Goal: Task Accomplishment & Management: Manage account settings

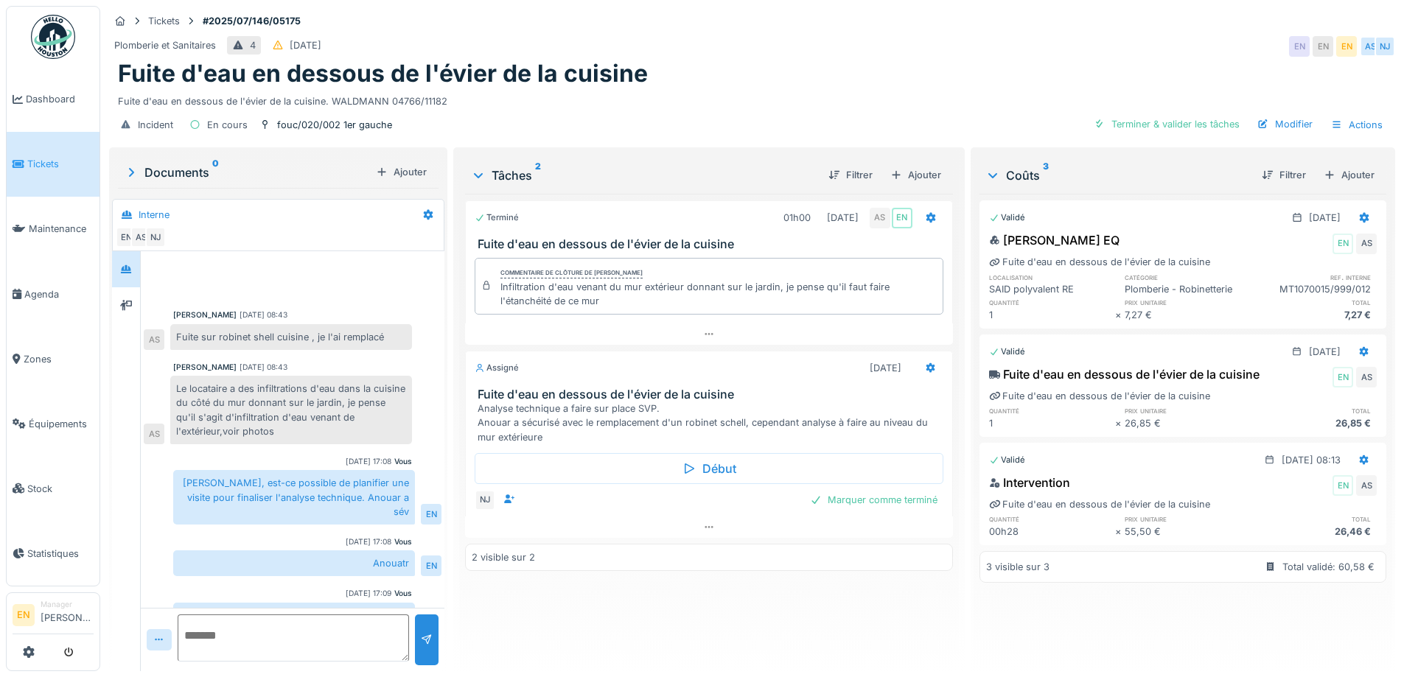
scroll to position [69, 0]
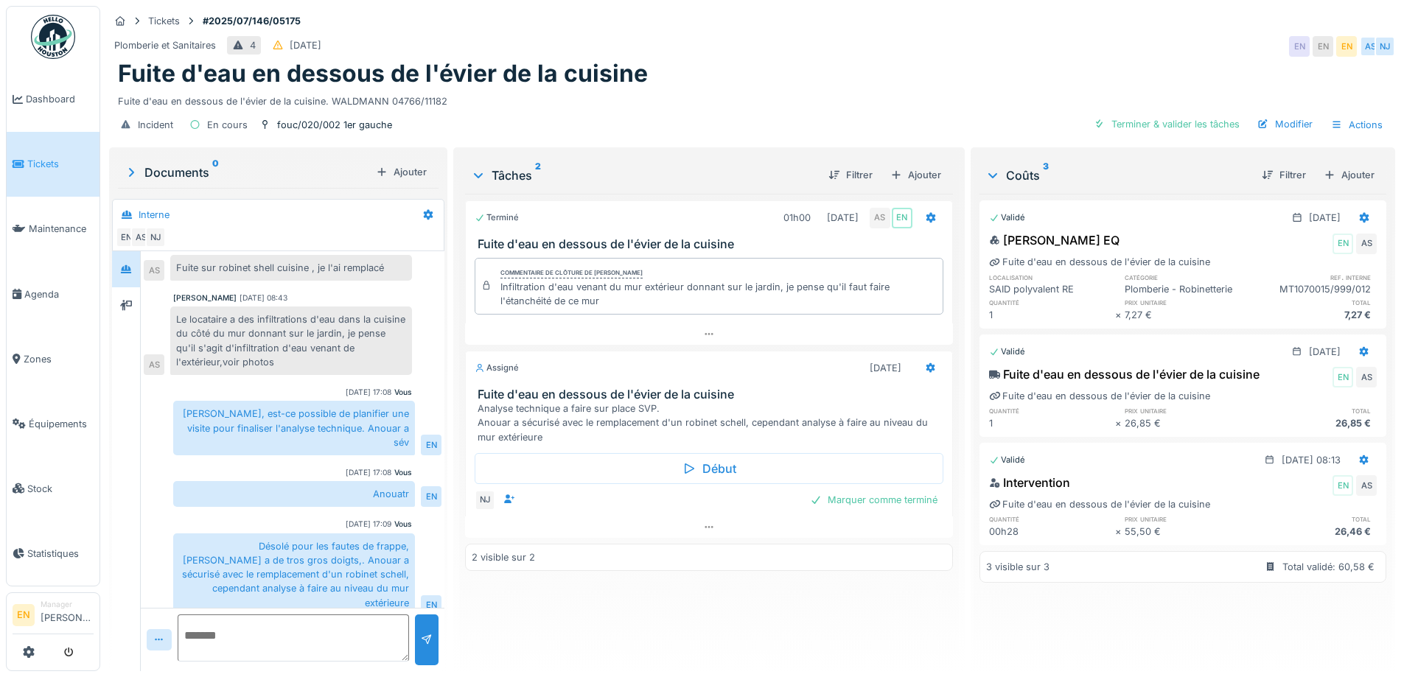
click at [791, 105] on div "Fuite d'eau en dessous de l'évier de la cuisine. WALDMANN 04766/11182" at bounding box center [752, 98] width 1269 height 20
drag, startPoint x: 835, startPoint y: 116, endPoint x: 829, endPoint y: 106, distance: 11.7
click at [829, 107] on div "Tickets #2025/07/146/05175 Plomberie et Sanitaires 4 02/07/2025 EN EN EN AS NJ …" at bounding box center [752, 75] width 1292 height 139
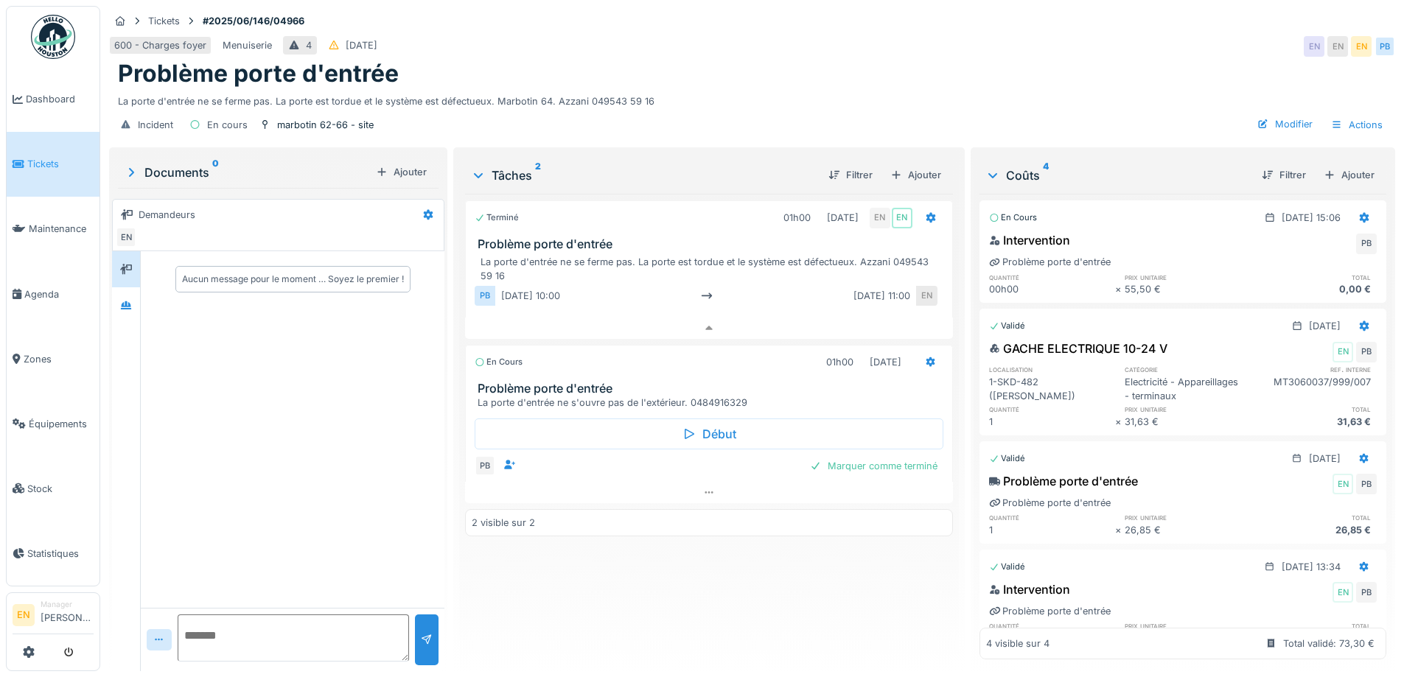
scroll to position [11, 0]
click at [847, 90] on div "La porte d'entrée ne se ferme pas. La porte est tordue et le système est défect…" at bounding box center [752, 98] width 1269 height 20
drag, startPoint x: 499, startPoint y: 94, endPoint x: 551, endPoint y: 92, distance: 52.4
click at [551, 92] on div "La porte d'entrée ne se ferme pas. La porte est tordue et le système est défect…" at bounding box center [752, 98] width 1269 height 20
click at [937, 88] on div "La porte d'entrée ne se ferme pas. La porte est tordue et le système est défect…" at bounding box center [752, 98] width 1269 height 20
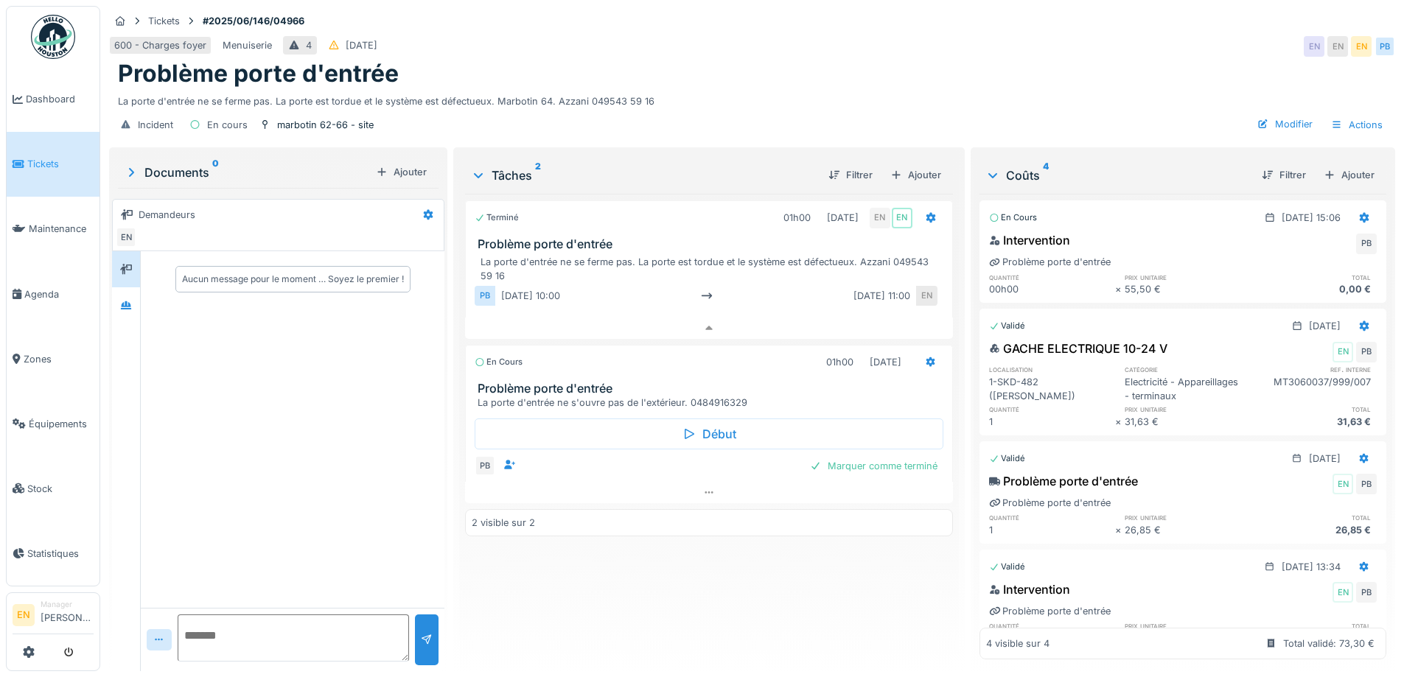
click at [748, 117] on div "Incident En cours marbotin 62-66 - site Modifier Actions" at bounding box center [752, 124] width 1286 height 33
click at [669, 562] on div "Terminé 01h00 20/06/2025 EN EN Problème porte d'entrée La porte d'entrée ne se …" at bounding box center [708, 427] width 487 height 466
click at [610, 555] on div "Terminé 01h00 20/06/2025 EN EN Problème porte d'entrée La porte d'entrée ne se …" at bounding box center [708, 427] width 487 height 466
click at [706, 72] on div "Problème porte d'entrée" at bounding box center [752, 74] width 1269 height 28
click at [510, 592] on div "Terminé 01h00 20/06/2025 EN EN Problème porte d'entrée La porte d'entrée ne se …" at bounding box center [708, 427] width 487 height 466
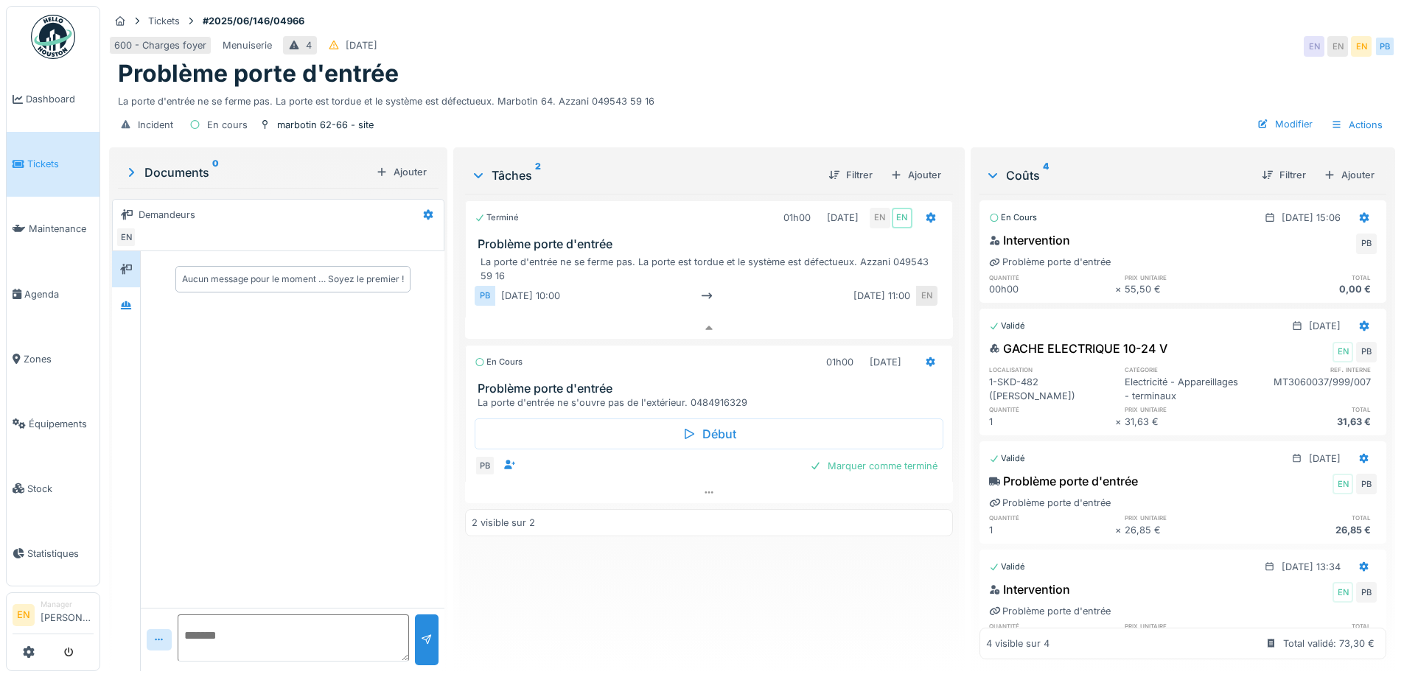
click at [338, 565] on div "Aucun message pour le moment … Soyez le premier !" at bounding box center [293, 429] width 304 height 357
click at [127, 303] on div at bounding box center [126, 305] width 22 height 18
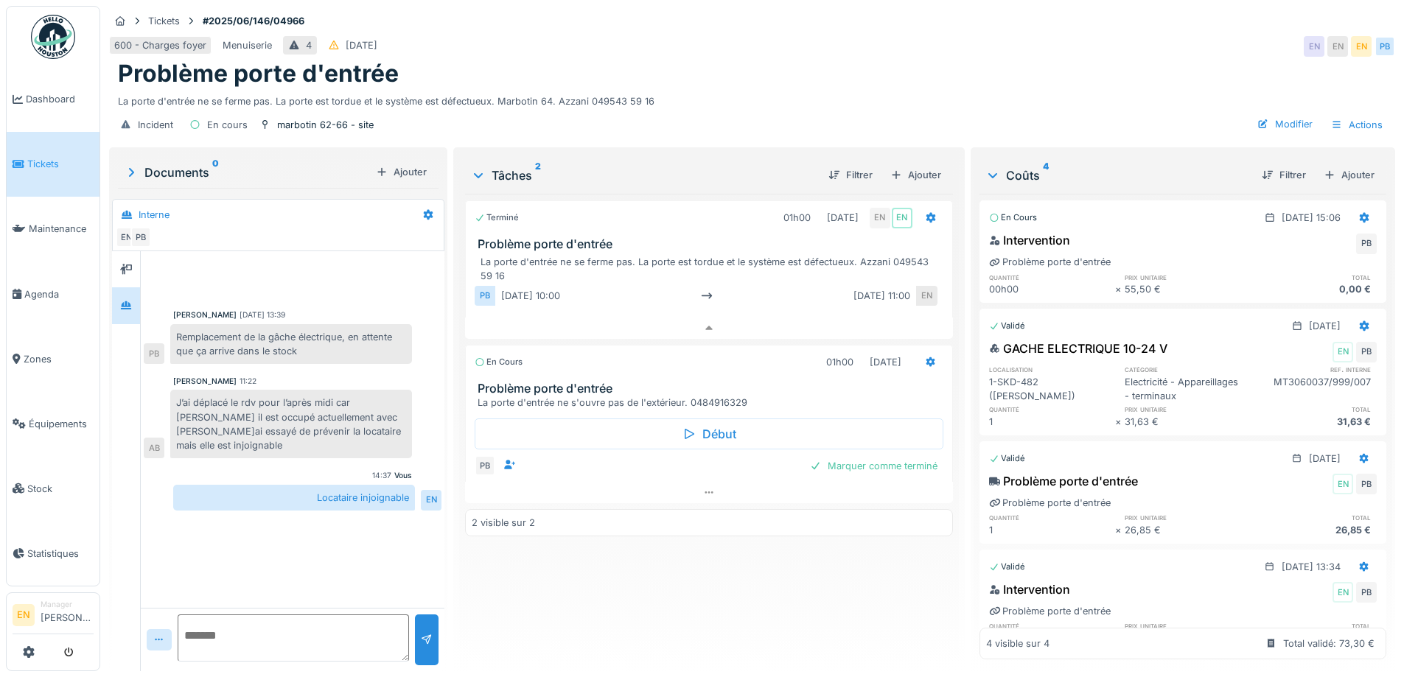
click at [575, 583] on div "Terminé 01h00 20/06/2025 EN EN Problème porte d'entrée La porte d'entrée ne se …" at bounding box center [708, 427] width 487 height 466
click at [353, 508] on div "Paul Baton 23/06/2025 13:39 Remplacement de la gâche électrique, en attente que…" at bounding box center [293, 429] width 304 height 357
click at [686, 572] on div "Terminé 01h00 20/06/2025 EN EN Problème porte d'entrée La porte d'entrée ne se …" at bounding box center [708, 427] width 487 height 466
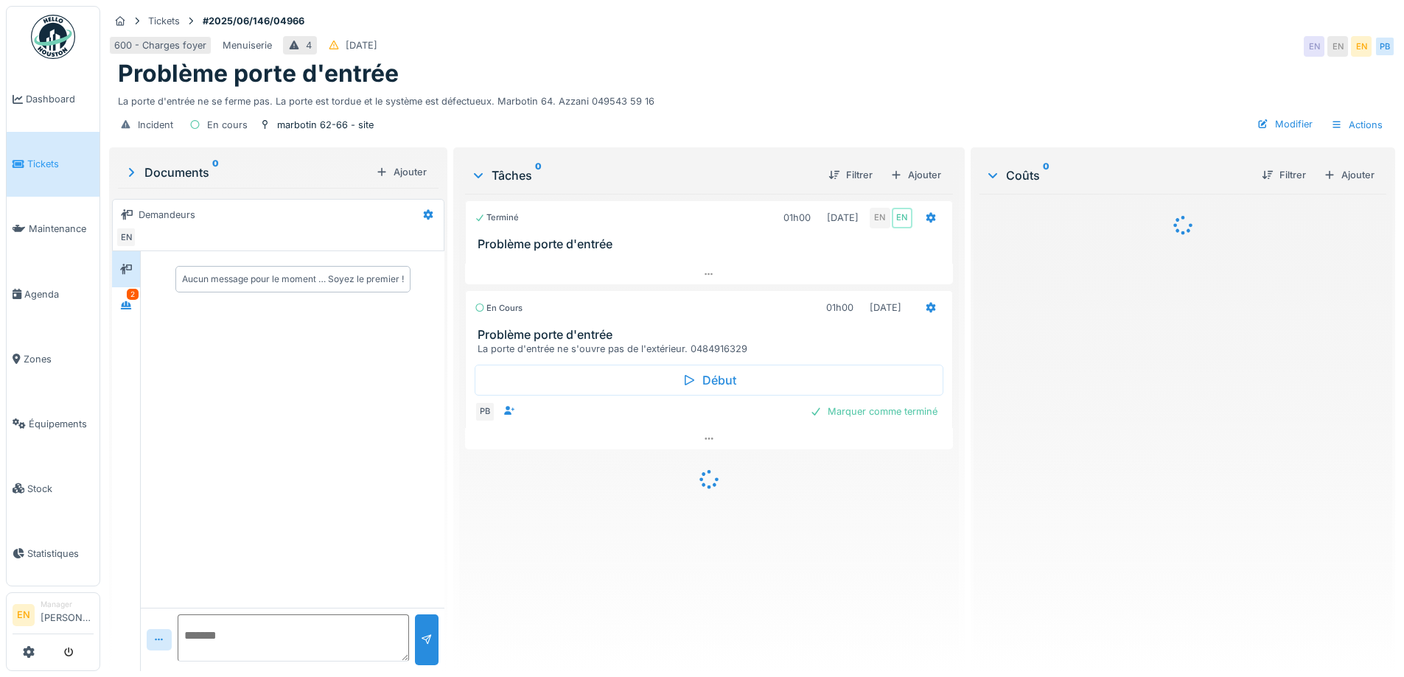
scroll to position [11, 0]
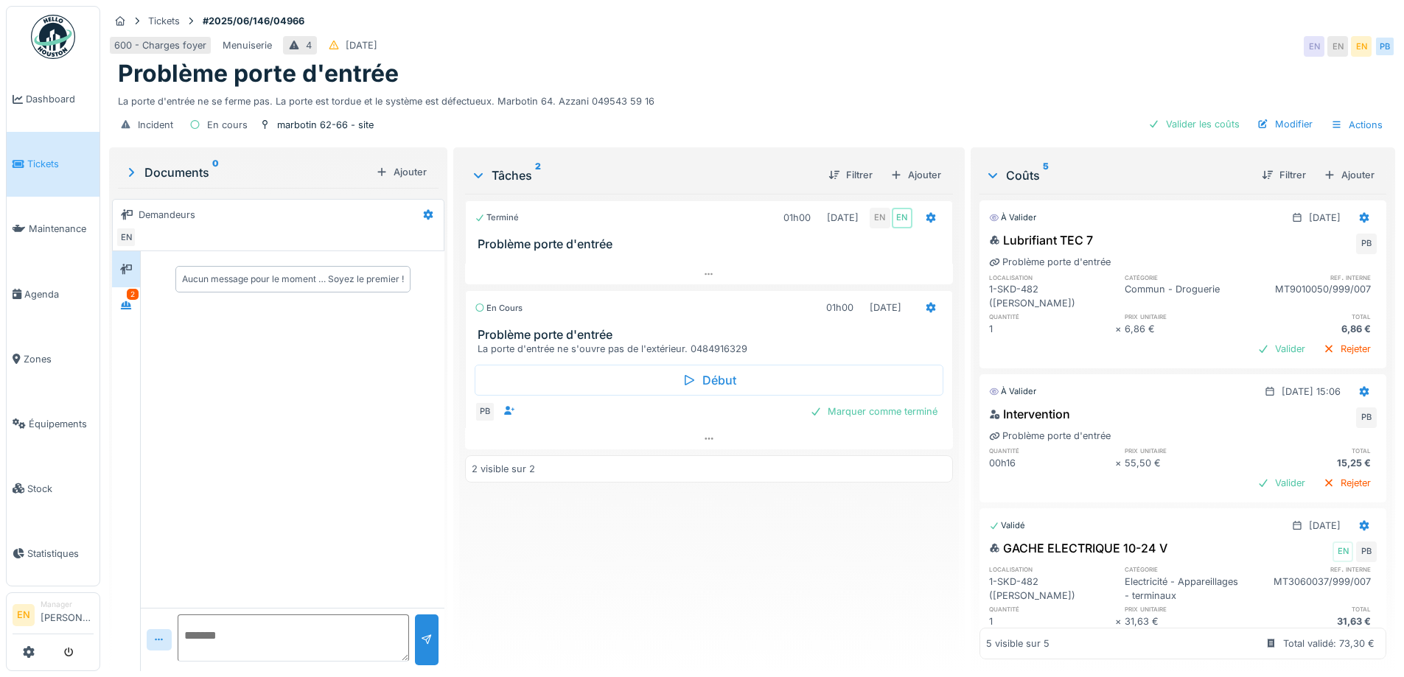
click at [711, 524] on div "Terminé 01h00 20/06/2025 EN EN Problème porte d'entrée En cours 01h00 24/09/202…" at bounding box center [708, 427] width 487 height 466
drag, startPoint x: 125, startPoint y: 288, endPoint x: 130, endPoint y: 304, distance: 16.6
click at [122, 299] on div at bounding box center [126, 306] width 12 height 14
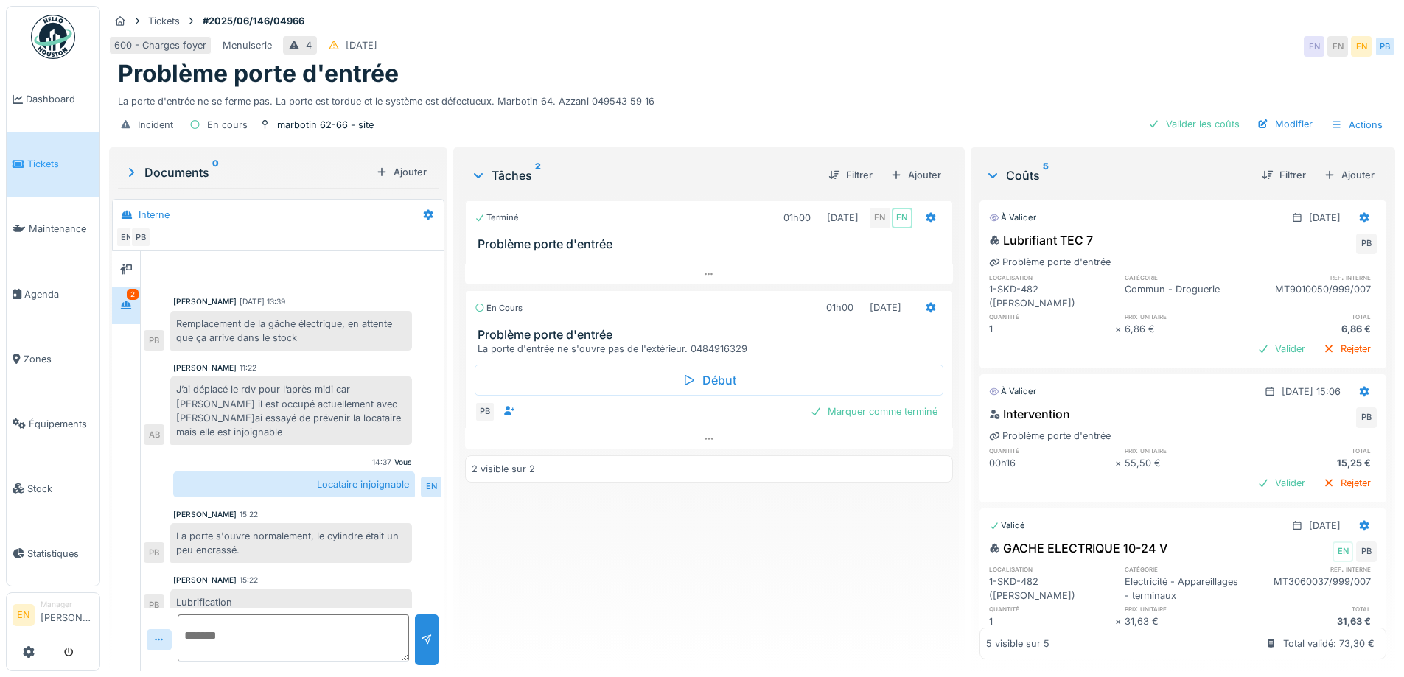
click at [547, 541] on div "Terminé 01h00 20/06/2025 EN EN Problème porte d'entrée En cours 01h00 24/09/202…" at bounding box center [708, 427] width 487 height 466
click at [1205, 114] on div "Valider les coûts" at bounding box center [1194, 124] width 103 height 20
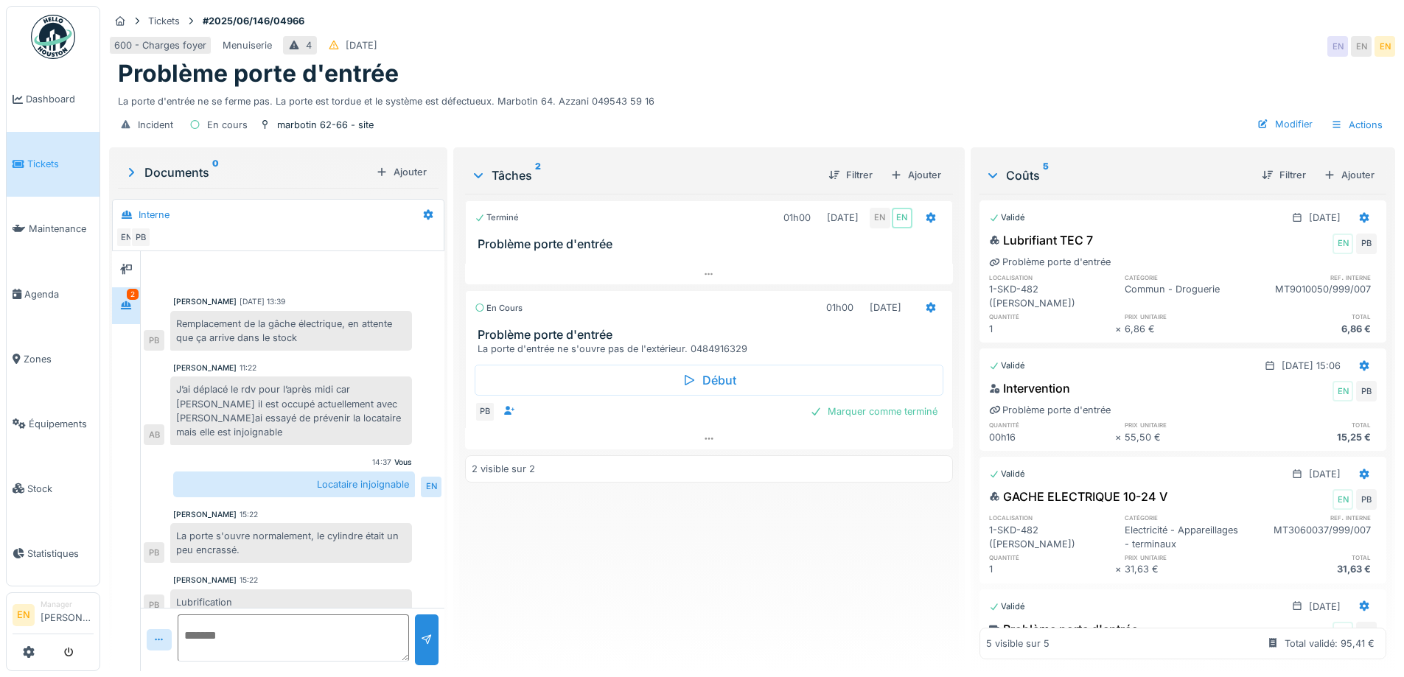
click at [936, 108] on div "Incident En cours marbotin 62-66 - site Modifier Actions" at bounding box center [752, 124] width 1286 height 33
drag, startPoint x: 840, startPoint y: 551, endPoint x: 870, endPoint y: 532, distance: 34.8
click at [840, 551] on div "Terminé 01h00 20/06/2025 EN EN Problème porte d'entrée En cours 01h00 24/09/202…" at bounding box center [708, 427] width 487 height 466
click at [1281, 120] on div "Modifier" at bounding box center [1285, 124] width 67 height 20
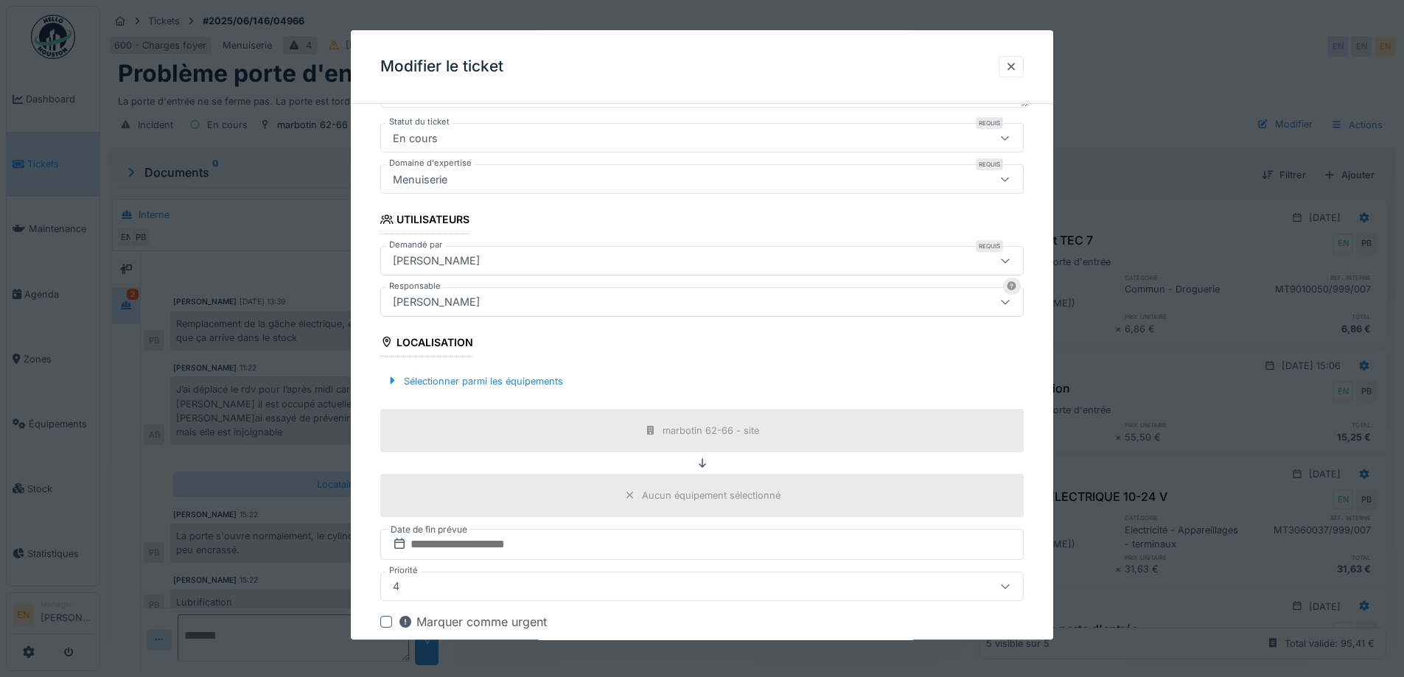
scroll to position [295, 0]
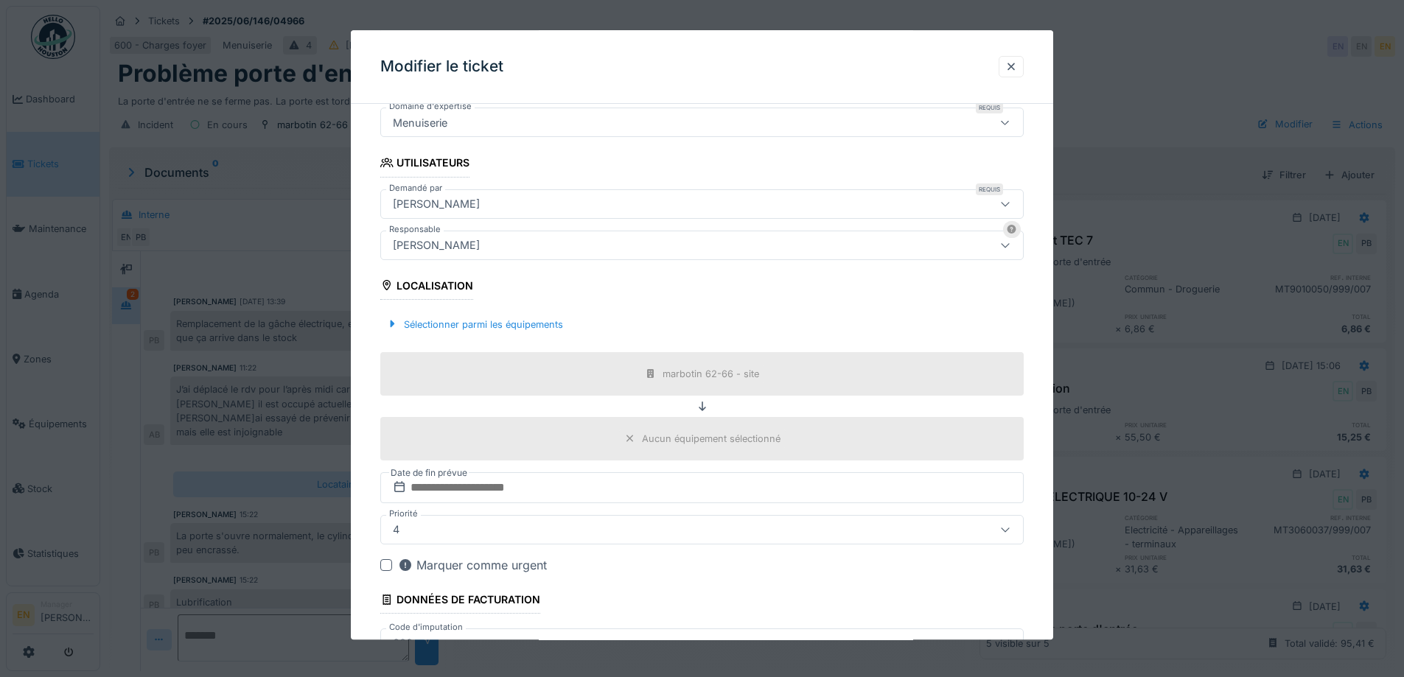
click at [539, 247] on div "[PERSON_NAME]" at bounding box center [664, 245] width 555 height 16
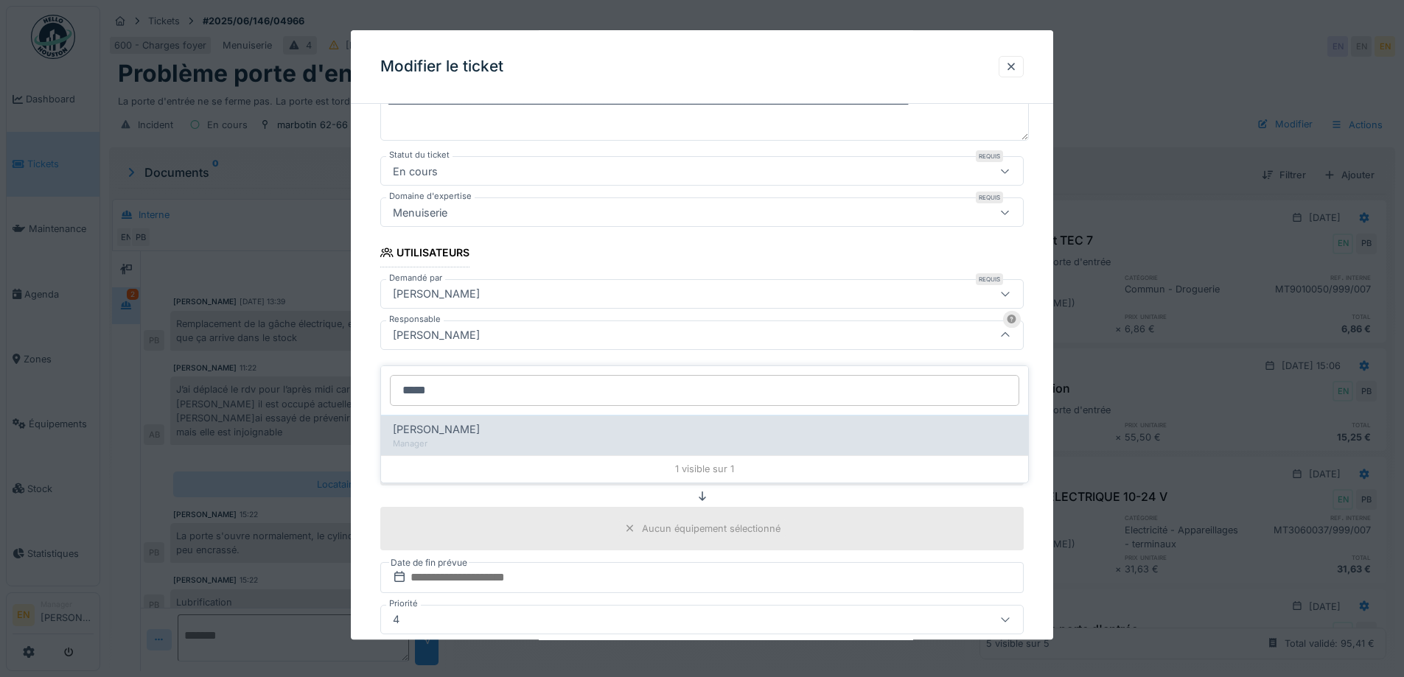
type input "*****"
click at [516, 422] on div "Christian Bassette" at bounding box center [705, 430] width 624 height 16
type input "****"
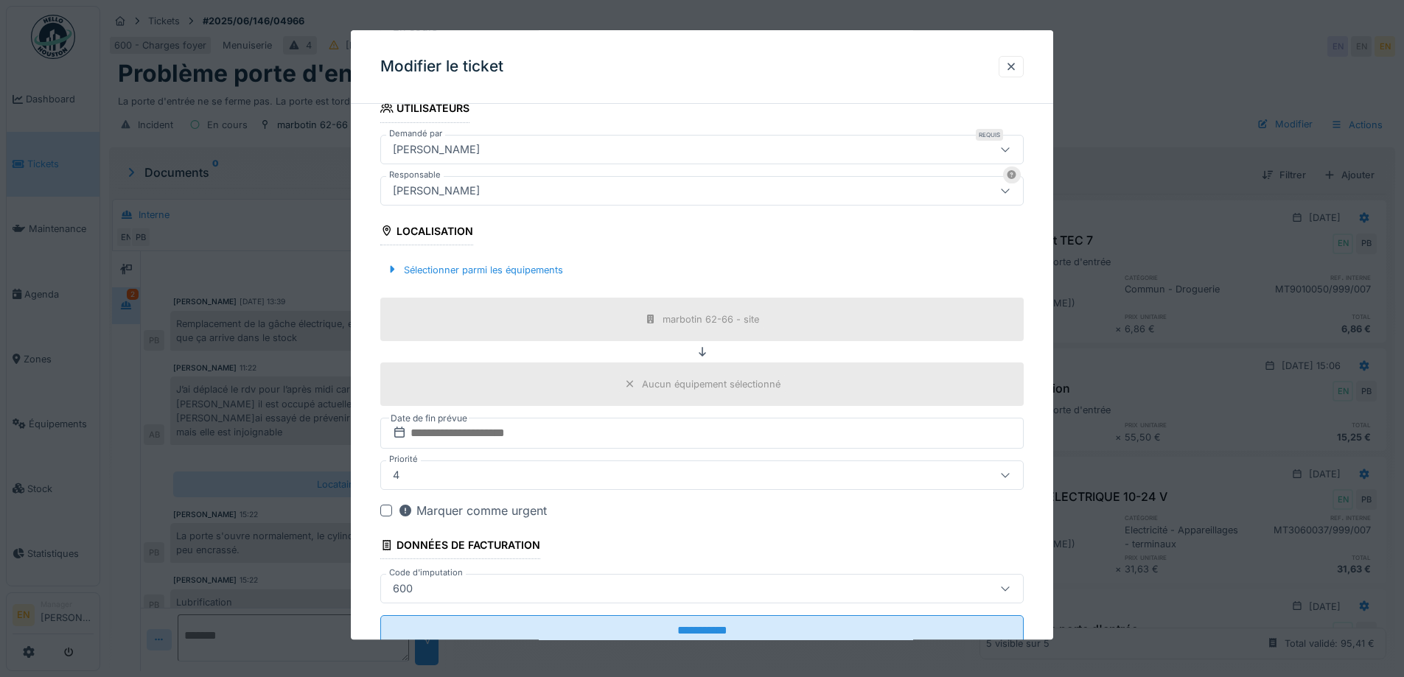
scroll to position [397, 0]
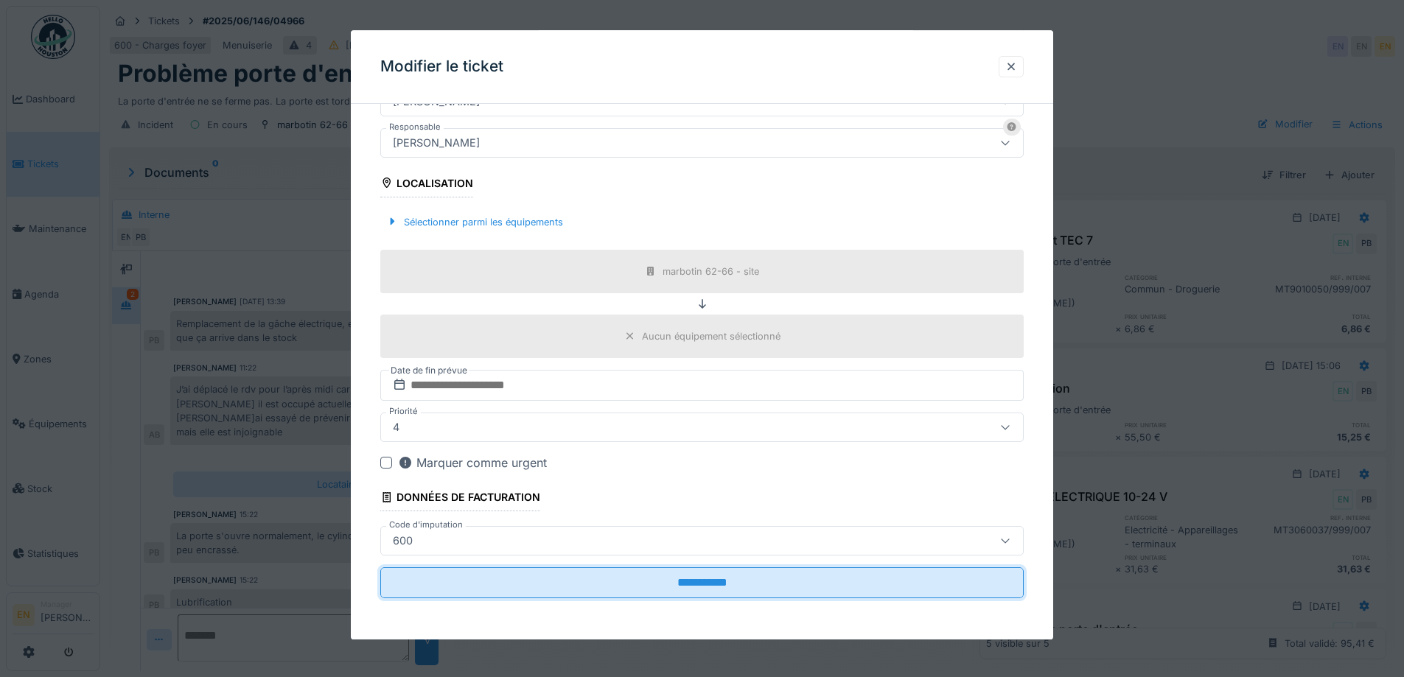
drag, startPoint x: 719, startPoint y: 589, endPoint x: 602, endPoint y: 641, distance: 128.4
click at [614, 641] on div "**********" at bounding box center [752, 338] width 1304 height 677
click at [962, 546] on div "600" at bounding box center [702, 540] width 644 height 29
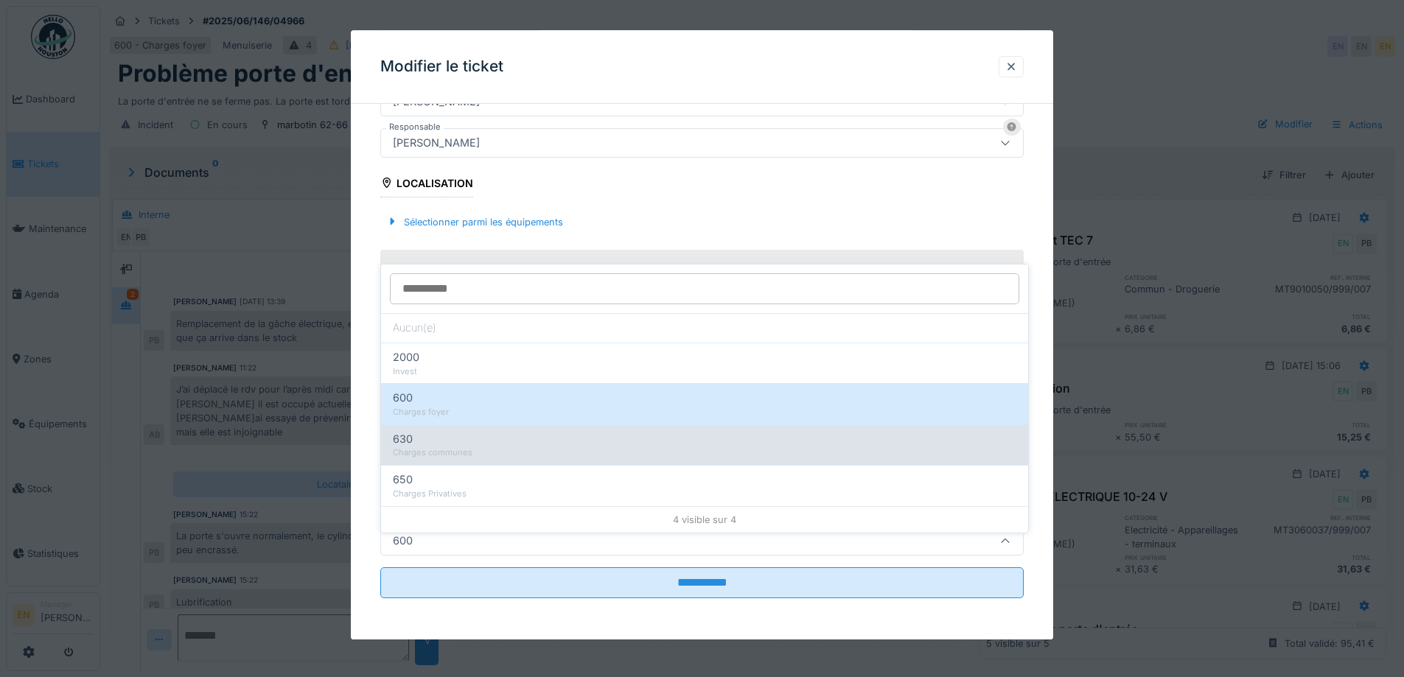
click at [509, 447] on div "Charges communes" at bounding box center [705, 453] width 624 height 13
type input "***"
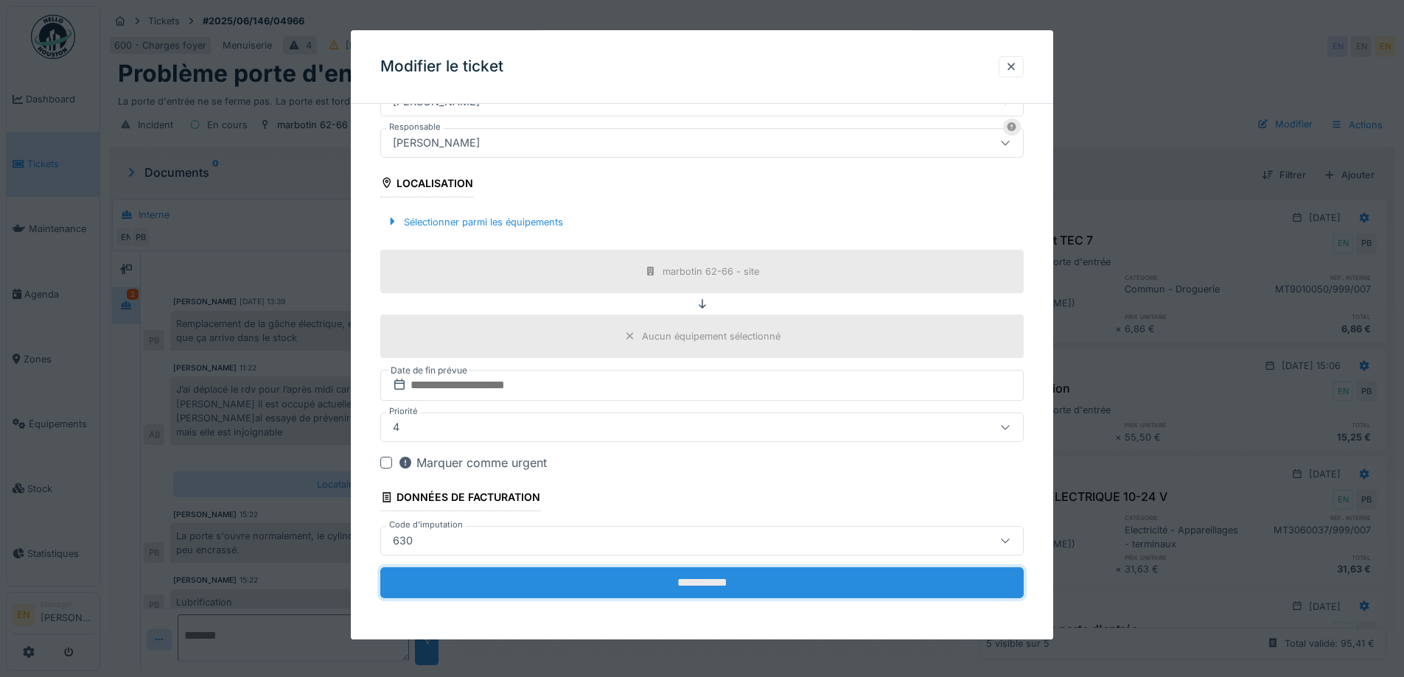
click at [685, 587] on input "**********" at bounding box center [702, 583] width 644 height 31
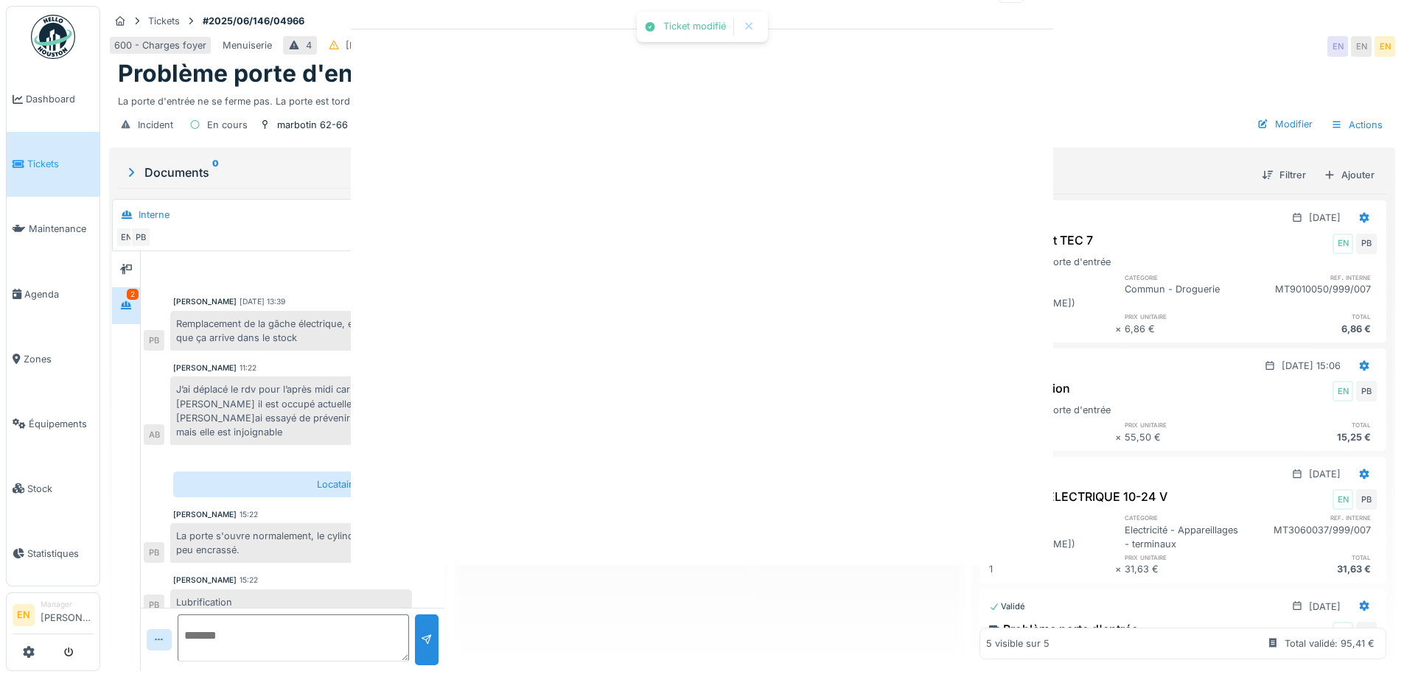
scroll to position [0, 0]
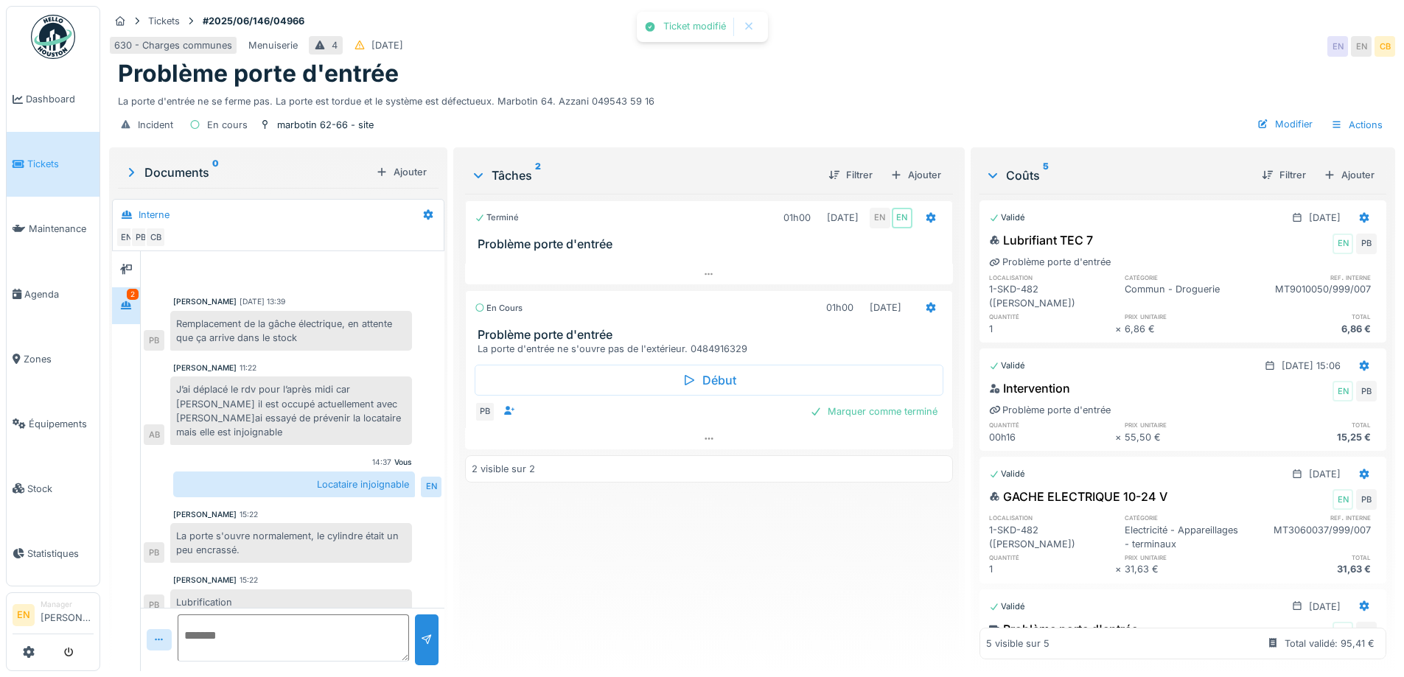
click at [684, 576] on div "Terminé 01h00 20/06/2025 EN EN Problème porte d'entrée En cours 01h00 24/09/202…" at bounding box center [708, 427] width 487 height 466
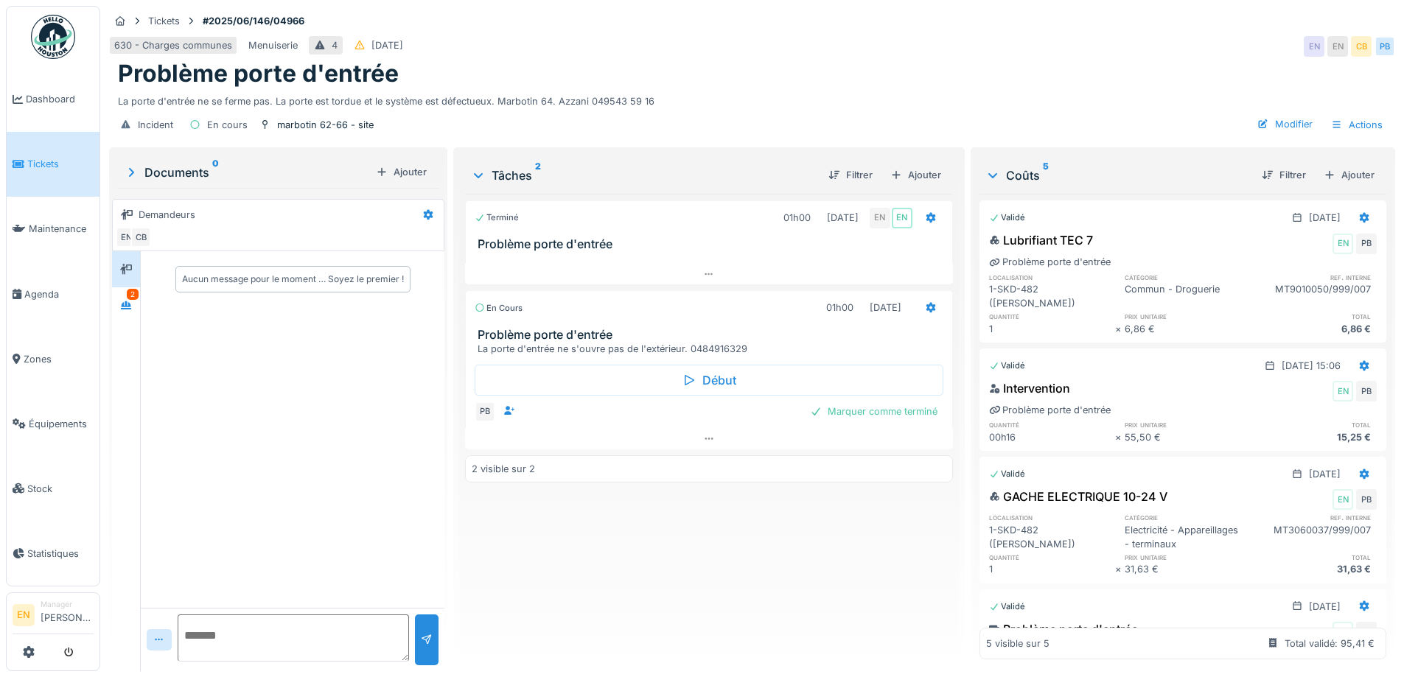
click at [1011, 95] on div "La porte d'entrée ne se ferme pas. La porte est tordue et le système est défect…" at bounding box center [752, 98] width 1269 height 20
click at [845, 417] on div "Marquer comme terminé" at bounding box center [873, 412] width 139 height 20
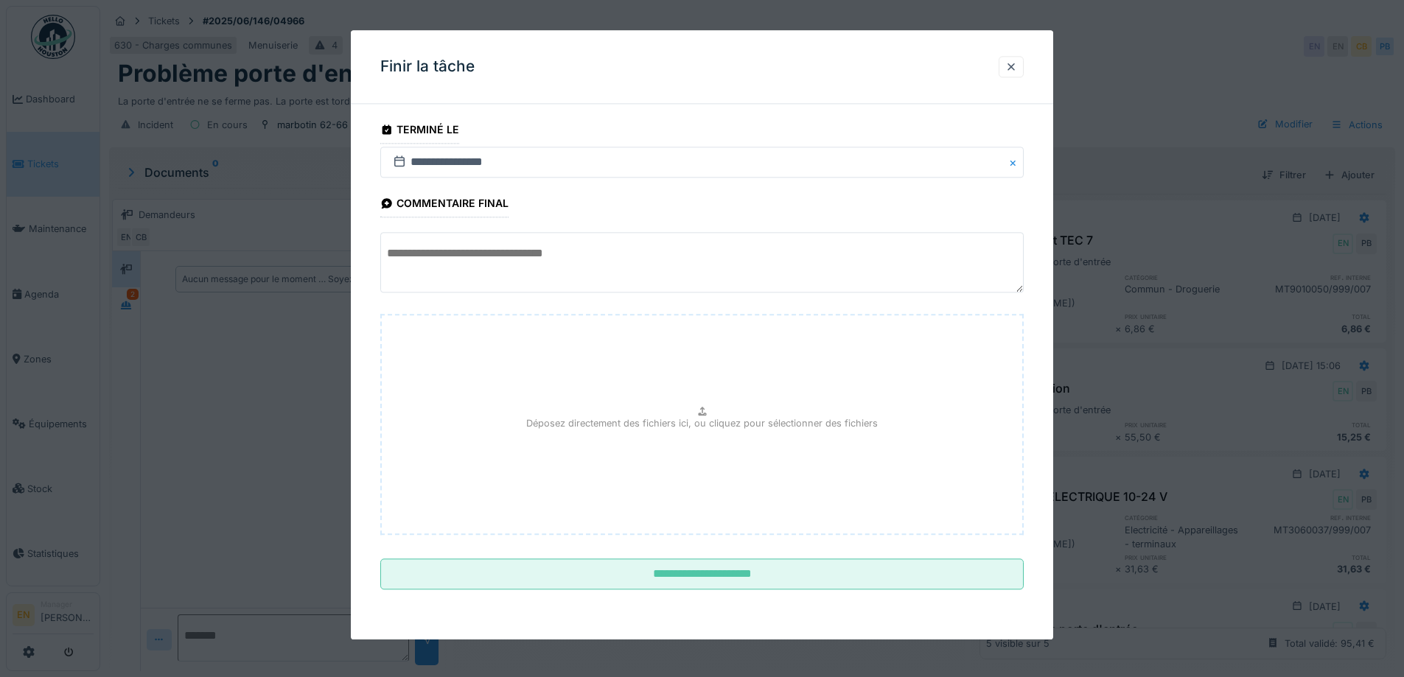
scroll to position [11, 0]
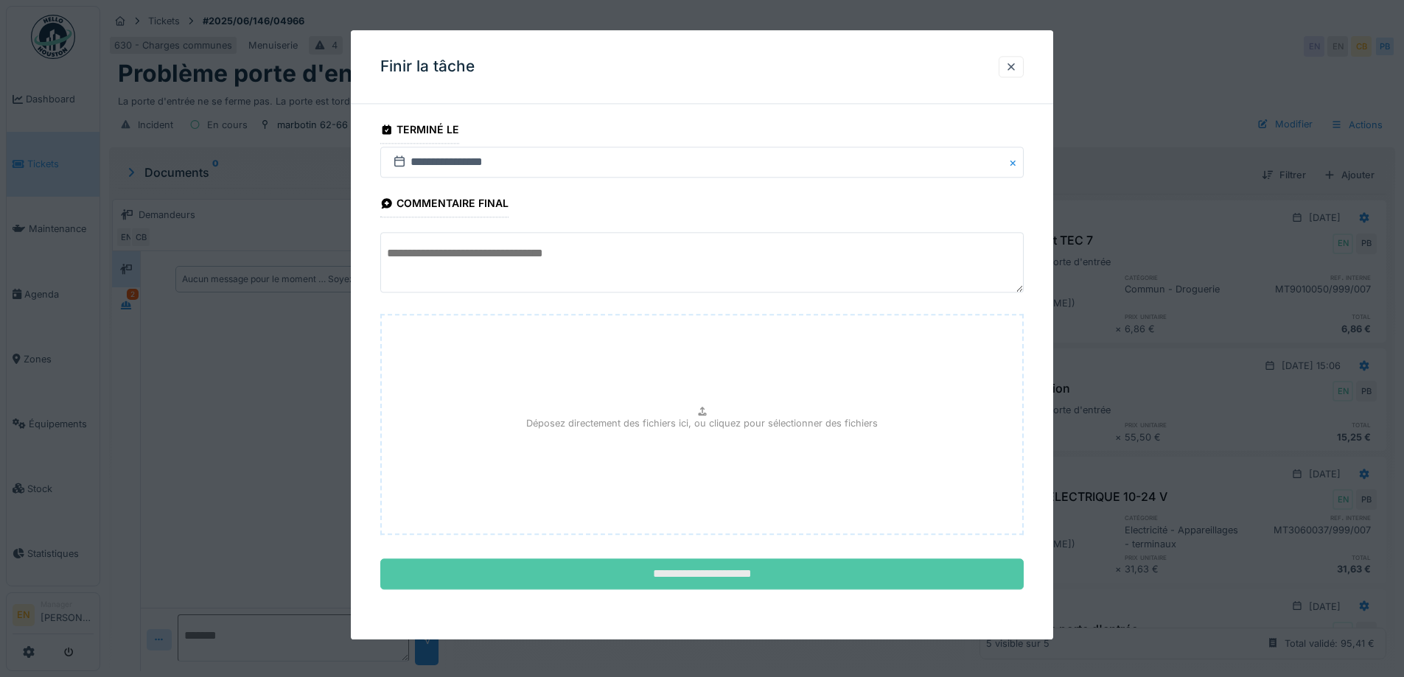
drag, startPoint x: 676, startPoint y: 559, endPoint x: 677, endPoint y: 569, distance: 10.4
click at [675, 560] on fieldset "**********" at bounding box center [702, 359] width 644 height 486
click at [677, 571] on input "**********" at bounding box center [702, 575] width 644 height 31
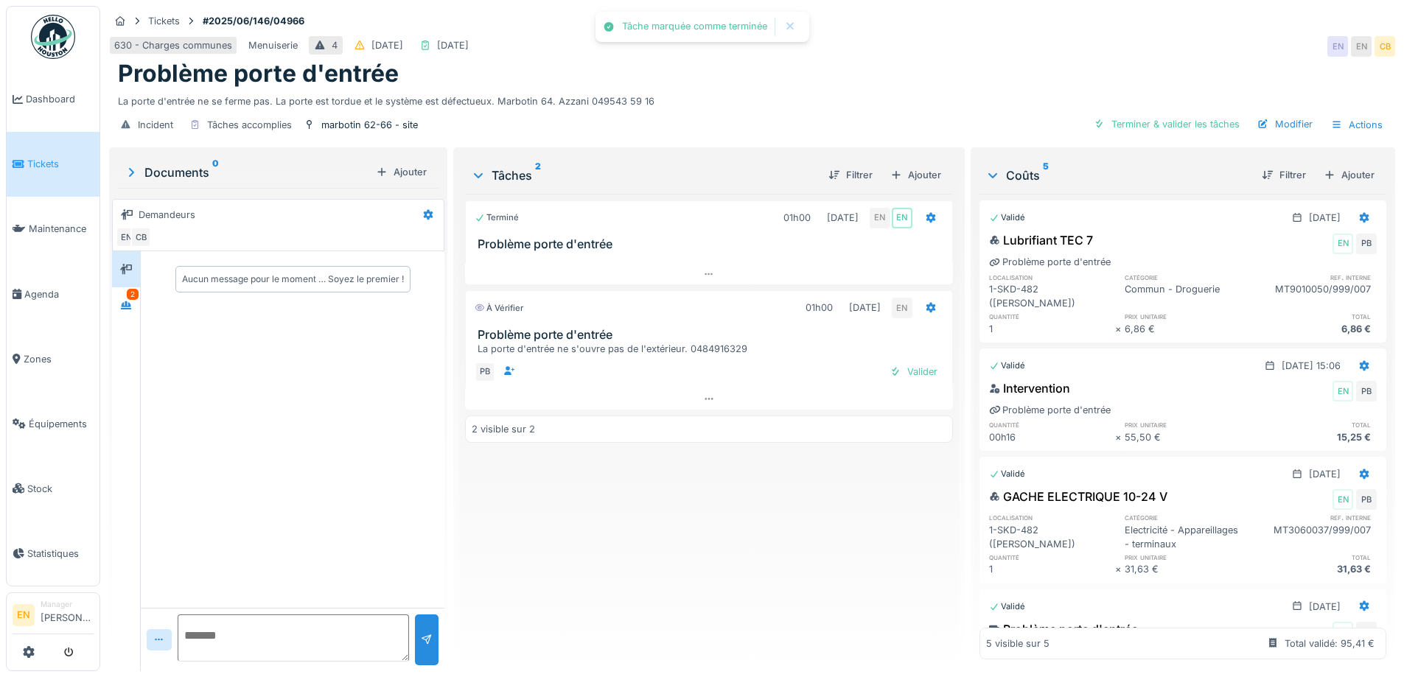
click at [688, 553] on div "Terminé 01h00 20/06/2025 EN EN Problème porte d'entrée À vérifier 01h00 24/09/2…" at bounding box center [708, 427] width 487 height 466
click at [906, 363] on div "Valider" at bounding box center [914, 372] width 60 height 20
drag, startPoint x: 748, startPoint y: 545, endPoint x: 808, endPoint y: 435, distance: 125.0
click at [750, 532] on div "Terminé 01h00 20/06/2025 EN EN Problème porte d'entrée Terminé 01h00 24/09/2025…" at bounding box center [708, 427] width 487 height 466
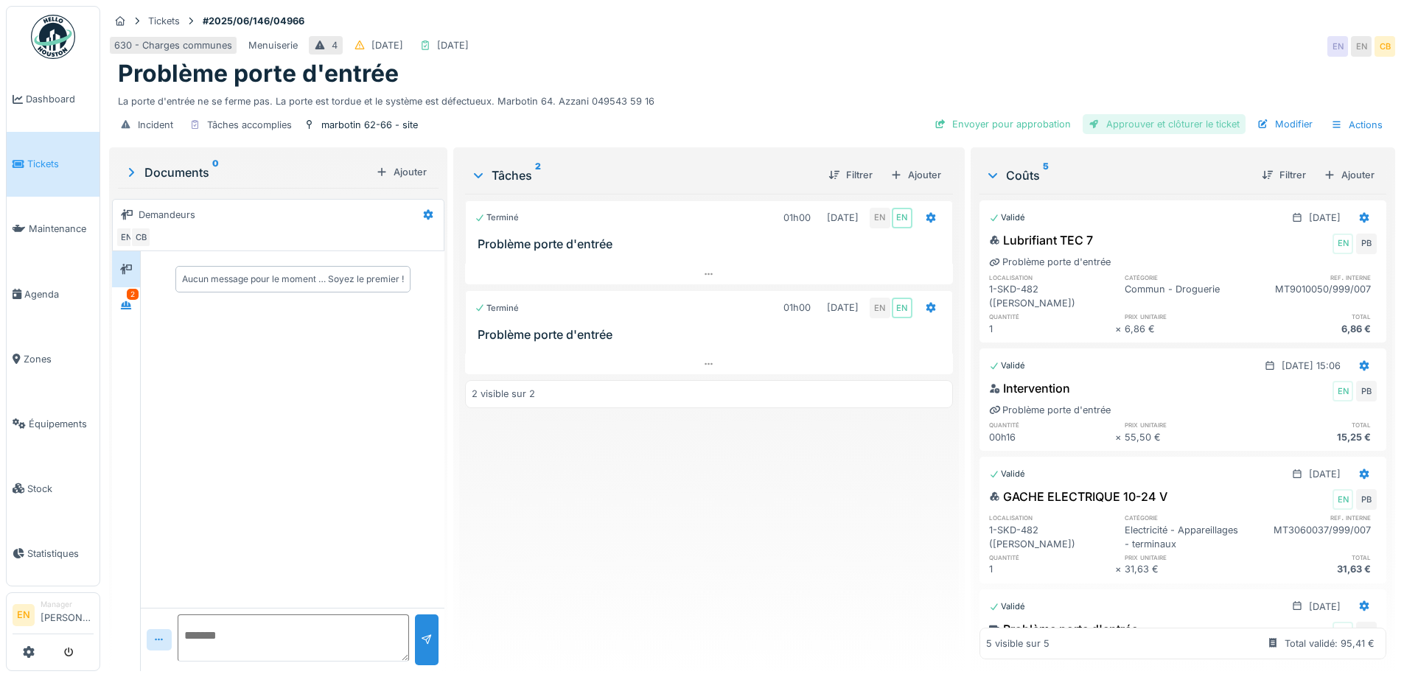
click at [1147, 116] on div "Approuver et clôturer le ticket" at bounding box center [1164, 124] width 163 height 20
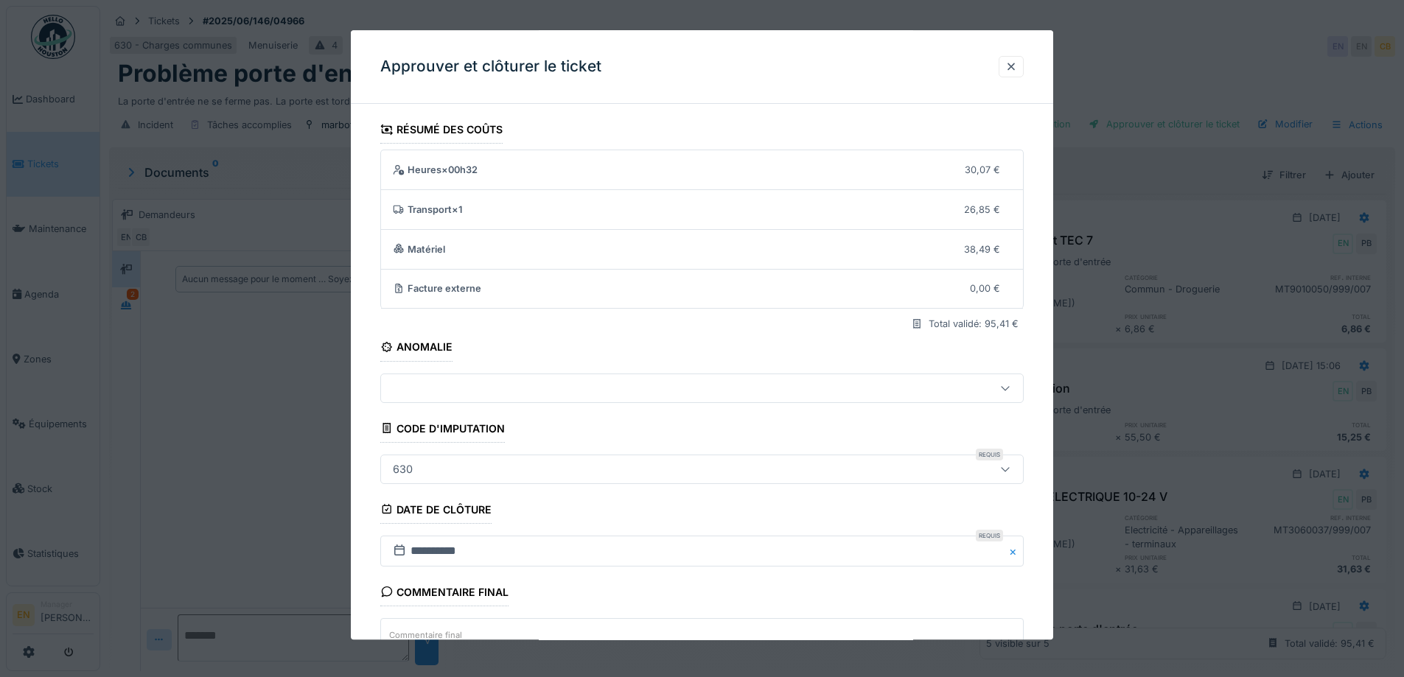
scroll to position [127, 0]
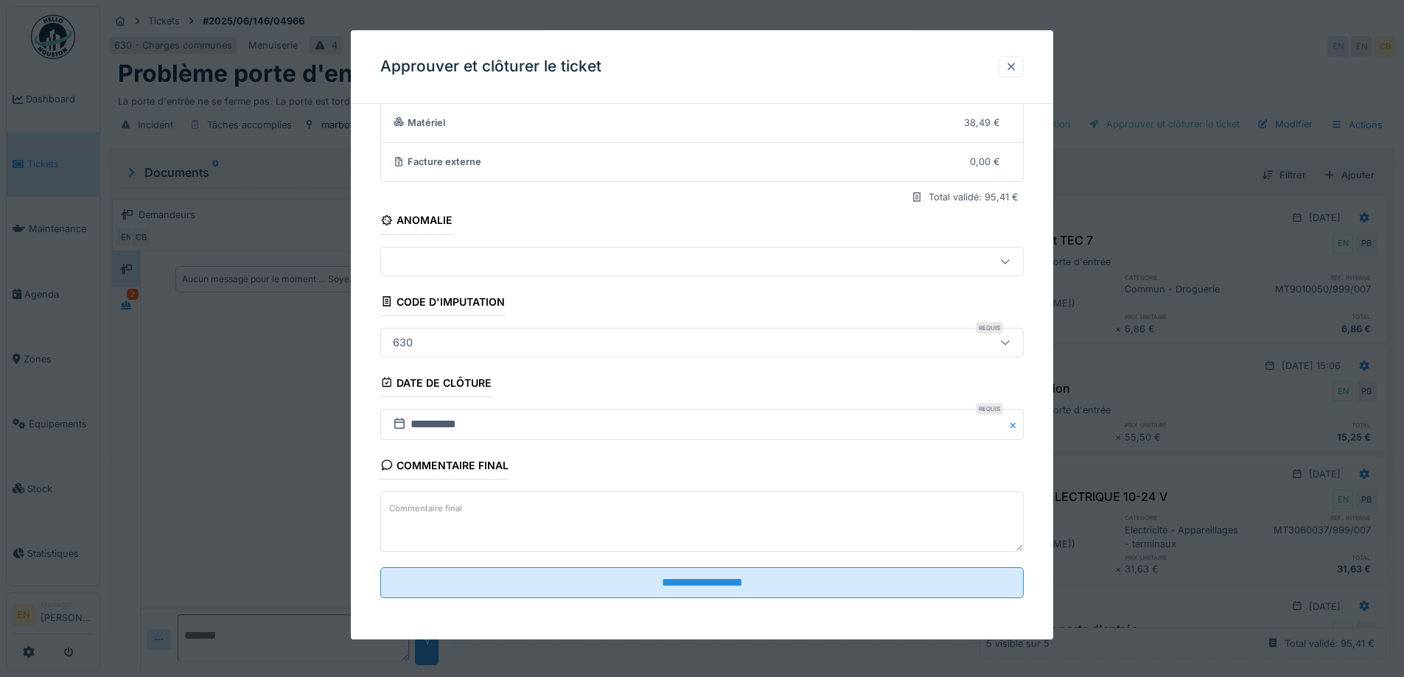
click at [1017, 67] on div at bounding box center [1012, 67] width 12 height 14
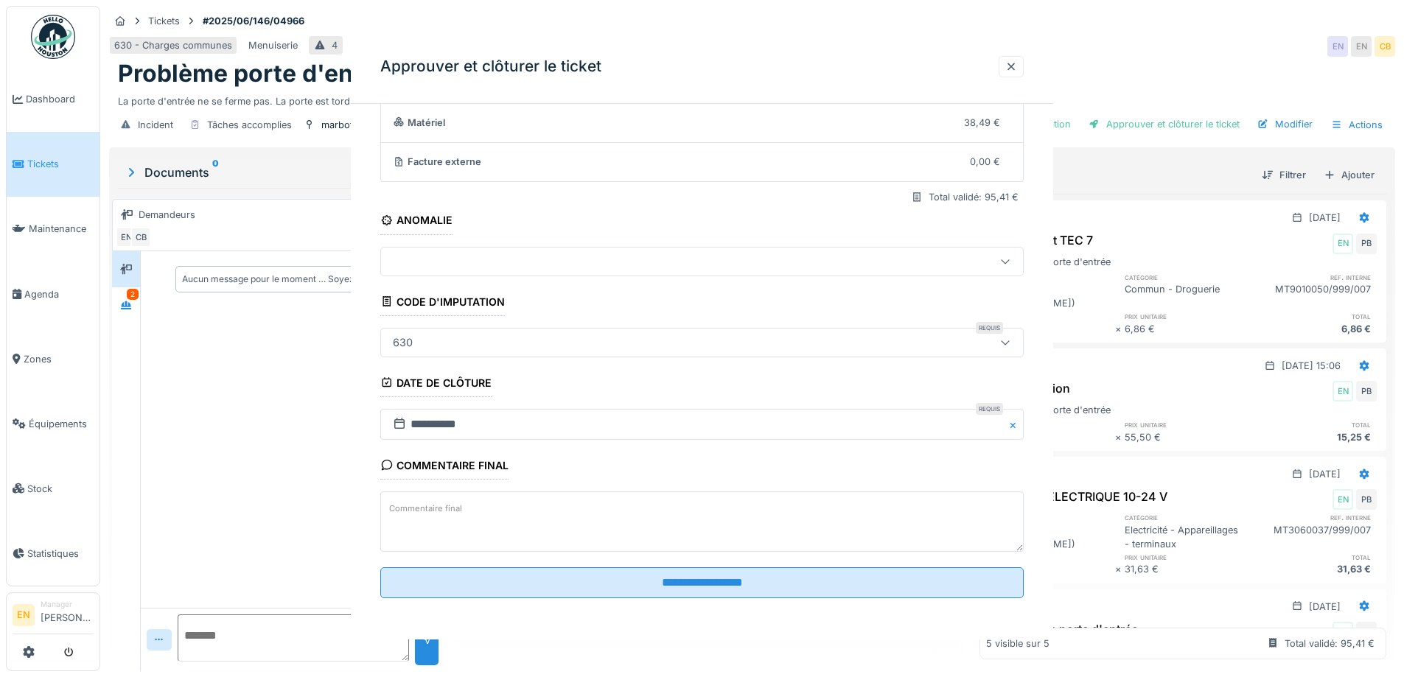
scroll to position [0, 0]
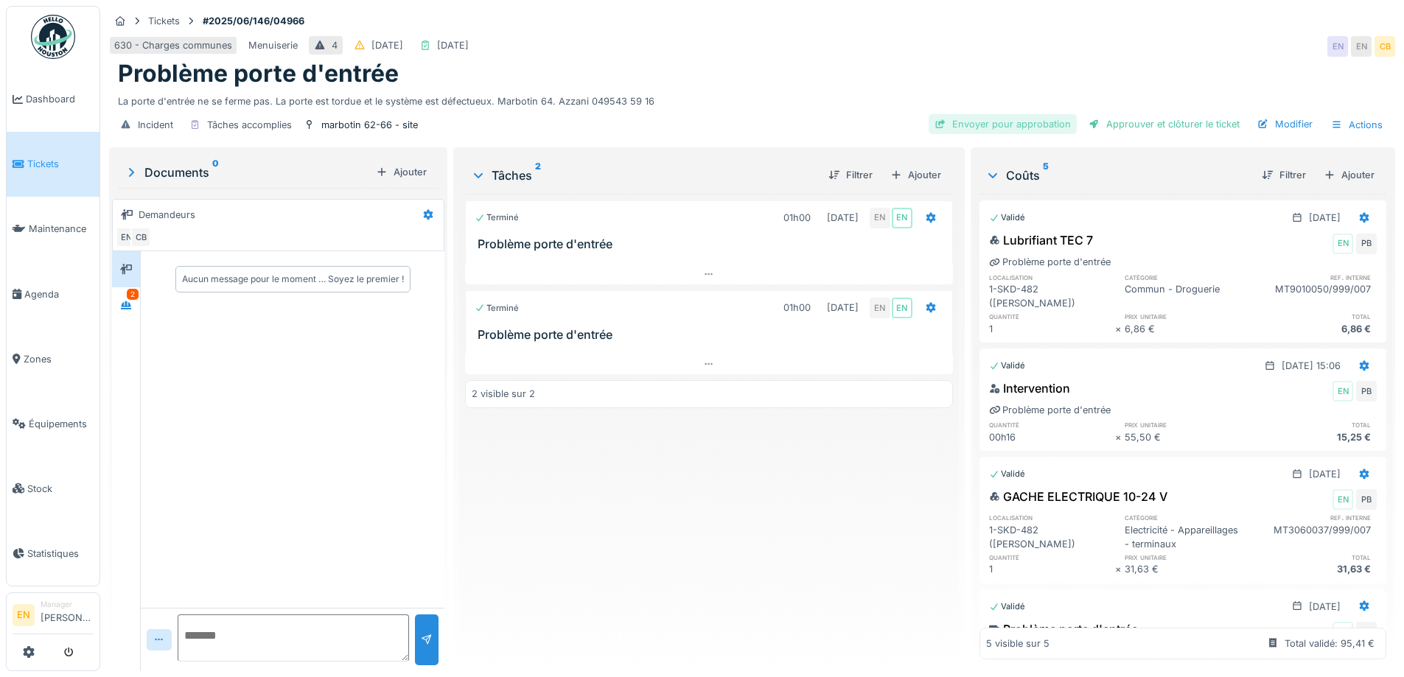
click at [1003, 114] on div "Envoyer pour approbation" at bounding box center [1003, 124] width 148 height 20
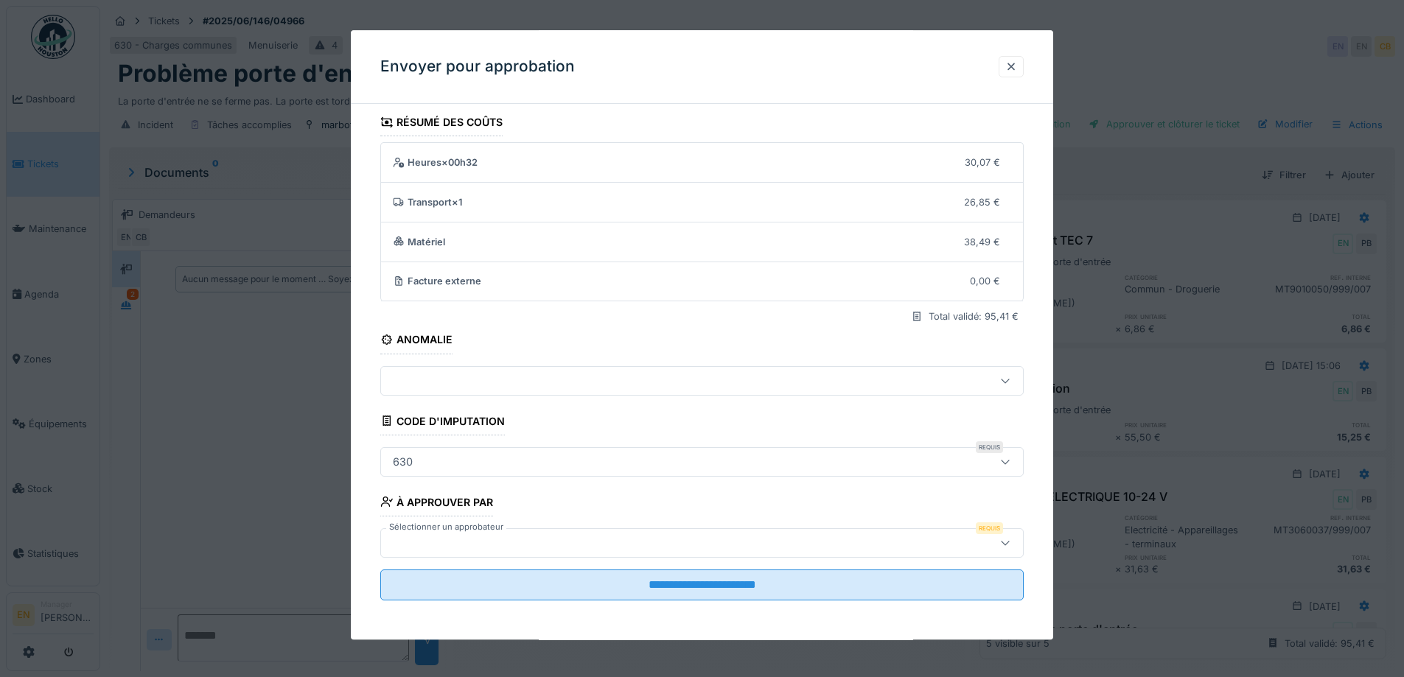
scroll to position [10, 0]
click at [1010, 459] on icon at bounding box center [1006, 460] width 12 height 10
click at [1034, 502] on div "**********" at bounding box center [702, 373] width 703 height 534
click at [1007, 543] on icon at bounding box center [1006, 541] width 12 height 10
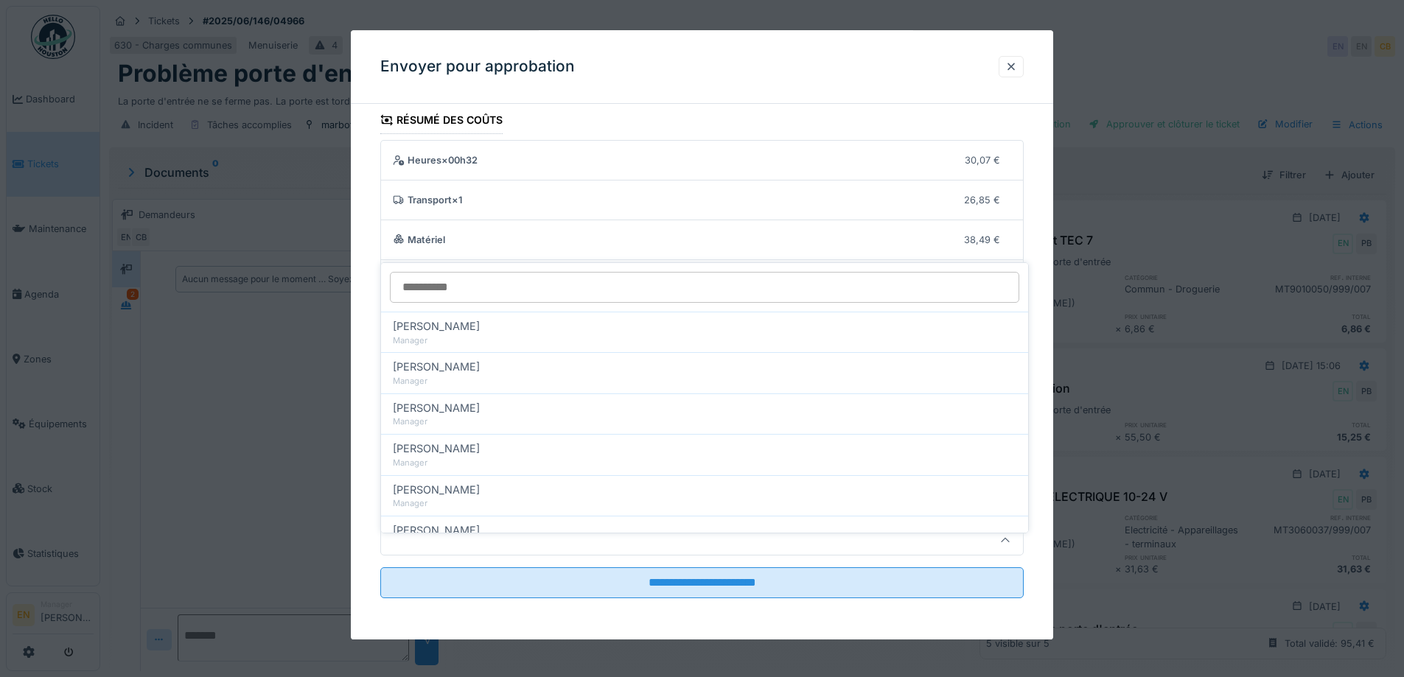
click at [487, 272] on input "Sélectionner un approbateur" at bounding box center [705, 287] width 630 height 31
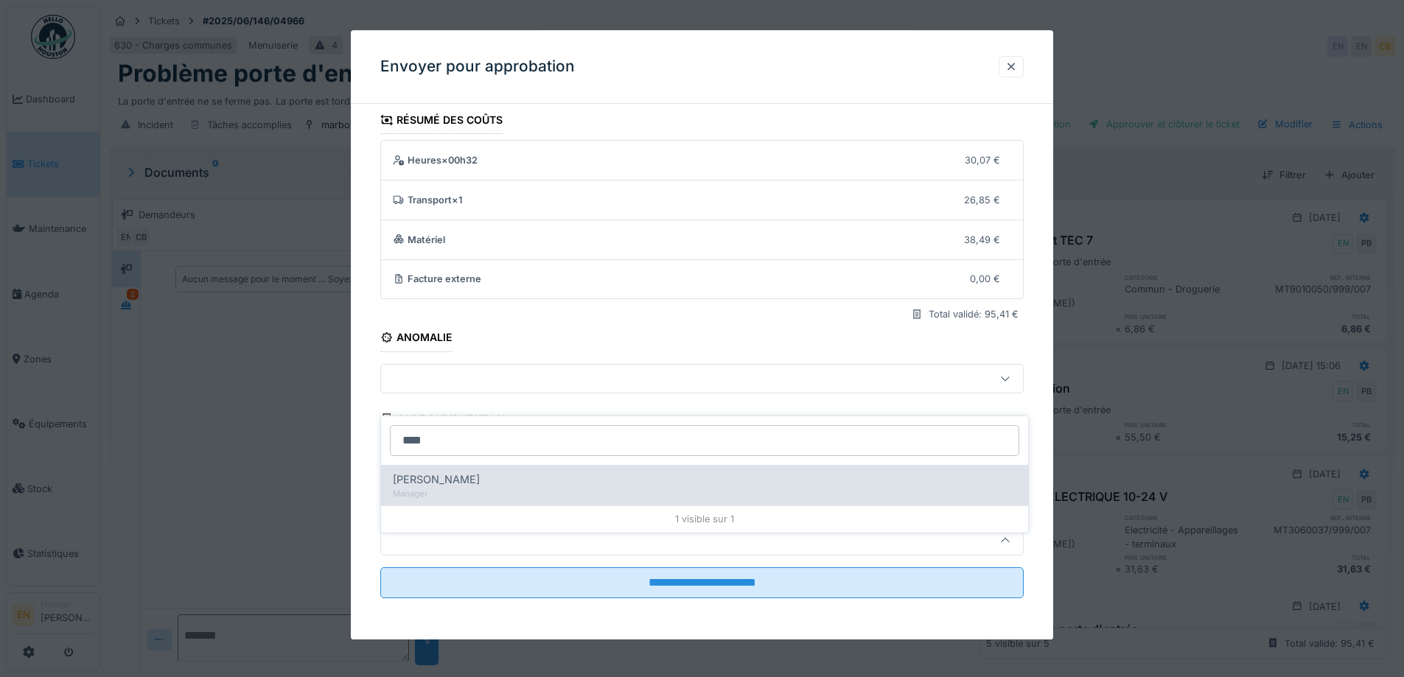
type input "****"
click at [508, 472] on div "Christian Bassette" at bounding box center [705, 480] width 624 height 16
type input "****"
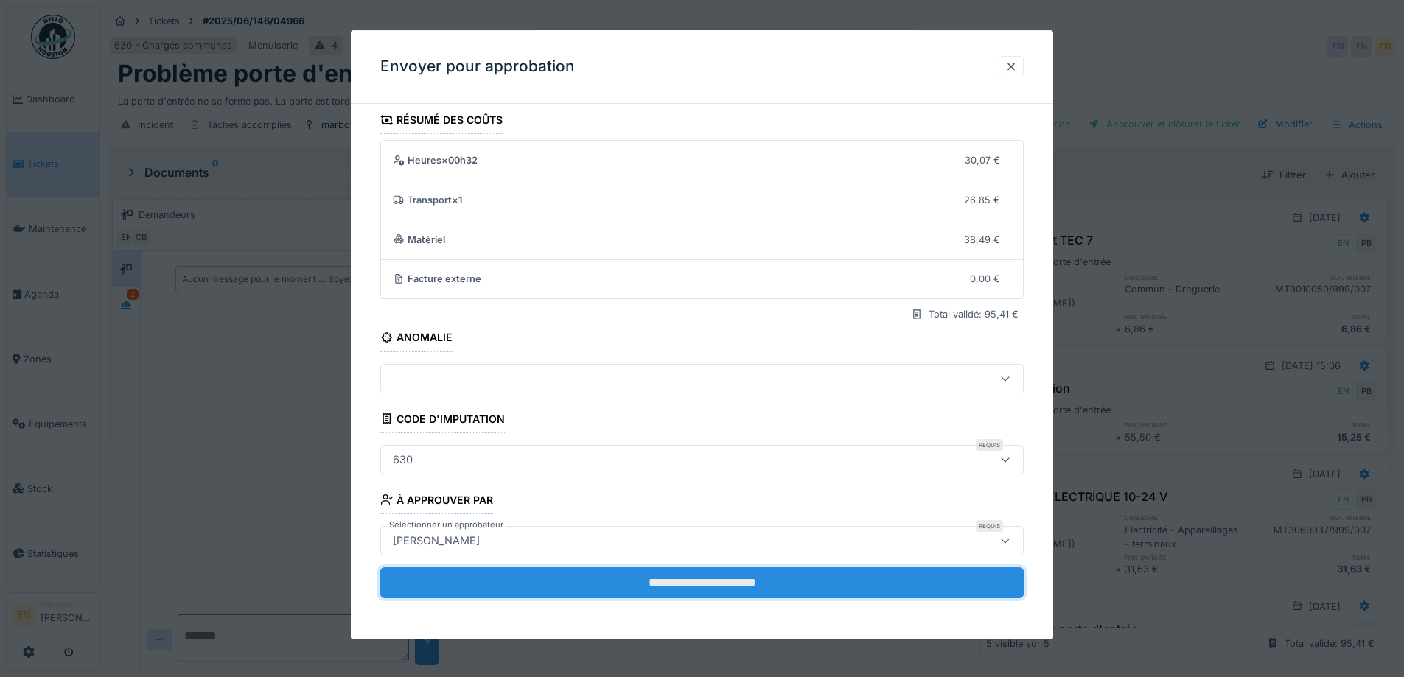
click at [705, 588] on input "**********" at bounding box center [702, 583] width 644 height 31
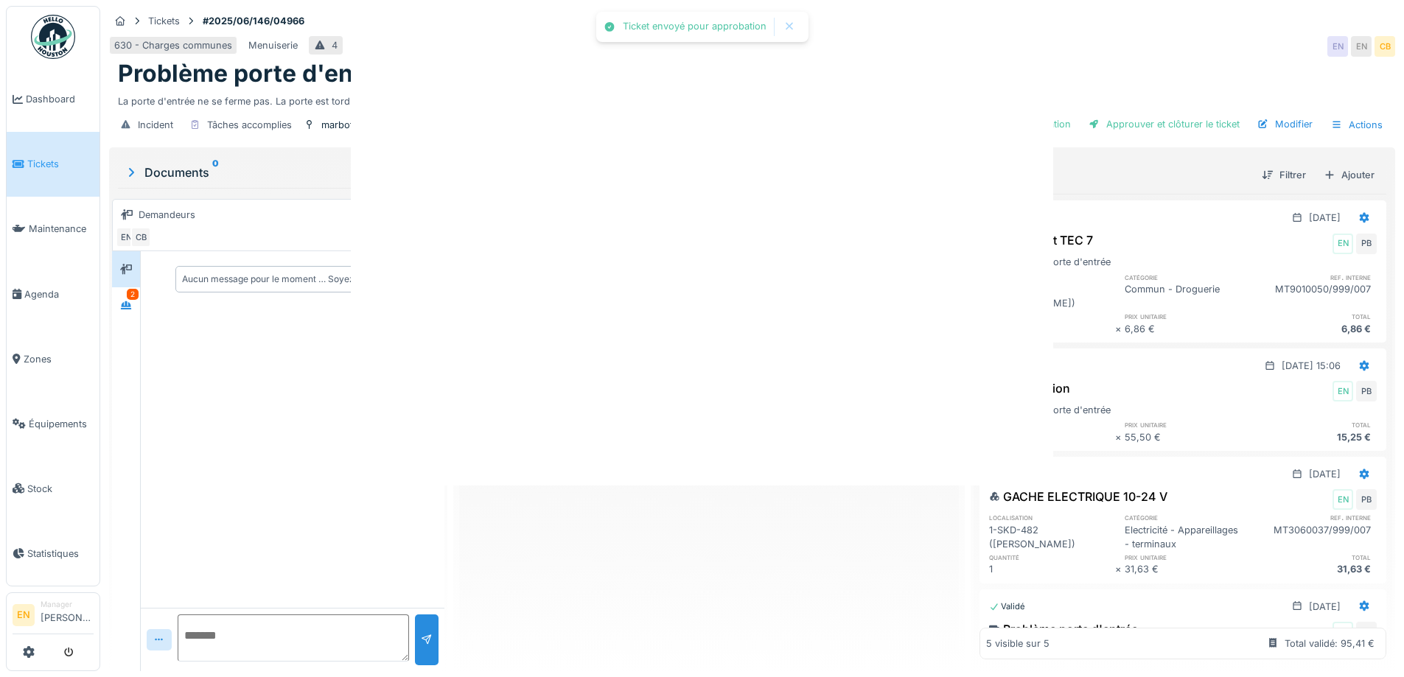
scroll to position [0, 0]
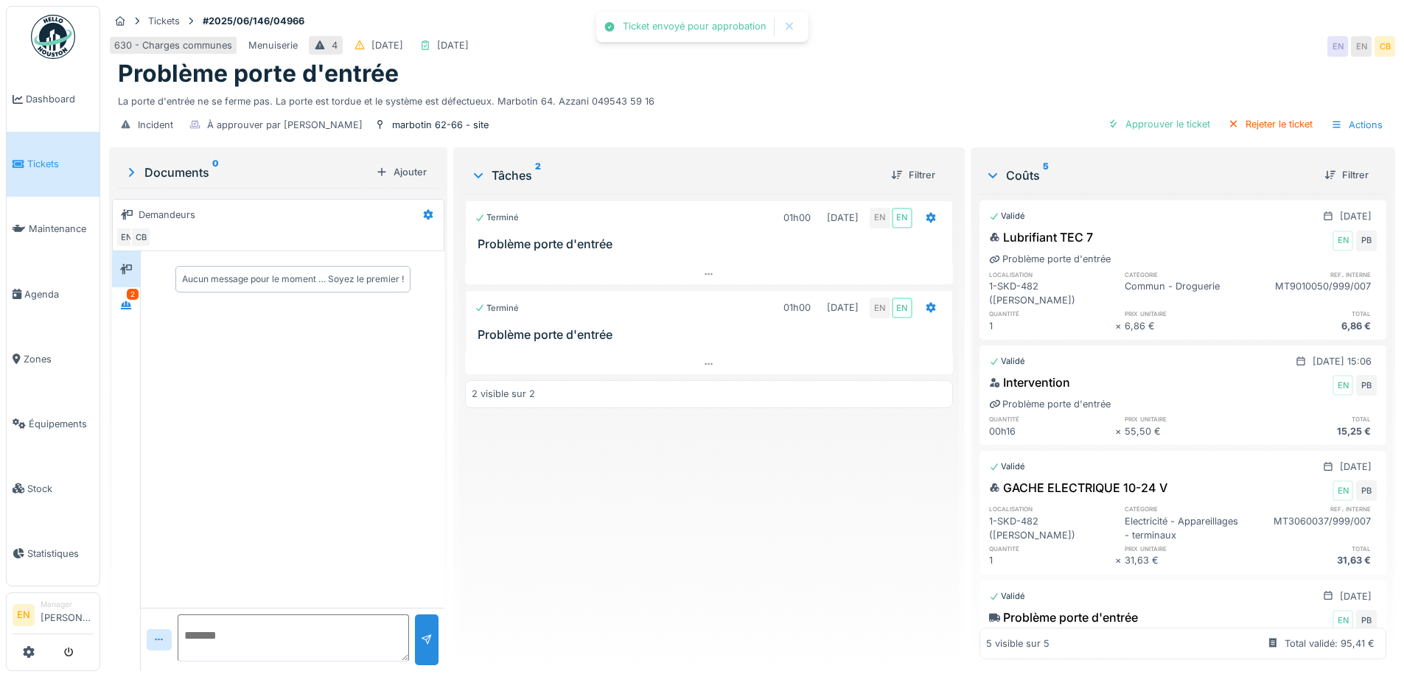
click at [695, 550] on div "Terminé 01h00 20/06/2025 EN EN Problème porte d'entrée Terminé 01h00 24/09/2025…" at bounding box center [708, 427] width 487 height 466
click at [119, 293] on div at bounding box center [126, 305] width 22 height 24
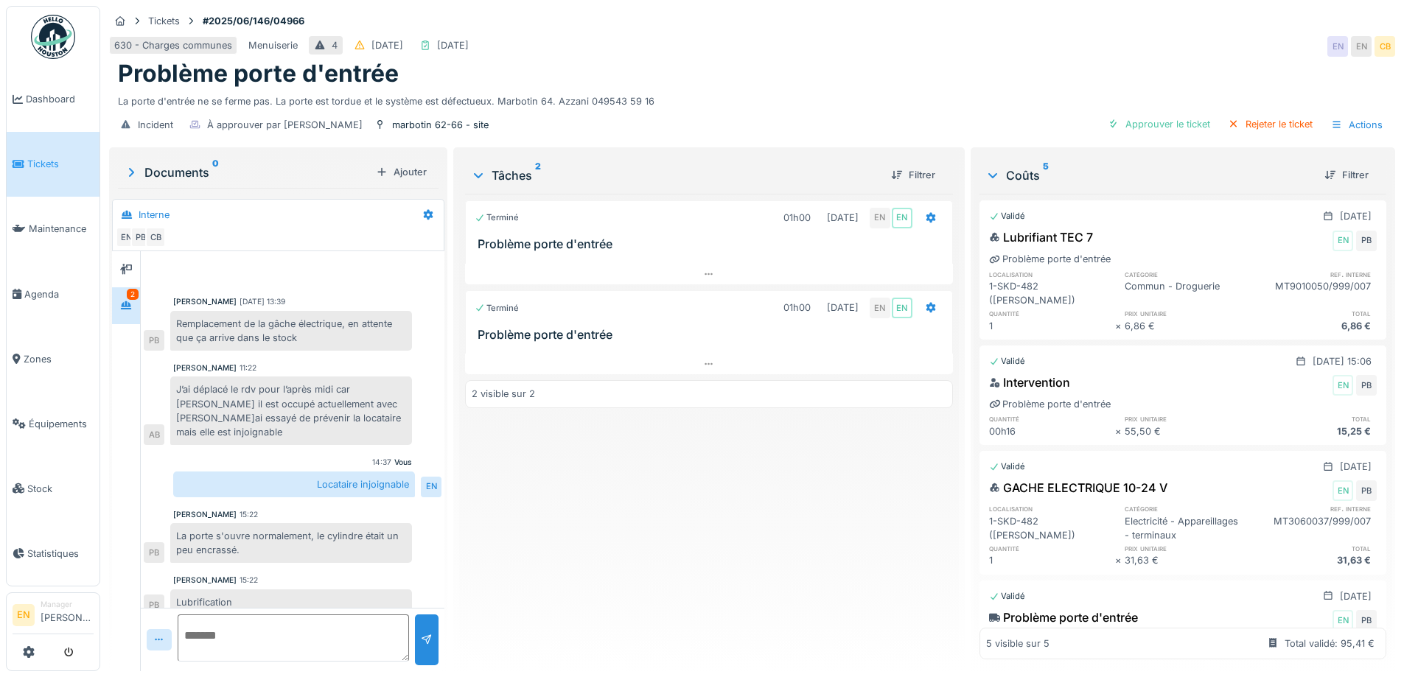
click at [641, 621] on div "Terminé 01h00 20/06/2025 EN EN Problème porte d'entrée Terminé 01h00 24/09/2025…" at bounding box center [708, 427] width 487 height 466
click at [585, 596] on div "Terminé 01h00 20/06/2025 EN EN Problème porte d'entrée Terminé 01h00 24/09/2025…" at bounding box center [708, 427] width 487 height 466
click at [44, 44] on img at bounding box center [53, 37] width 44 height 44
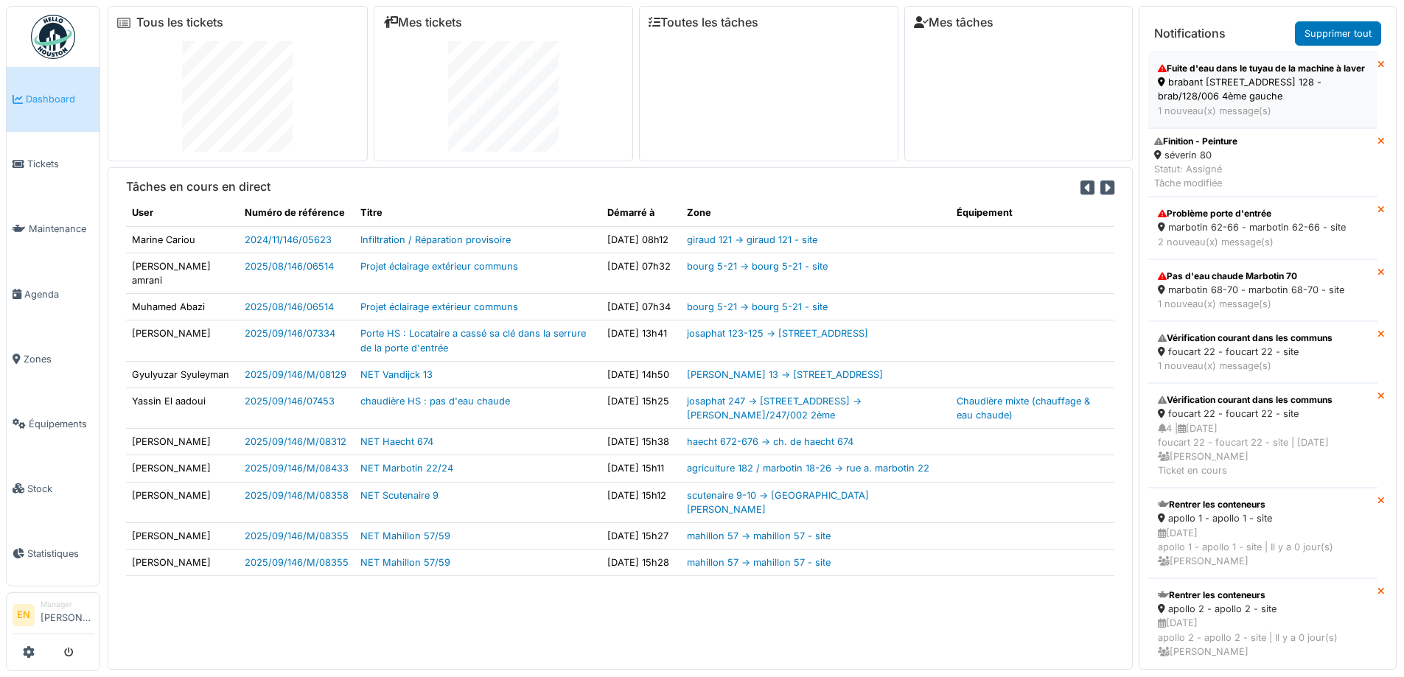
click at [1208, 93] on div "brabant [STREET_ADDRESS] 128 - brab/128/006 4ème gauche" at bounding box center [1263, 89] width 210 height 28
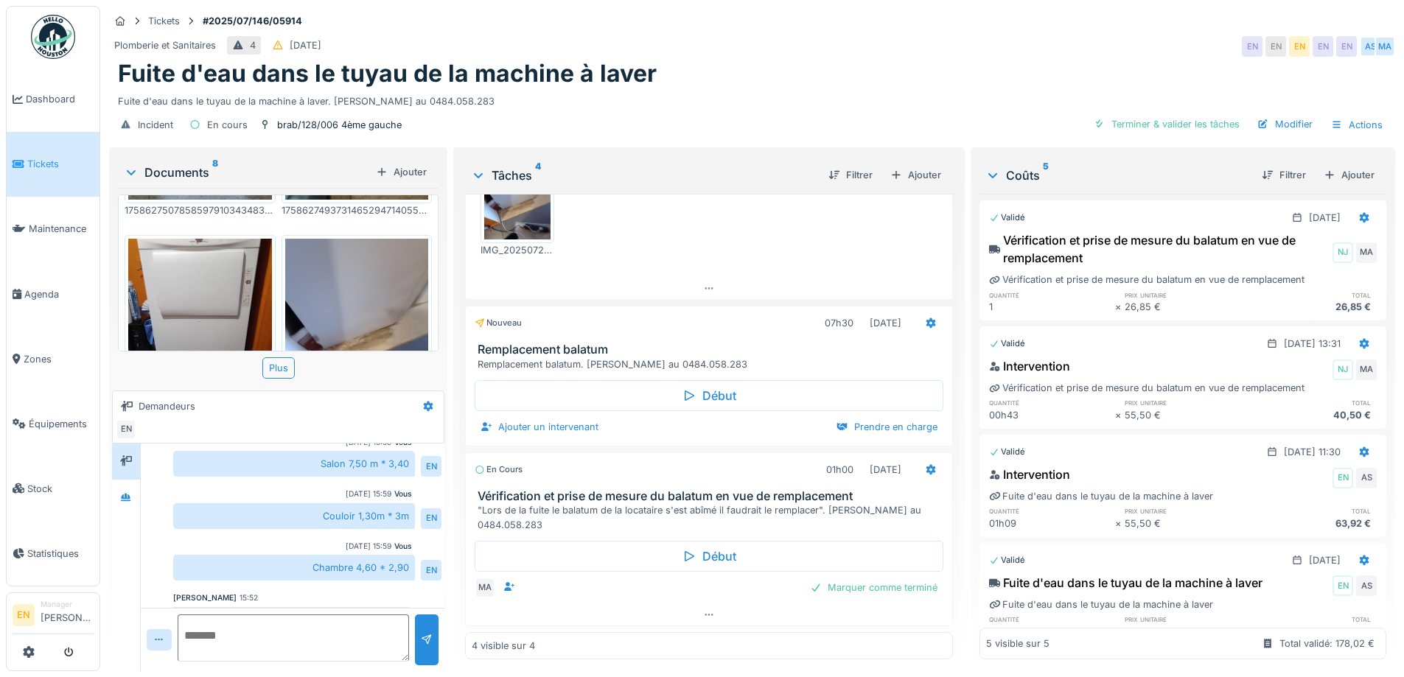
scroll to position [735, 0]
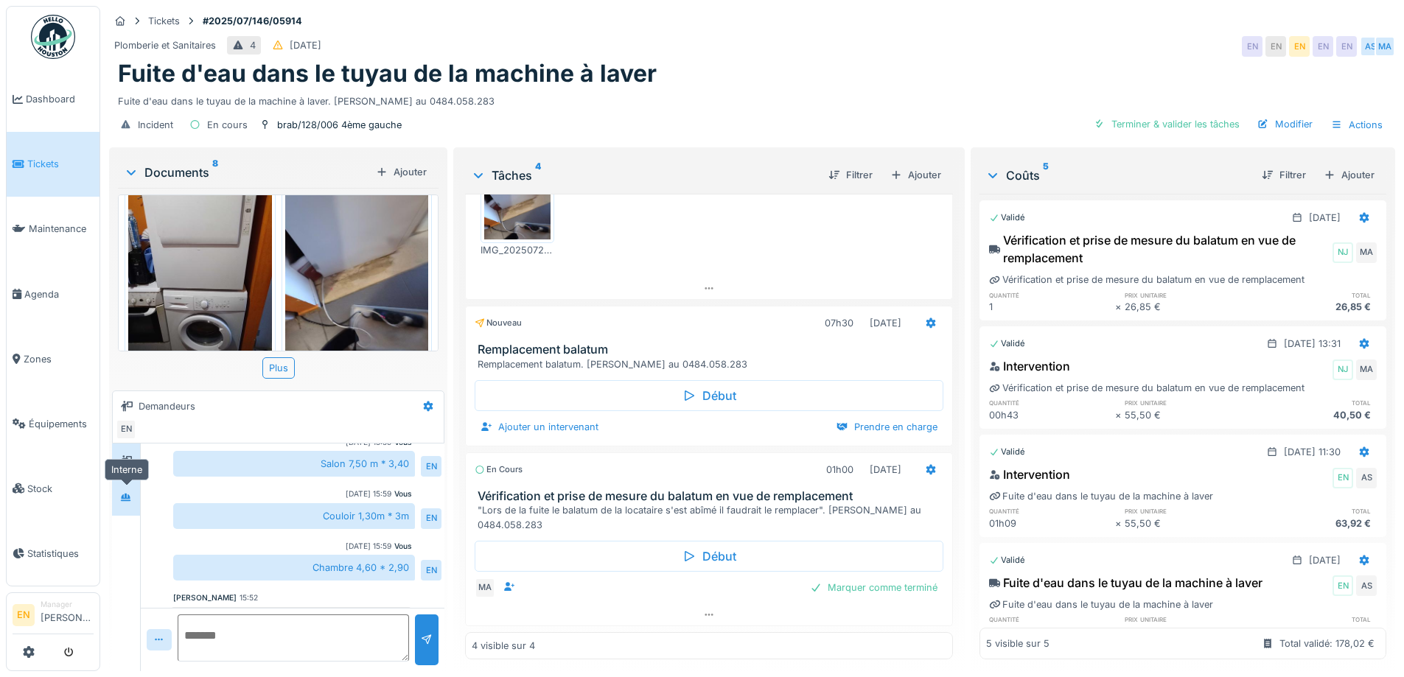
click at [131, 500] on icon at bounding box center [126, 498] width 12 height 10
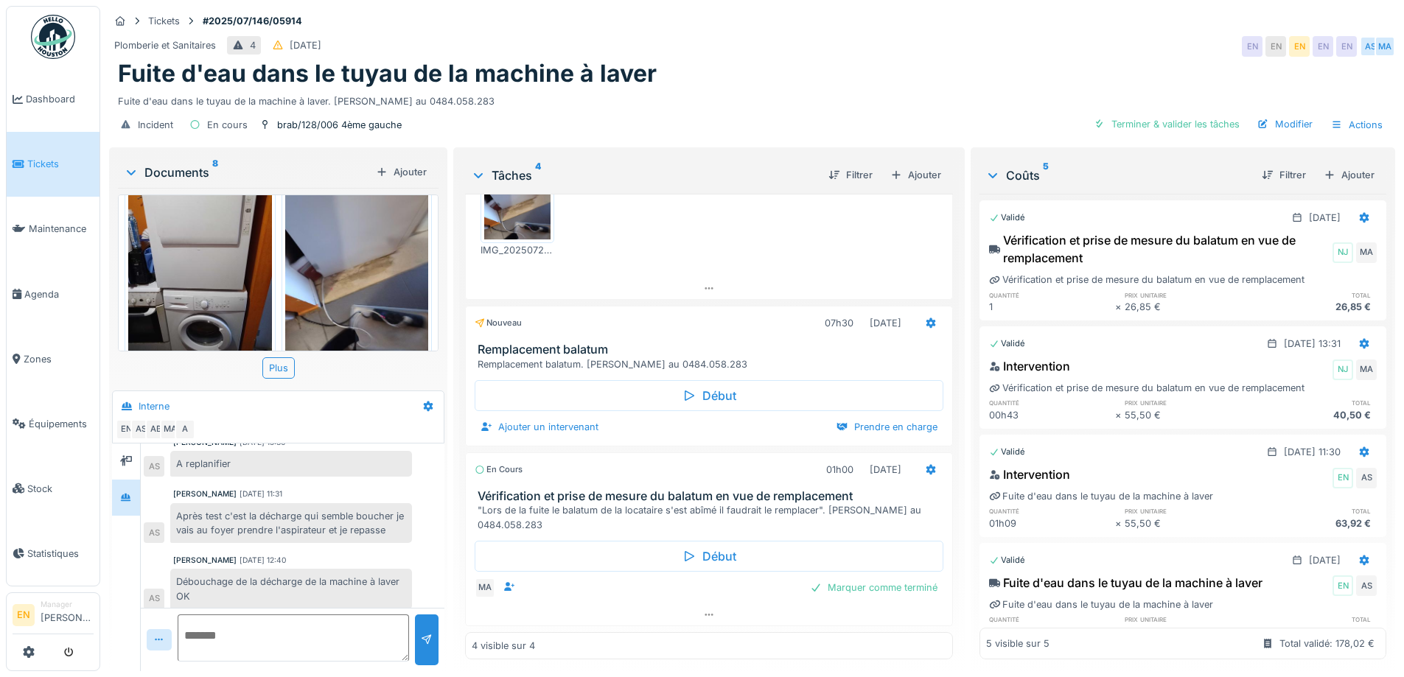
scroll to position [0, 0]
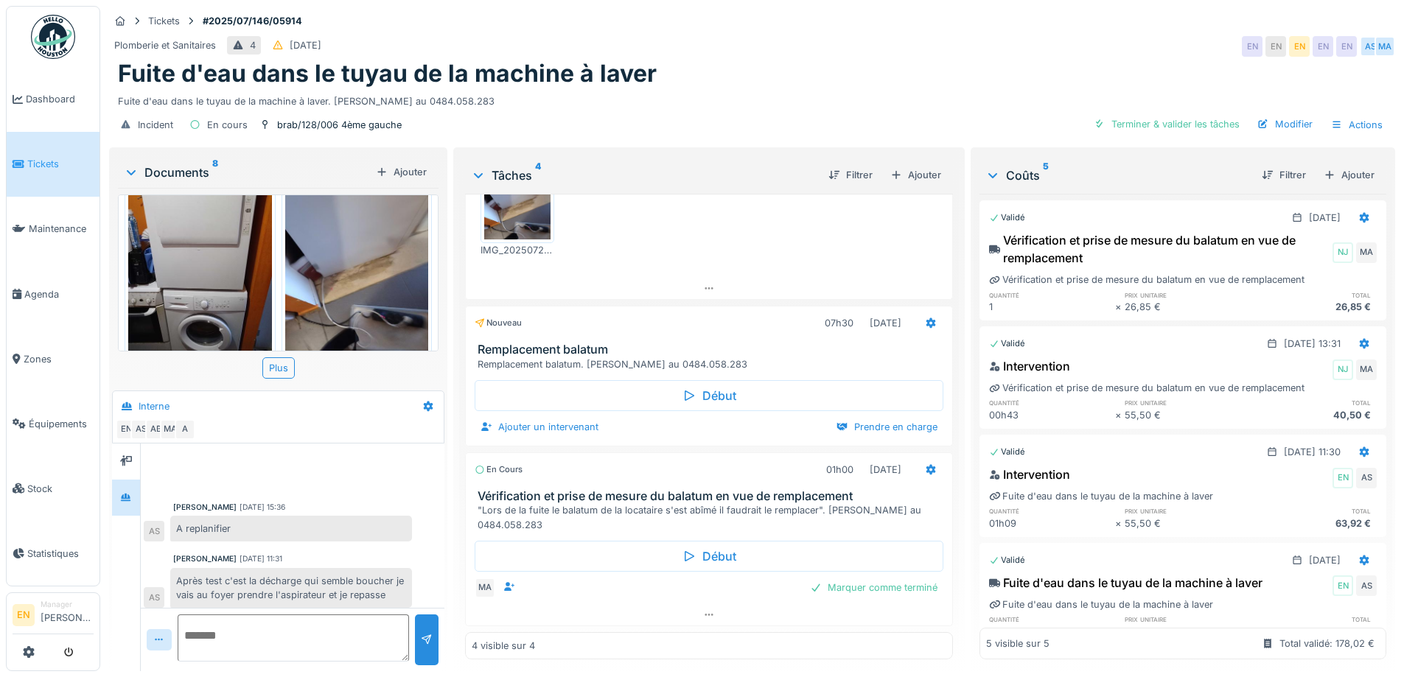
click at [734, 62] on div "Fuite d'eau dans le tuyau de la machine à laver" at bounding box center [752, 74] width 1269 height 28
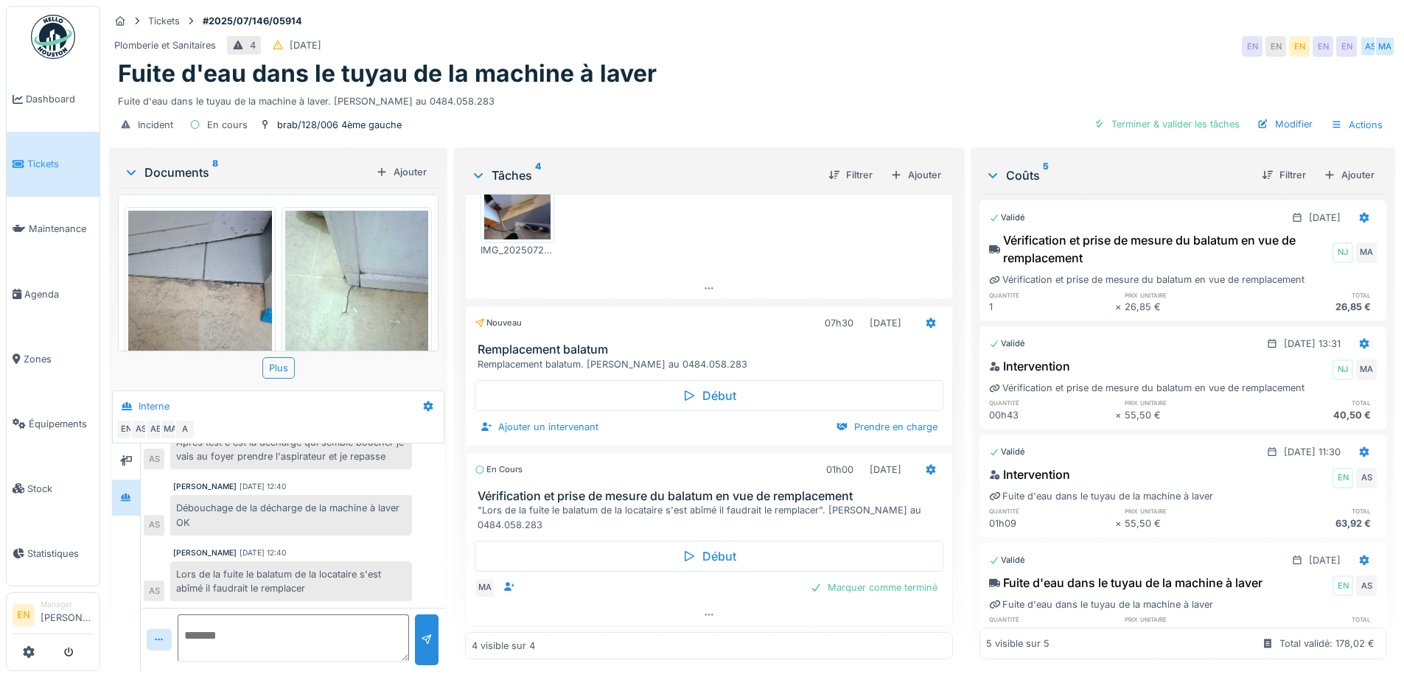
click at [917, 108] on div "Incident En cours brab/128/006 4ème gauche Terminer & valider les tâches Modifi…" at bounding box center [752, 124] width 1286 height 33
click at [936, 33] on div "Plomberie et Sanitaires 4 [DATE] EN EN EN EN EN AS MA" at bounding box center [752, 46] width 1286 height 27
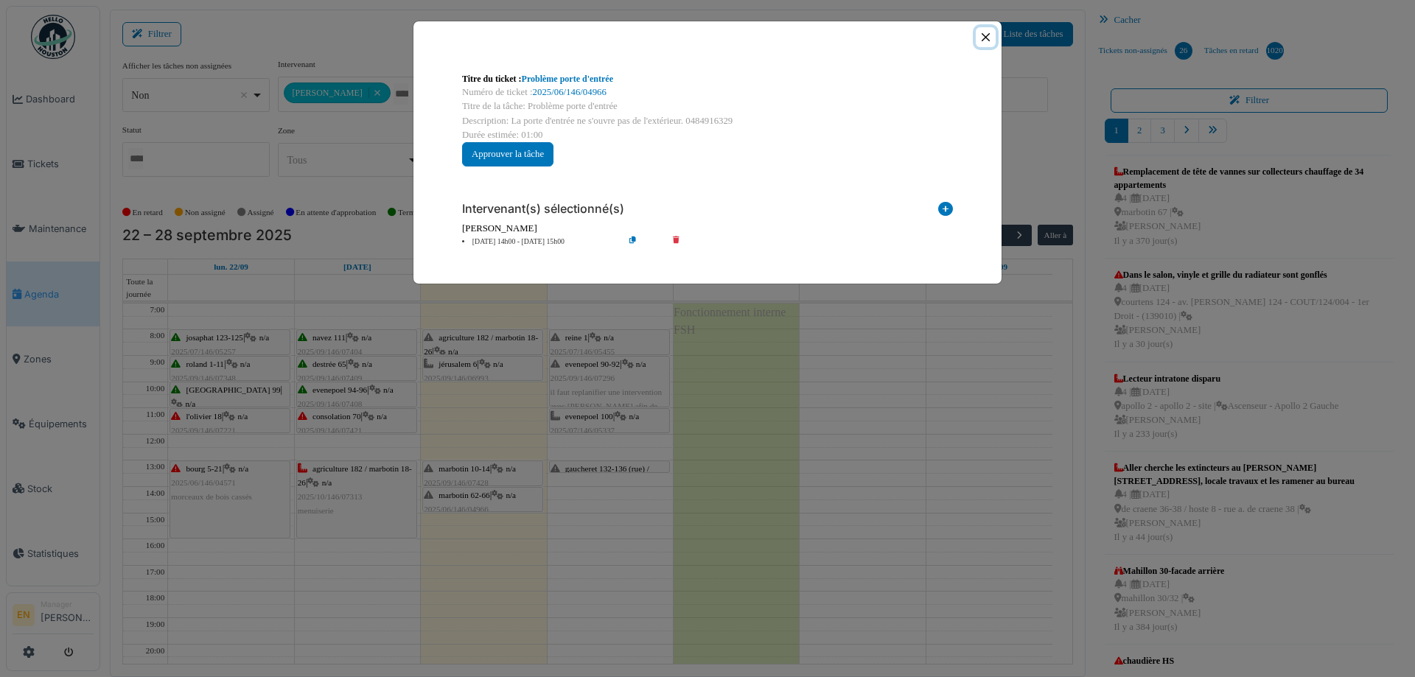
click at [986, 32] on button "Close" at bounding box center [986, 37] width 20 height 20
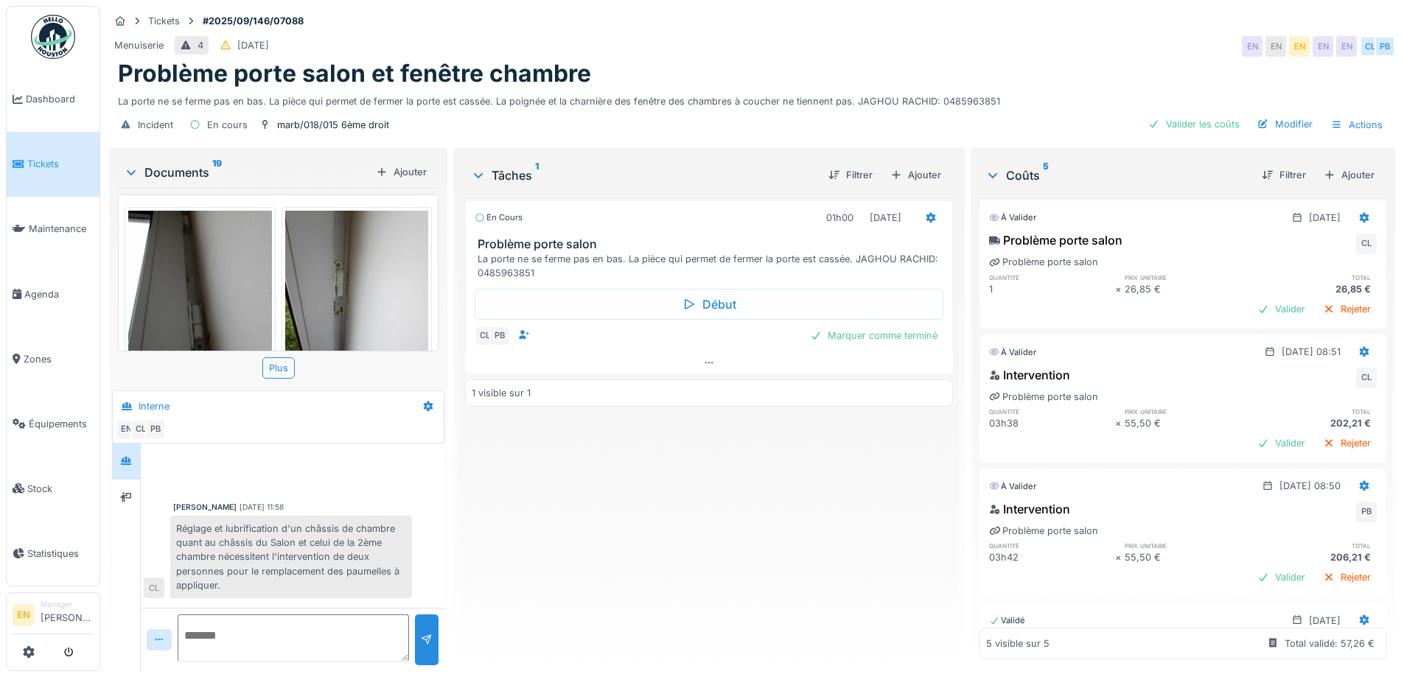
click at [1003, 70] on div "Problème porte salon et fenêtre chambre" at bounding box center [752, 74] width 1269 height 28
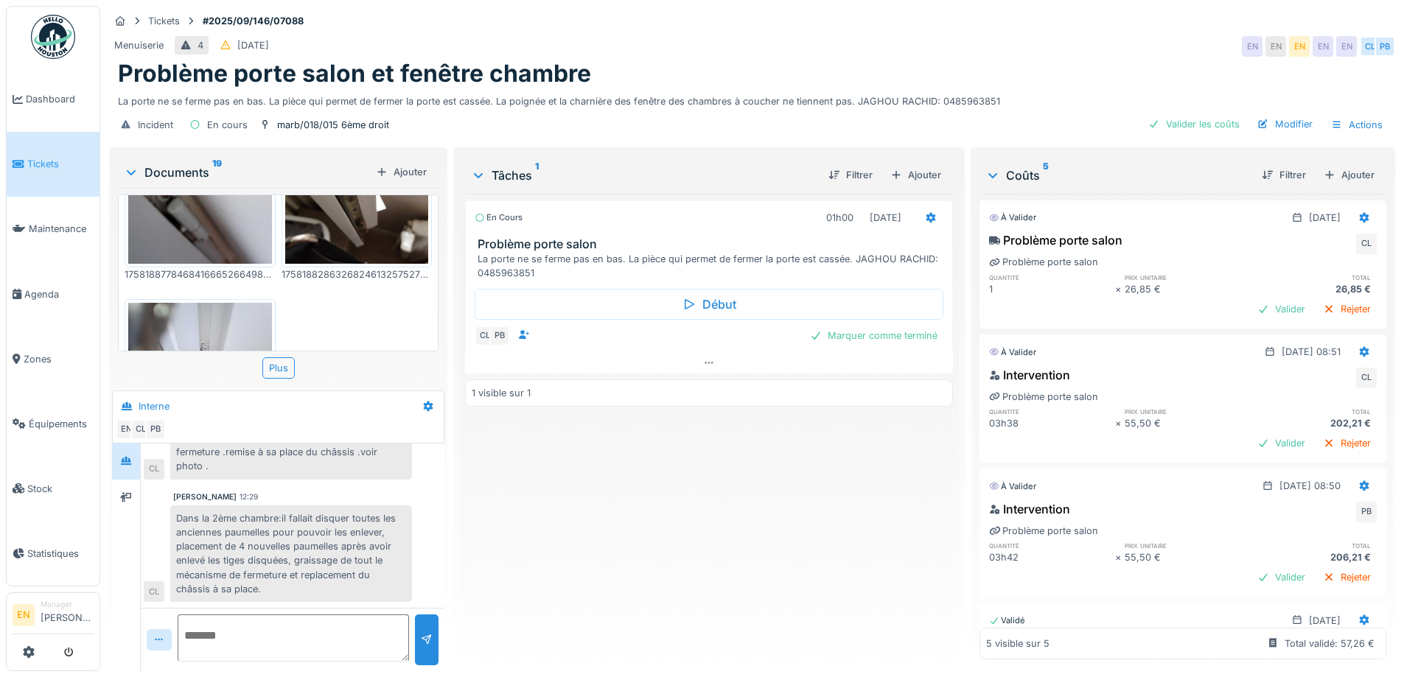
scroll to position [11, 0]
click at [277, 543] on div "Dans la 2ème chambre:il fallait disquer toutes les anciennes paumelles pour pou…" at bounding box center [291, 554] width 242 height 97
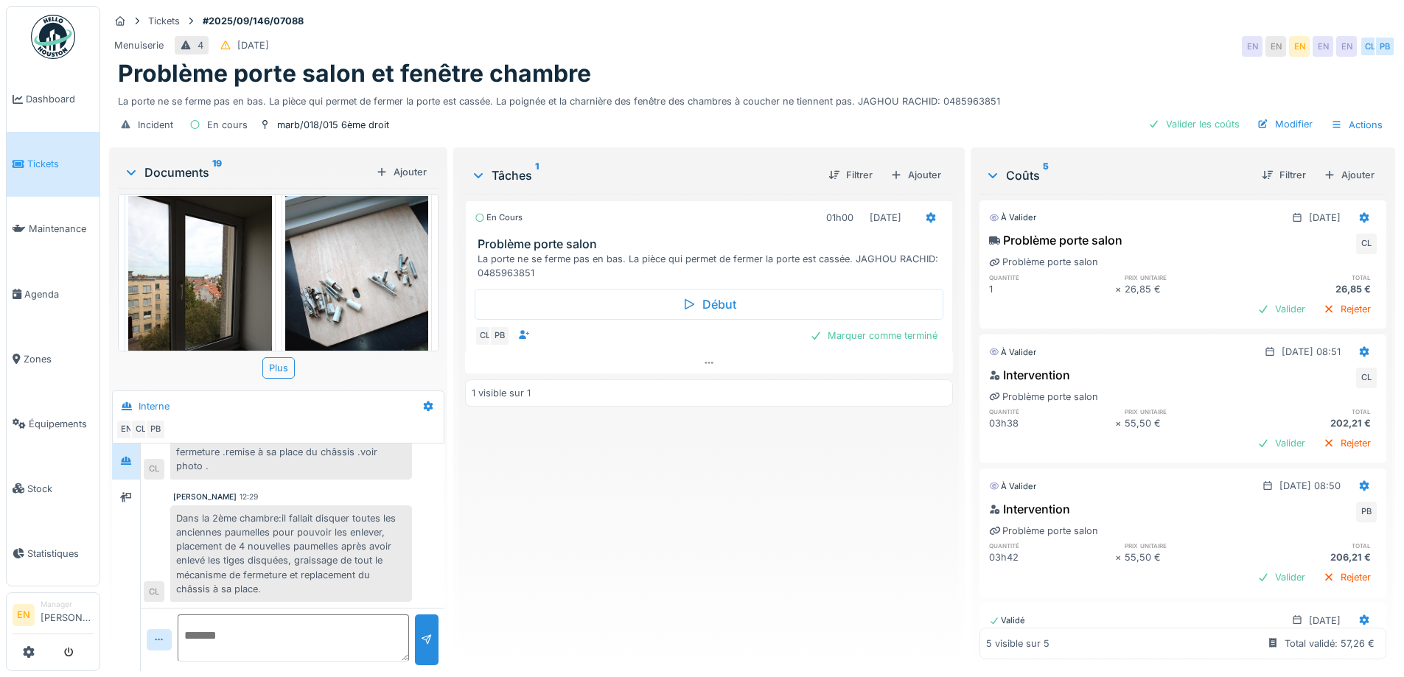
scroll to position [221, 0]
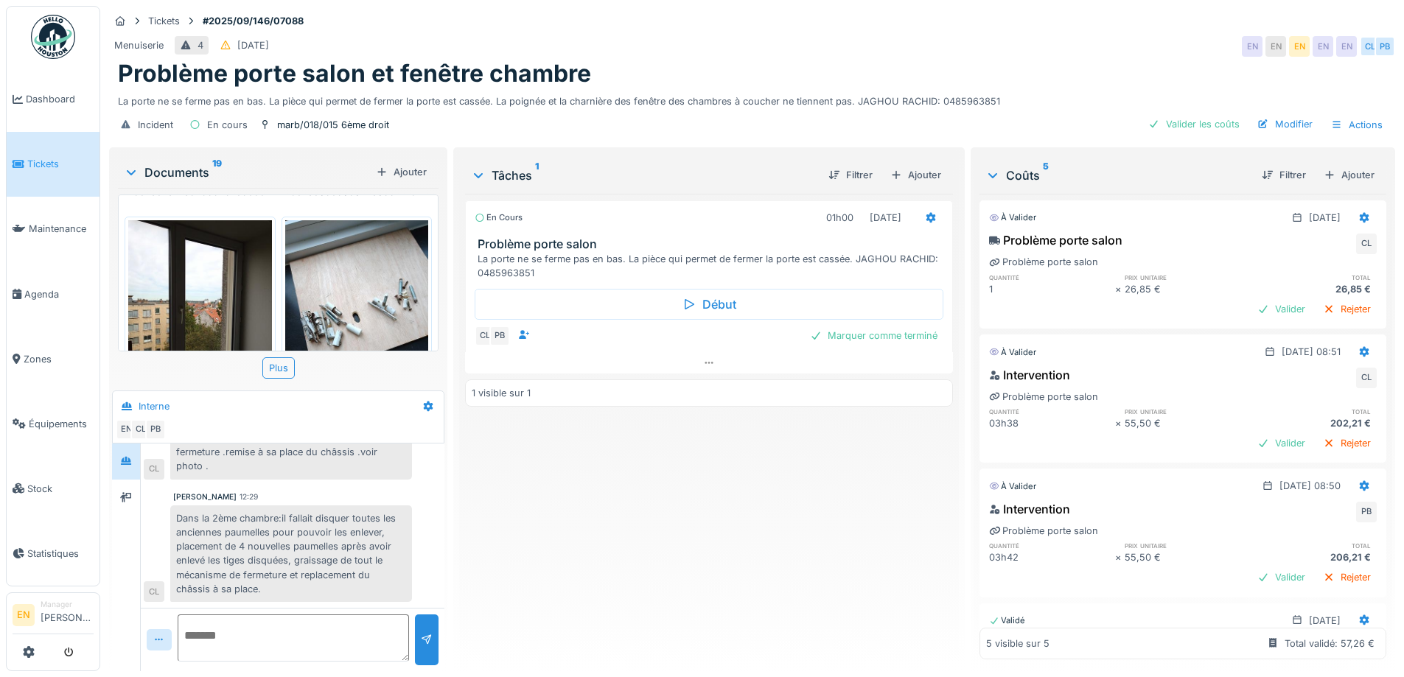
click at [366, 259] on img at bounding box center [357, 315] width 144 height 191
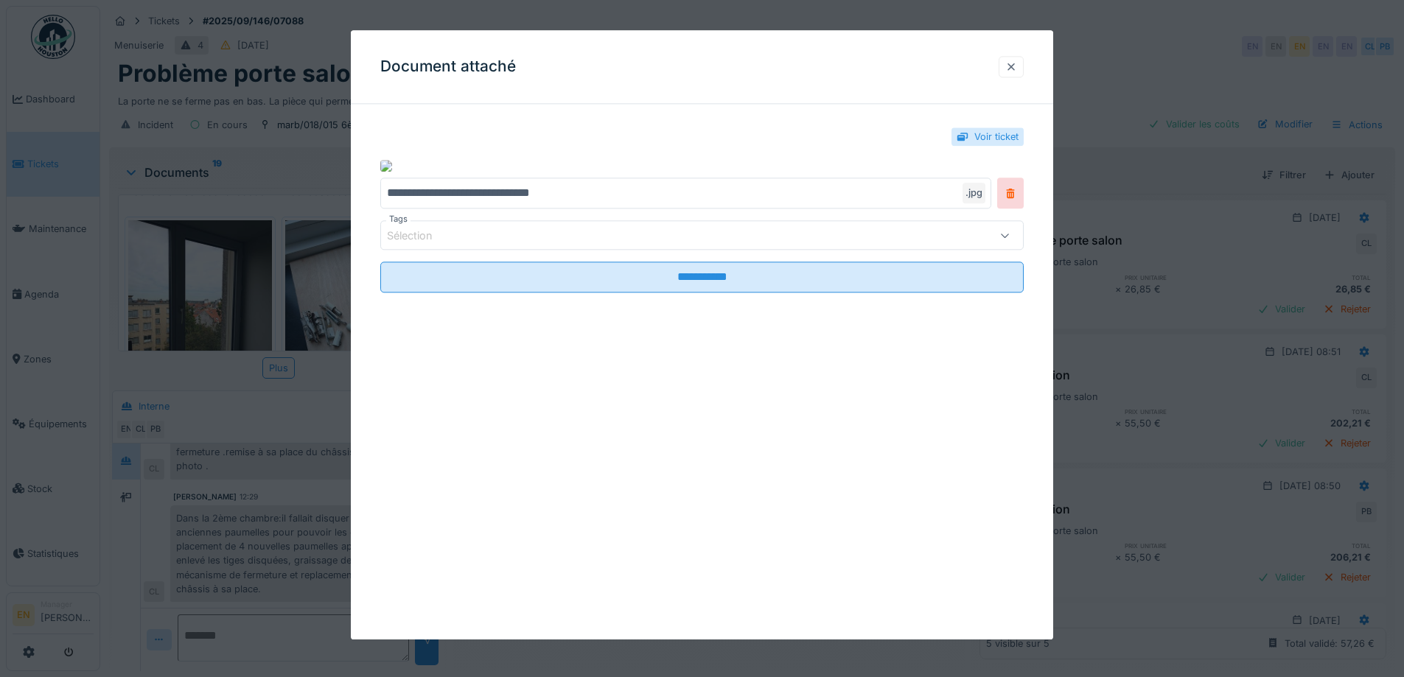
click at [1017, 70] on div at bounding box center [1012, 67] width 12 height 14
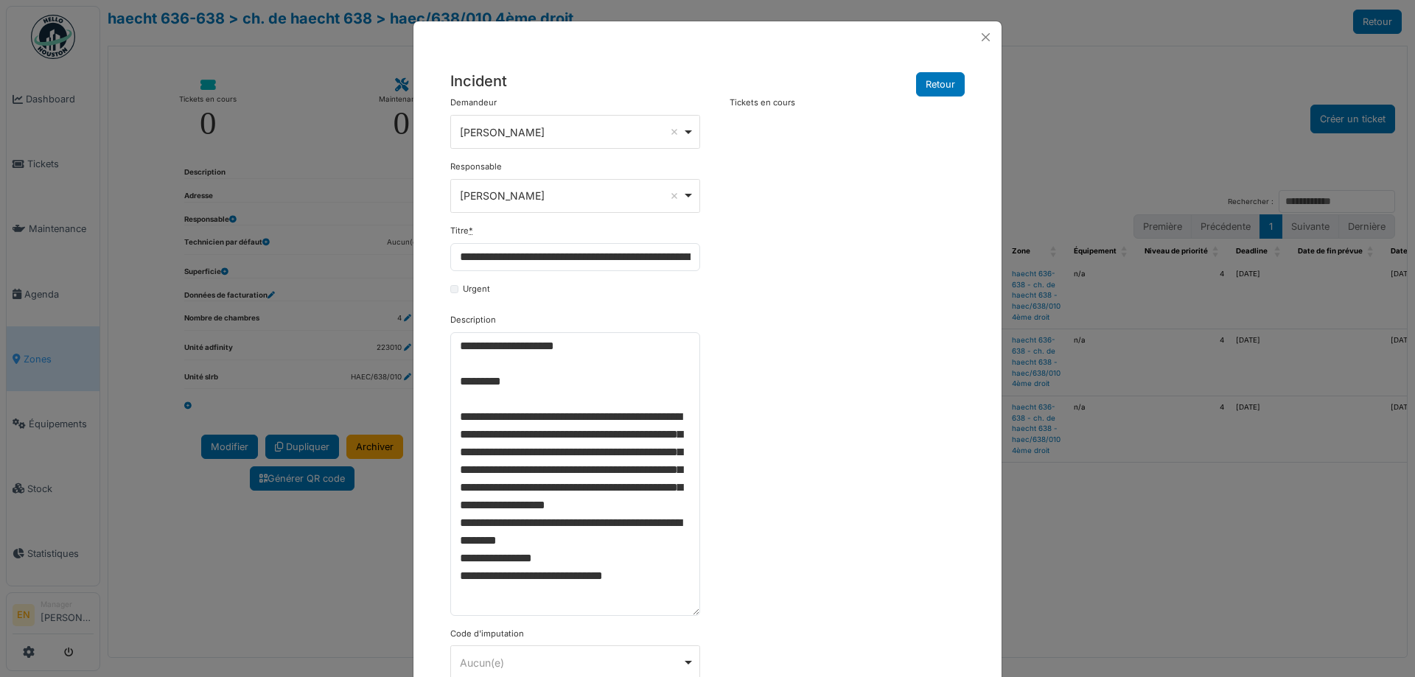
select select "***"
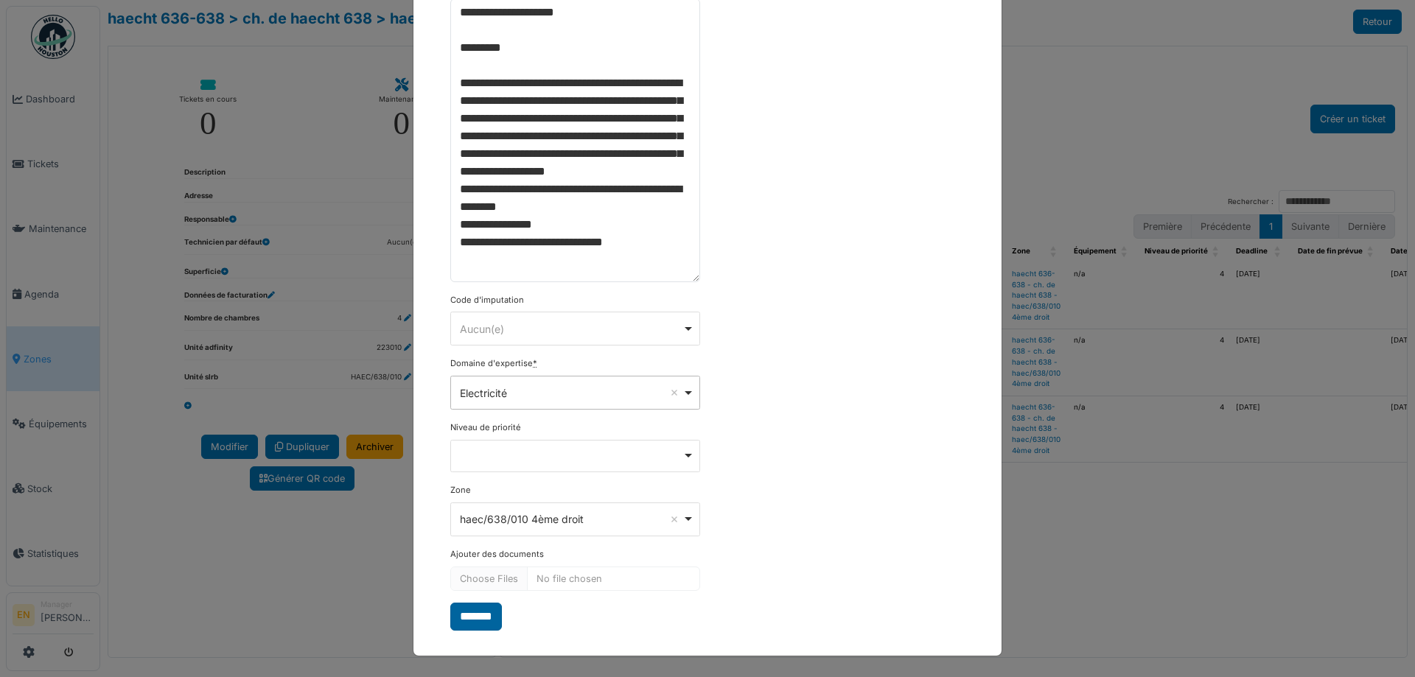
click at [487, 622] on input "*******" at bounding box center [476, 617] width 52 height 28
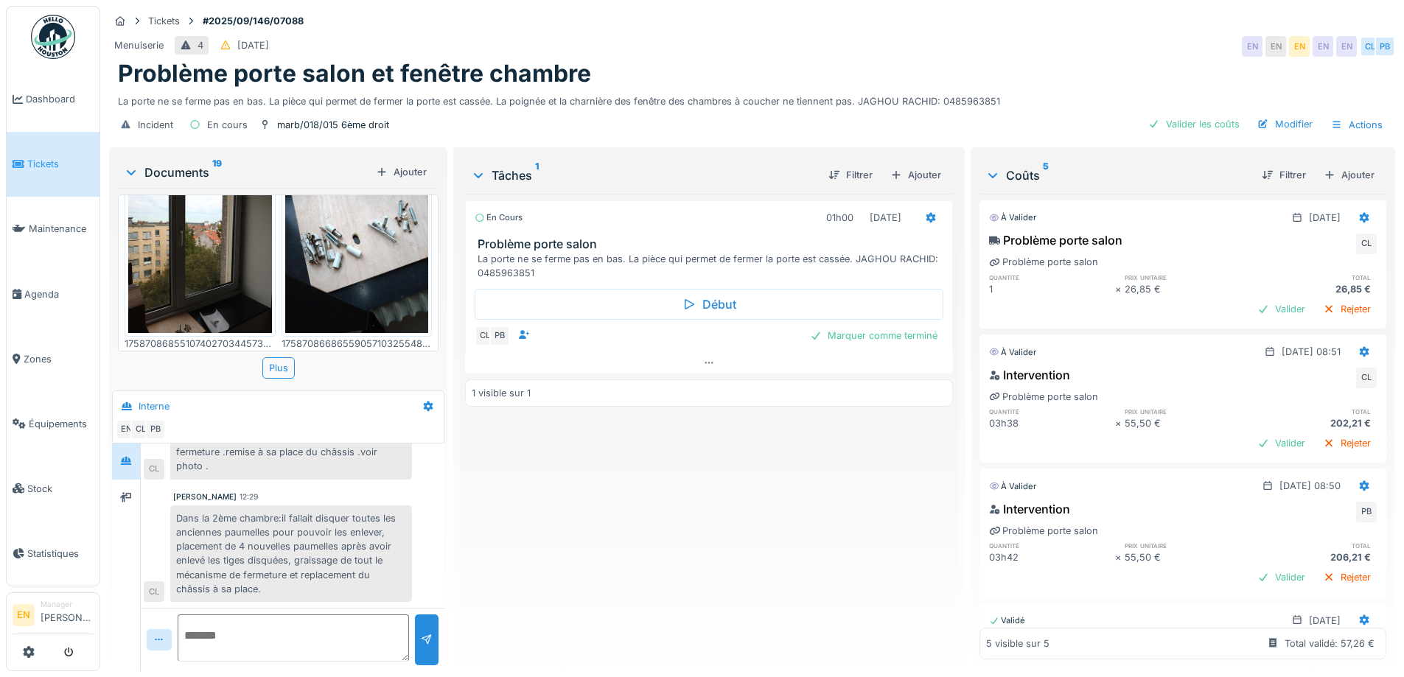
scroll to position [295, 0]
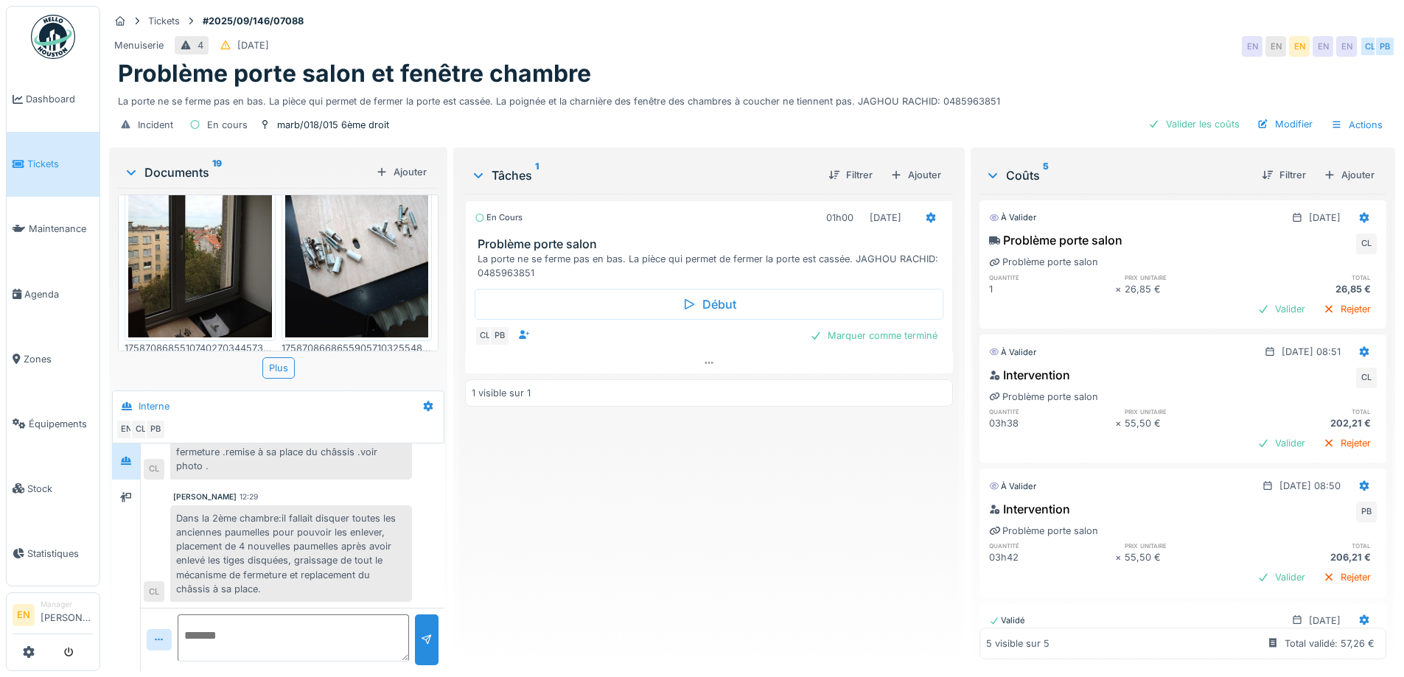
click at [346, 256] on img at bounding box center [357, 242] width 144 height 191
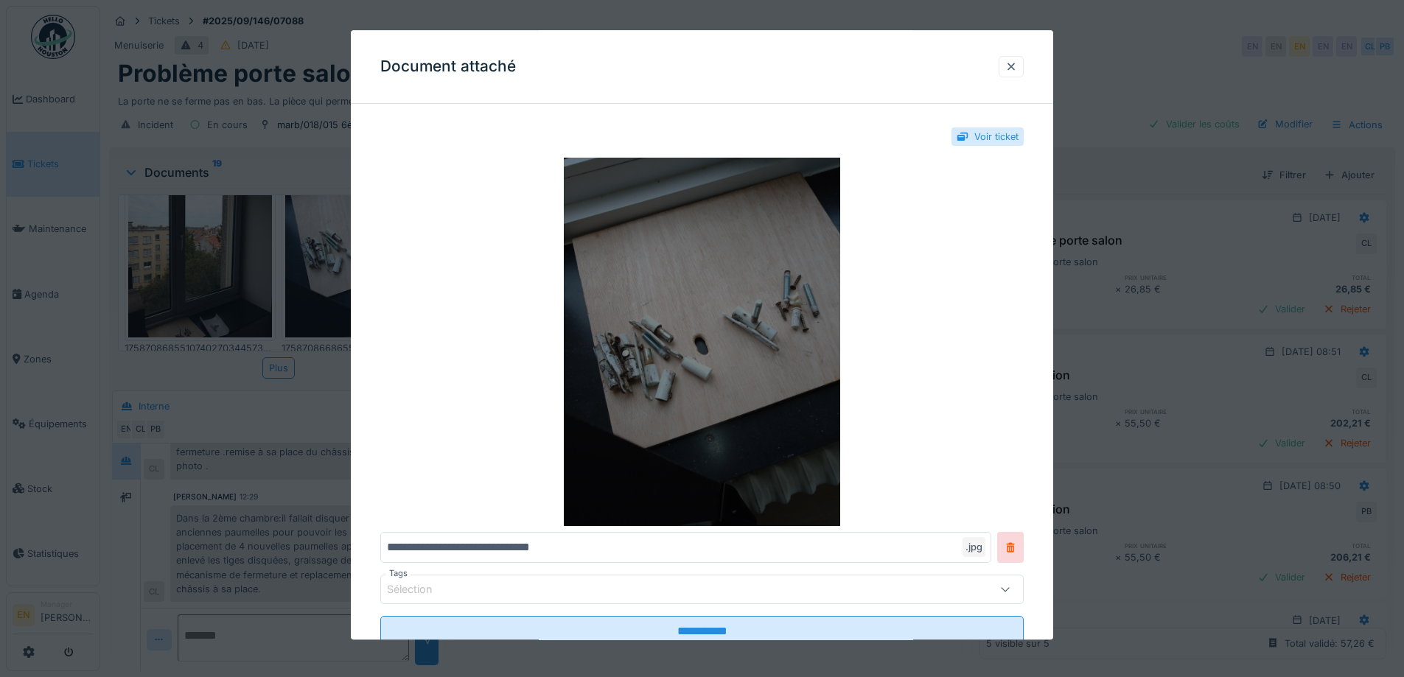
click at [758, 332] on img at bounding box center [702, 342] width 644 height 369
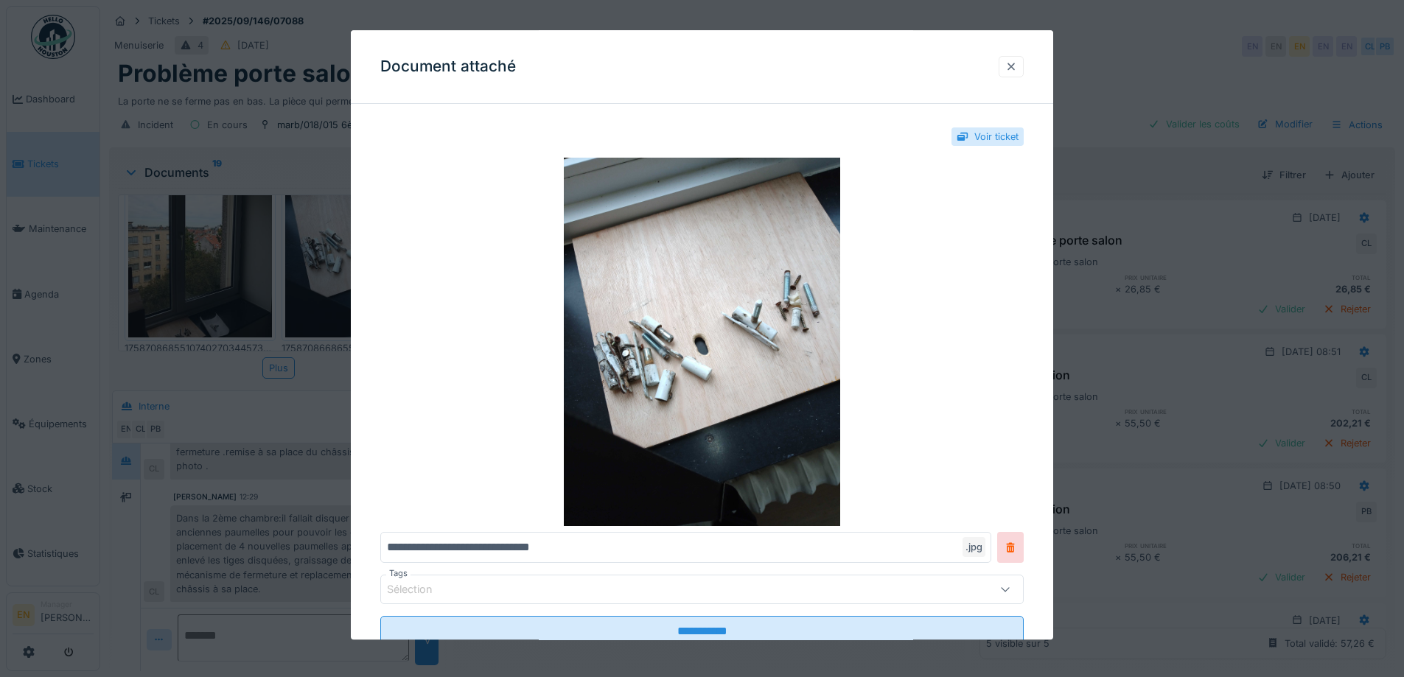
click at [1017, 66] on div at bounding box center [1012, 67] width 12 height 14
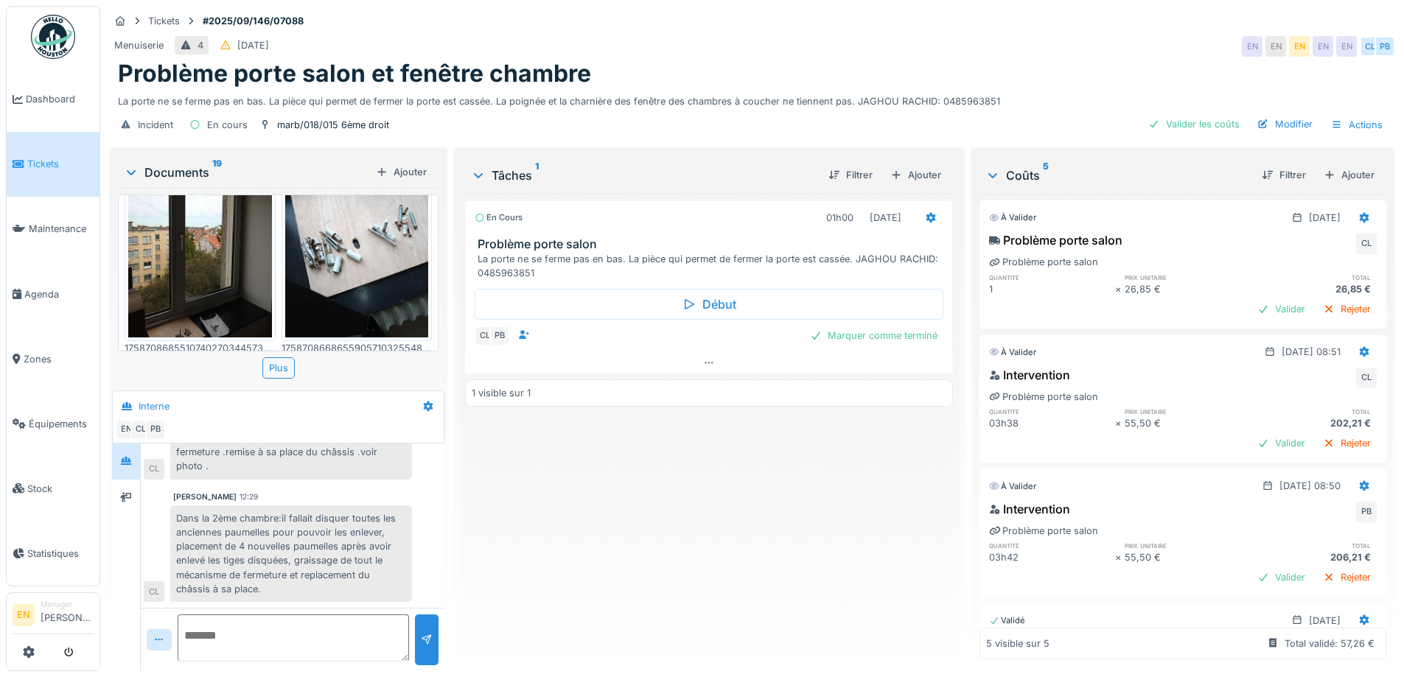
click at [690, 538] on div "En cours 01h00 24/09/2025 Problème porte salon La porte ne se ferme pas en bas.…" at bounding box center [708, 427] width 487 height 466
click at [932, 48] on div "Menuiserie 4 14/09/2025 EN EN EN EN EN CL PB" at bounding box center [752, 46] width 1286 height 27
drag, startPoint x: 623, startPoint y: 458, endPoint x: 845, endPoint y: 178, distance: 357.4
click at [626, 443] on div "En cours 01h00 24/09/2025 Problème porte salon La porte ne se ferme pas en bas.…" at bounding box center [708, 427] width 487 height 466
click at [971, 35] on div "Menuiserie 4 14/09/2025 EN EN EN EN EN CL PB" at bounding box center [752, 46] width 1286 height 27
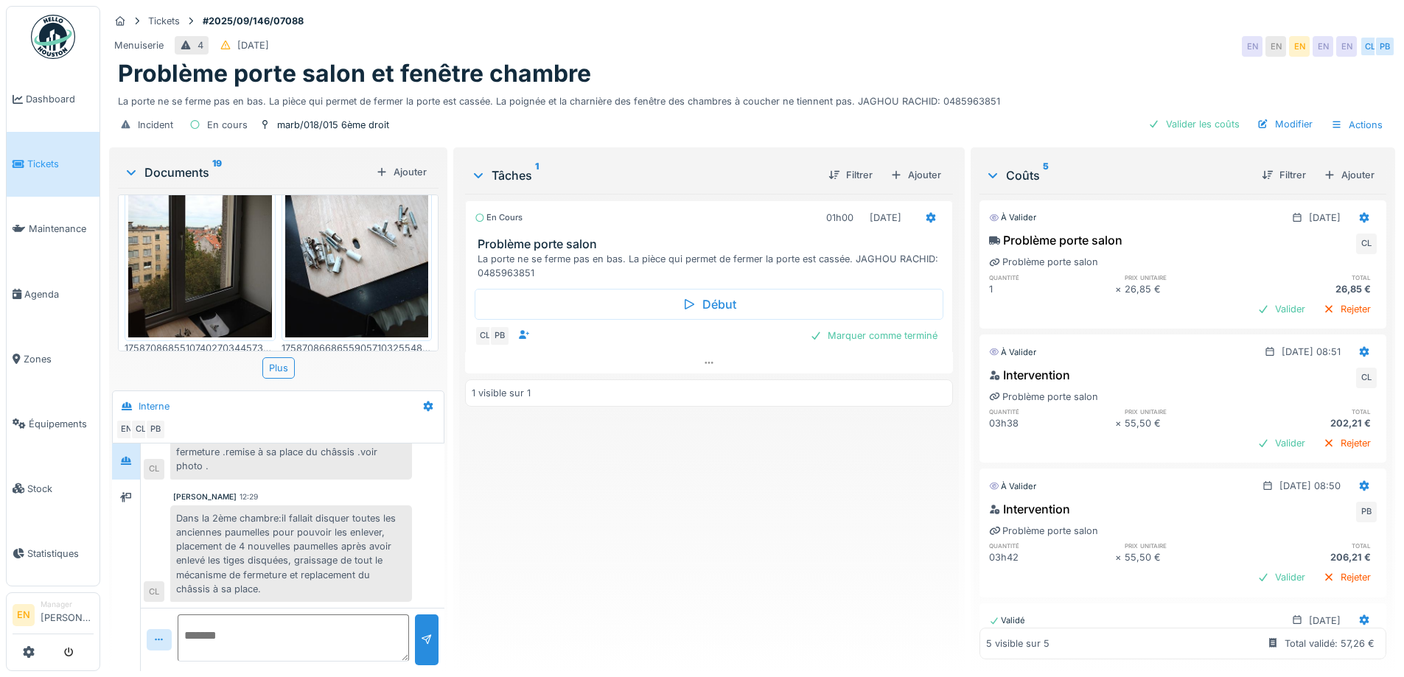
click at [905, 10] on div "Tickets #2025/09/146/07088 Menuiserie 4 14/09/2025 EN EN EN EN EN CL PB Problèm…" at bounding box center [752, 75] width 1292 height 139
click at [609, 538] on div "En cours 01h00 24/09/2025 Problème porte salon La porte ne se ferme pas en bas.…" at bounding box center [708, 427] width 487 height 466
click at [547, 576] on div "En cours 01h00 24/09/2025 Problème porte salon La porte ne se ferme pas en bas.…" at bounding box center [708, 427] width 487 height 466
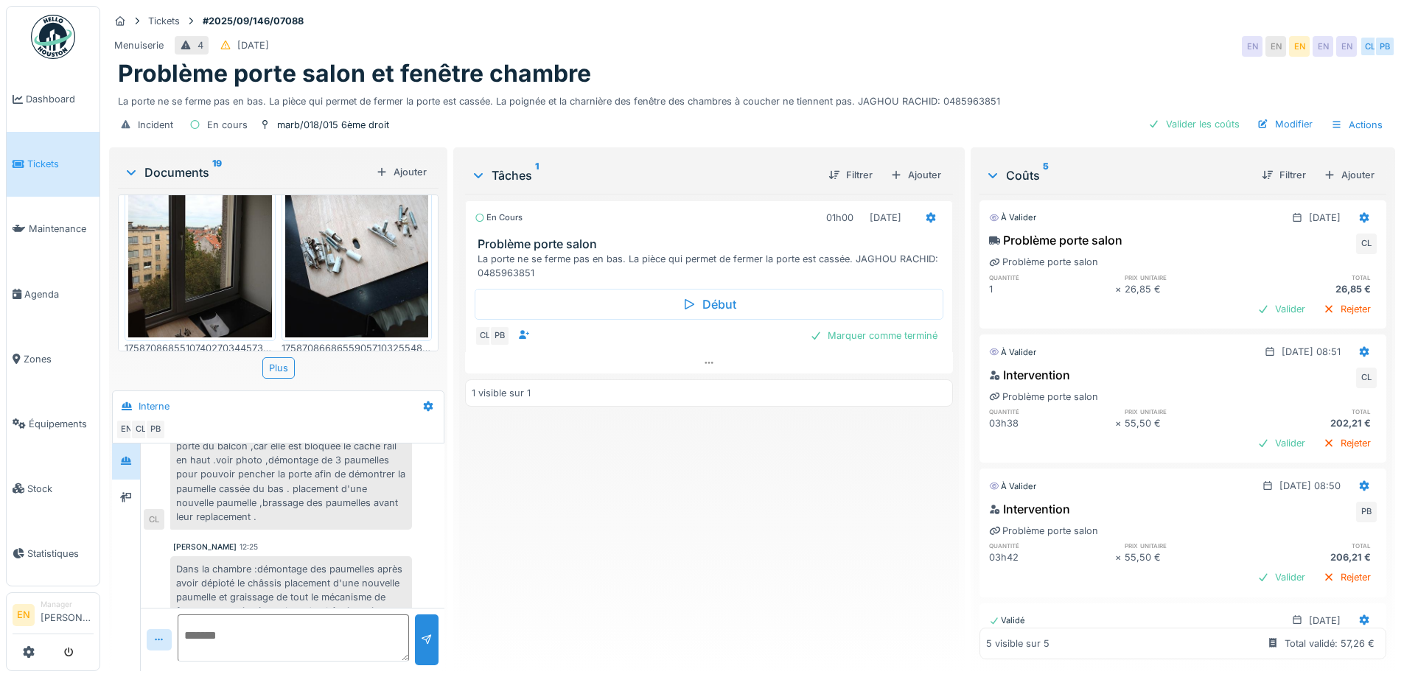
scroll to position [196, 0]
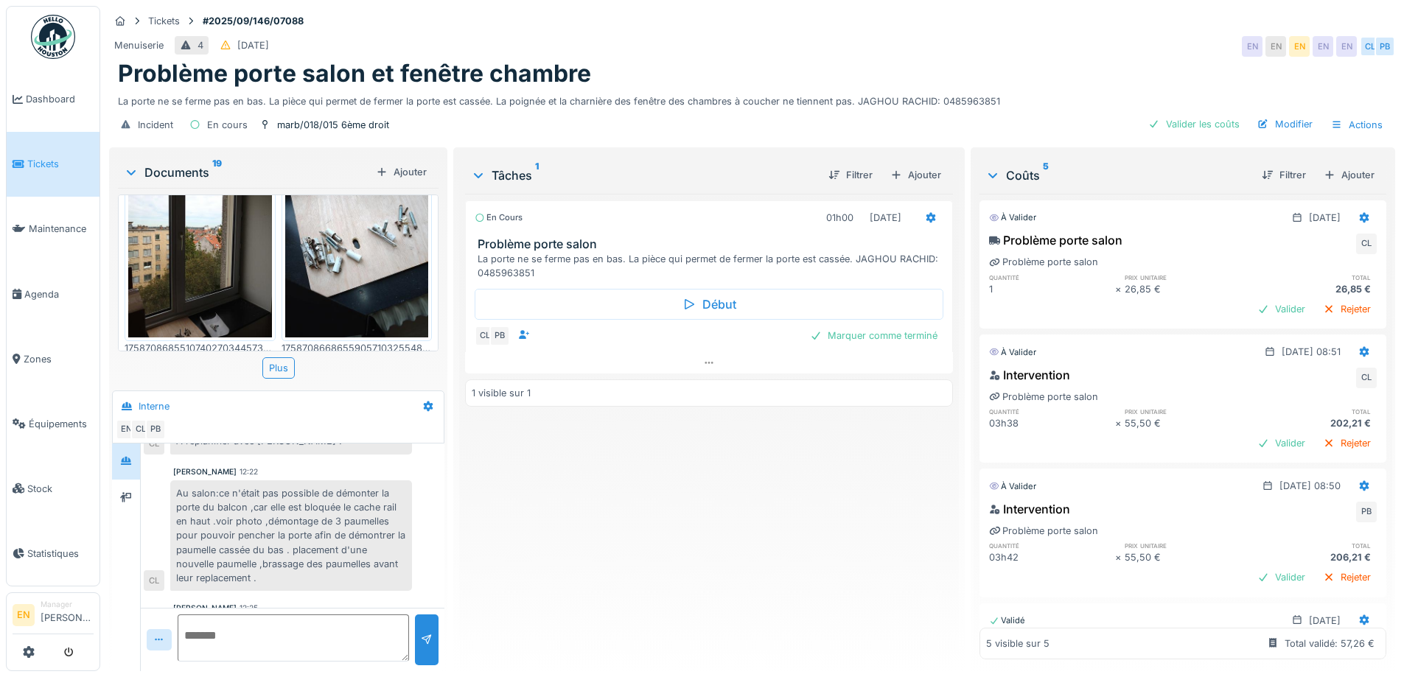
click at [662, 487] on div "En cours 01h00 24/09/2025 Problème porte salon La porte ne se ferme pas en bas.…" at bounding box center [708, 427] width 487 height 466
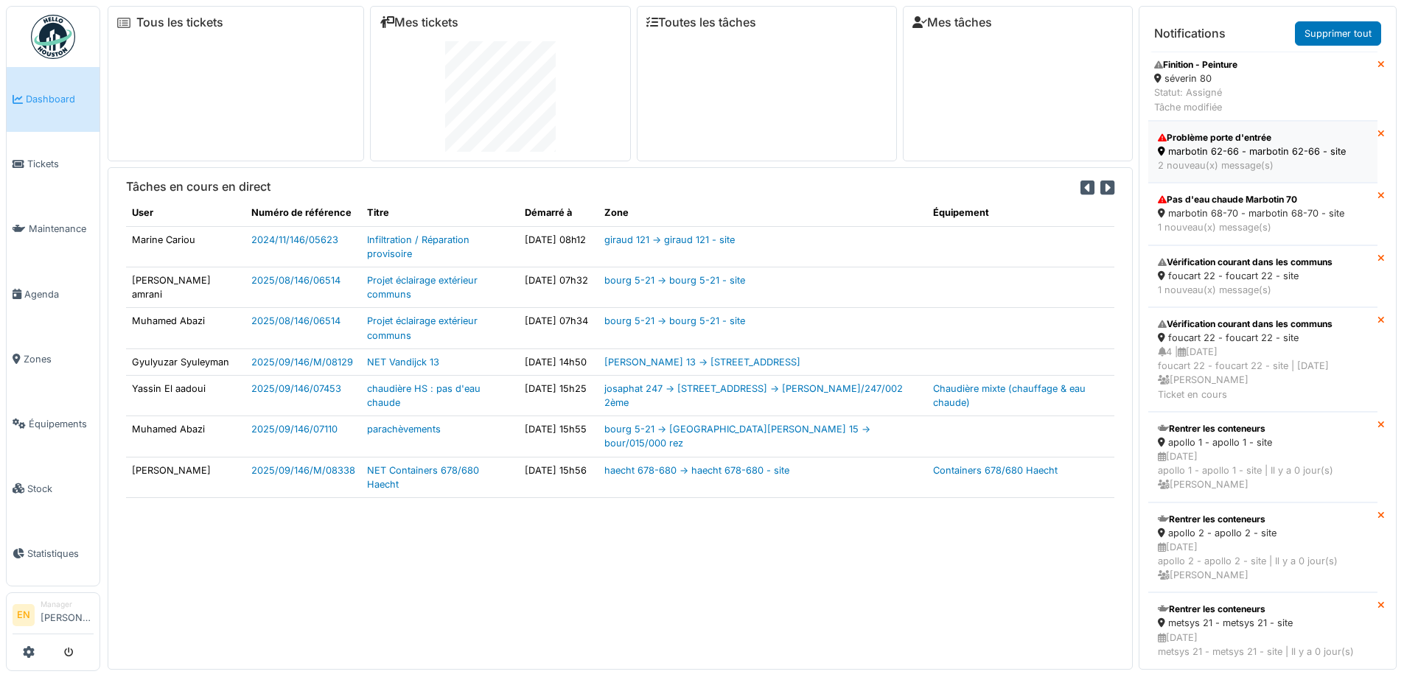
click at [1201, 148] on div "marbotin 62-66 - marbotin 62-66 - site" at bounding box center [1263, 151] width 210 height 14
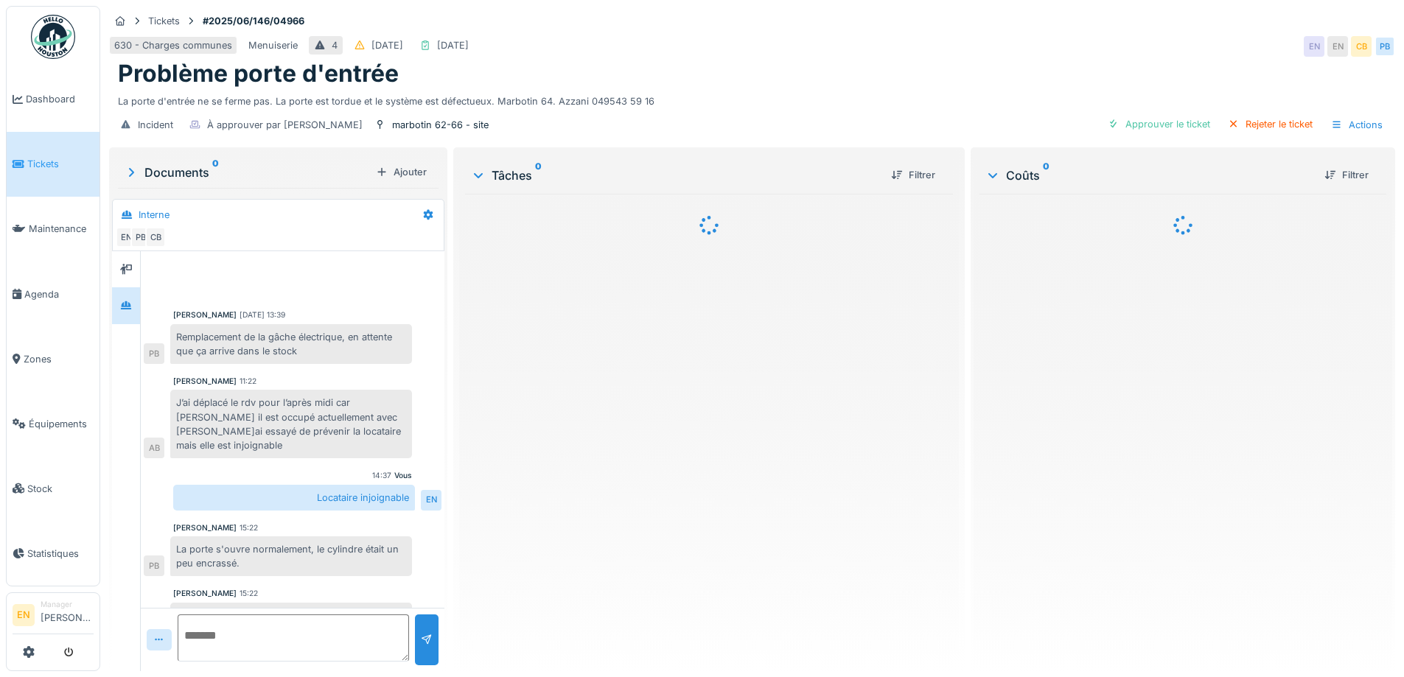
scroll to position [13, 0]
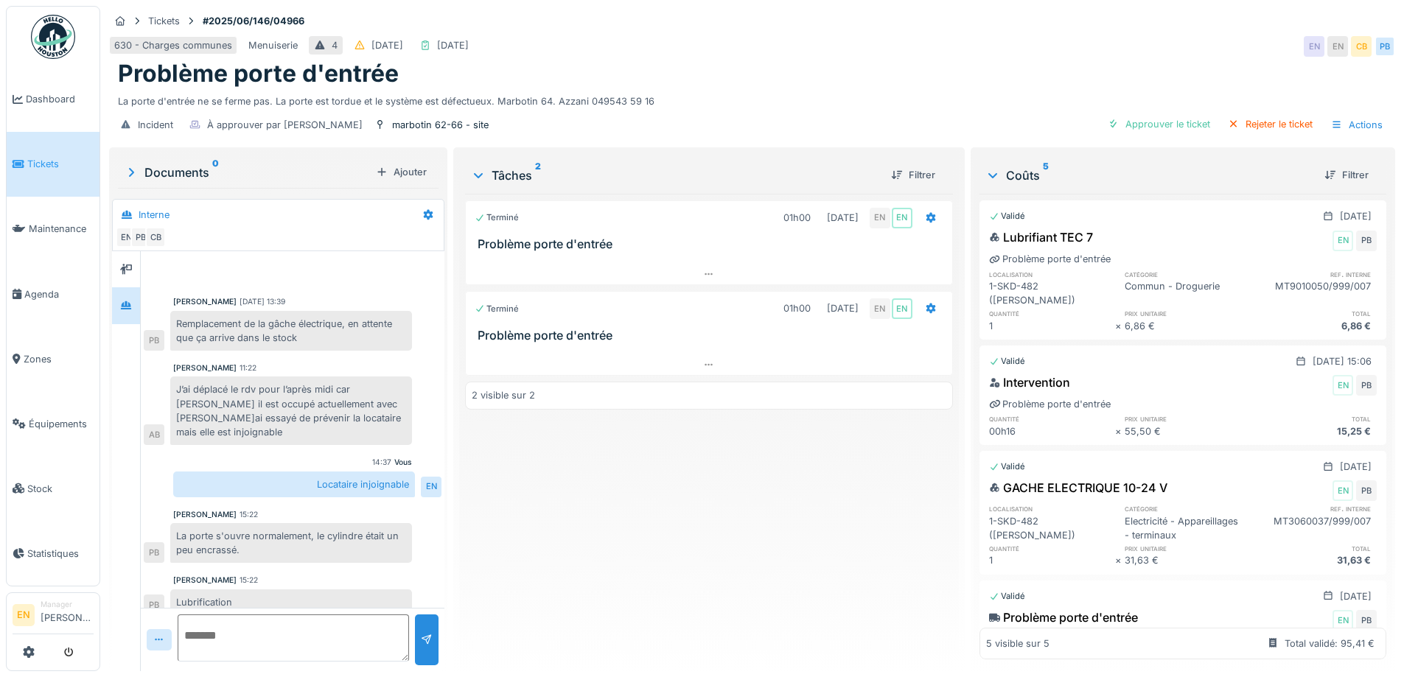
click at [557, 533] on div "Terminé 01h00 20/06/2025 EN EN Problème porte d'entrée Terminé 01h00 24/09/2025…" at bounding box center [708, 427] width 487 height 466
click at [511, 547] on div "Terminé 01h00 20/06/2025 EN EN Problème porte d'entrée Terminé 01h00 24/09/2025…" at bounding box center [708, 427] width 487 height 466
click at [48, 53] on img at bounding box center [53, 37] width 44 height 44
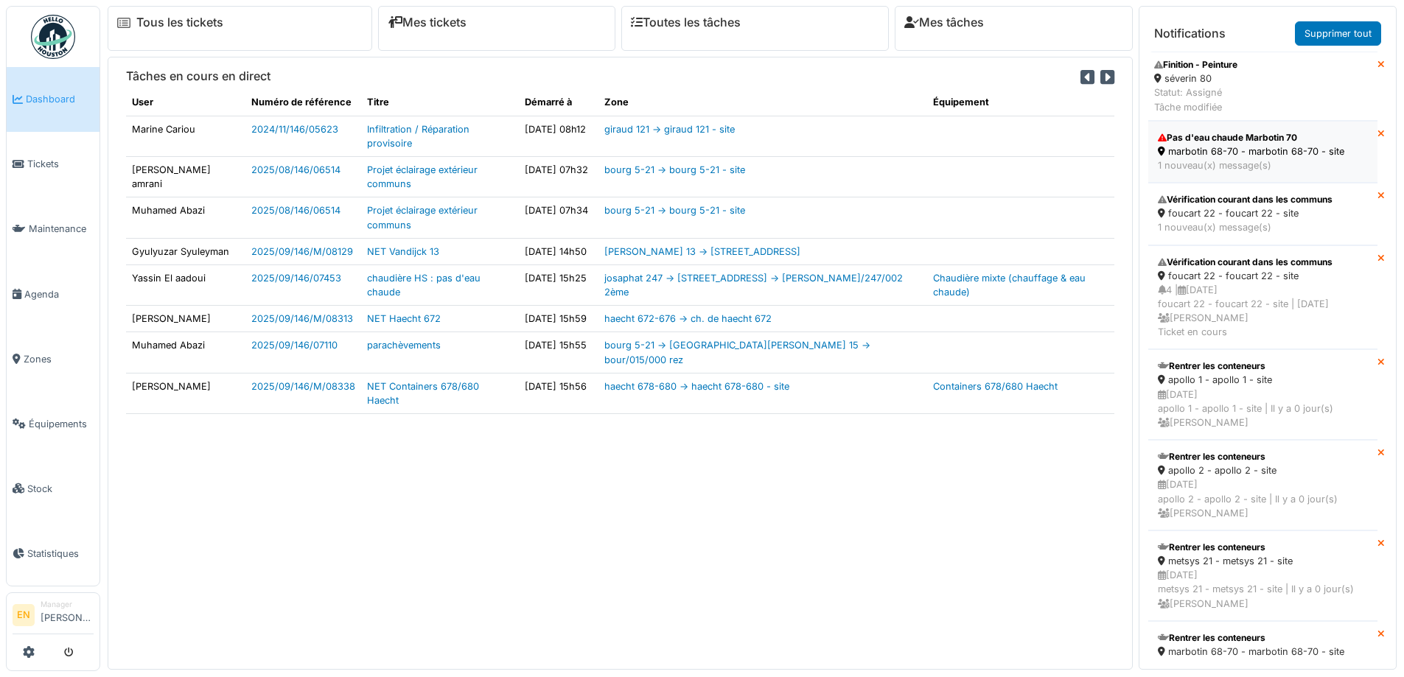
click at [1201, 145] on div "marbotin 68-70 - marbotin 68-70 - site" at bounding box center [1263, 151] width 210 height 14
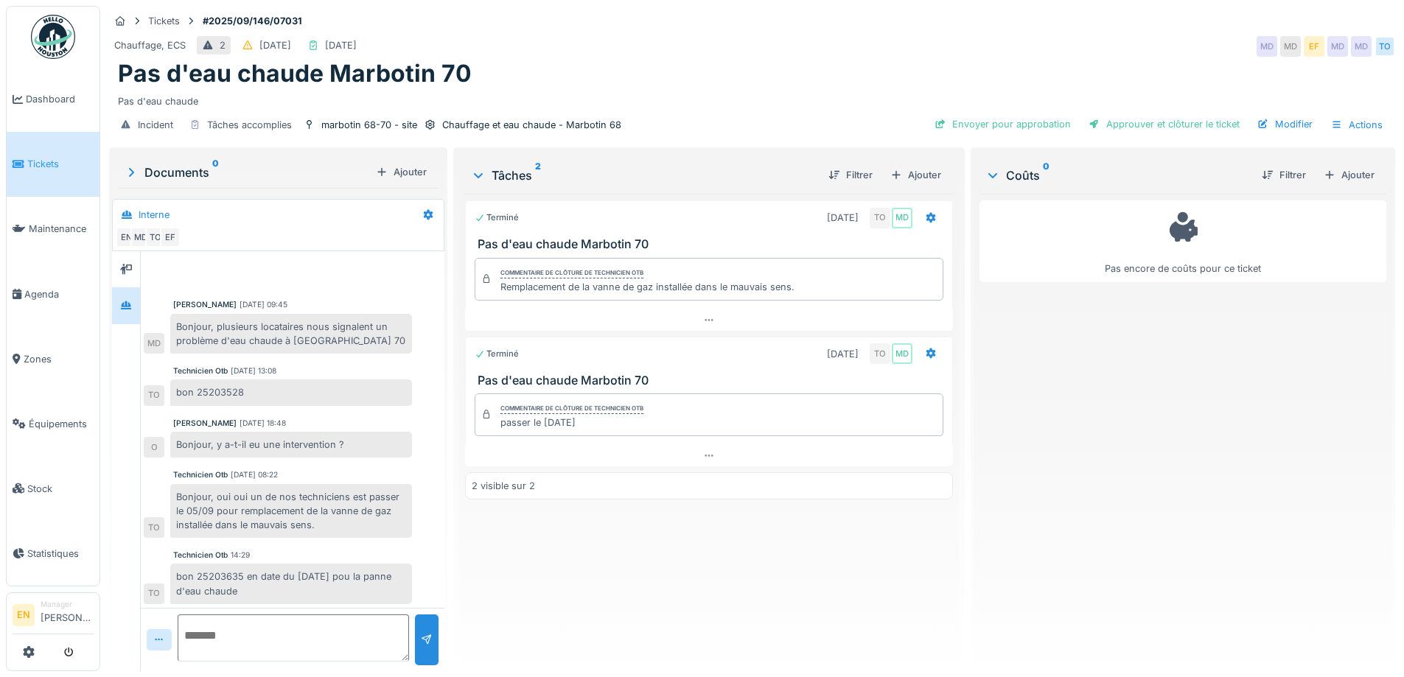
scroll to position [13, 0]
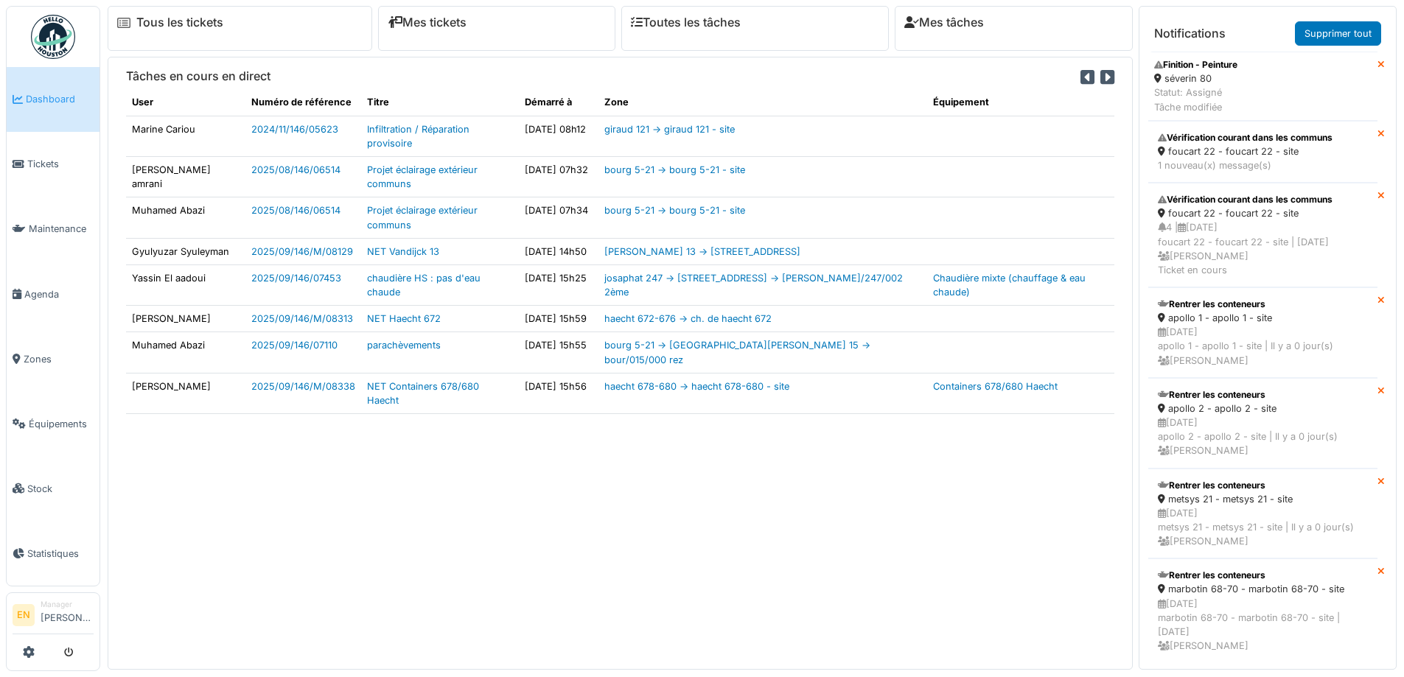
click at [1215, 74] on div "séverin 80" at bounding box center [1195, 79] width 83 height 14
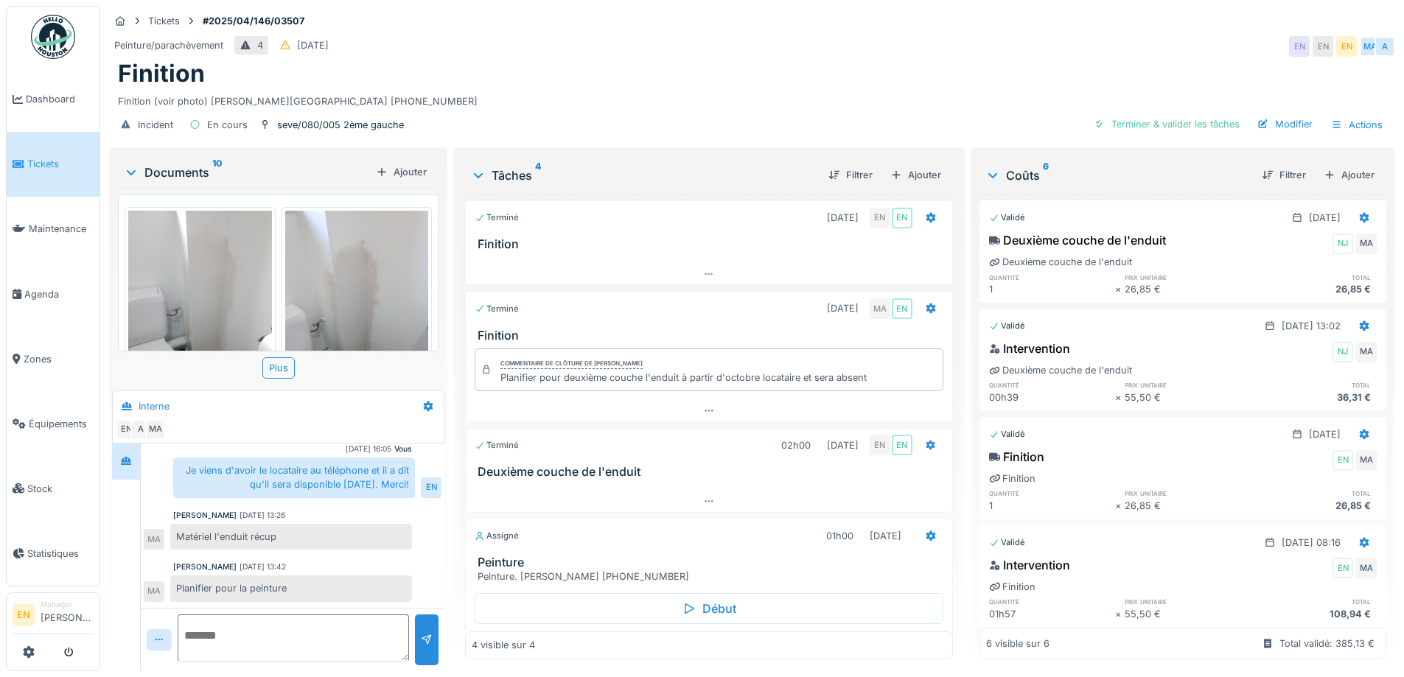
scroll to position [52, 0]
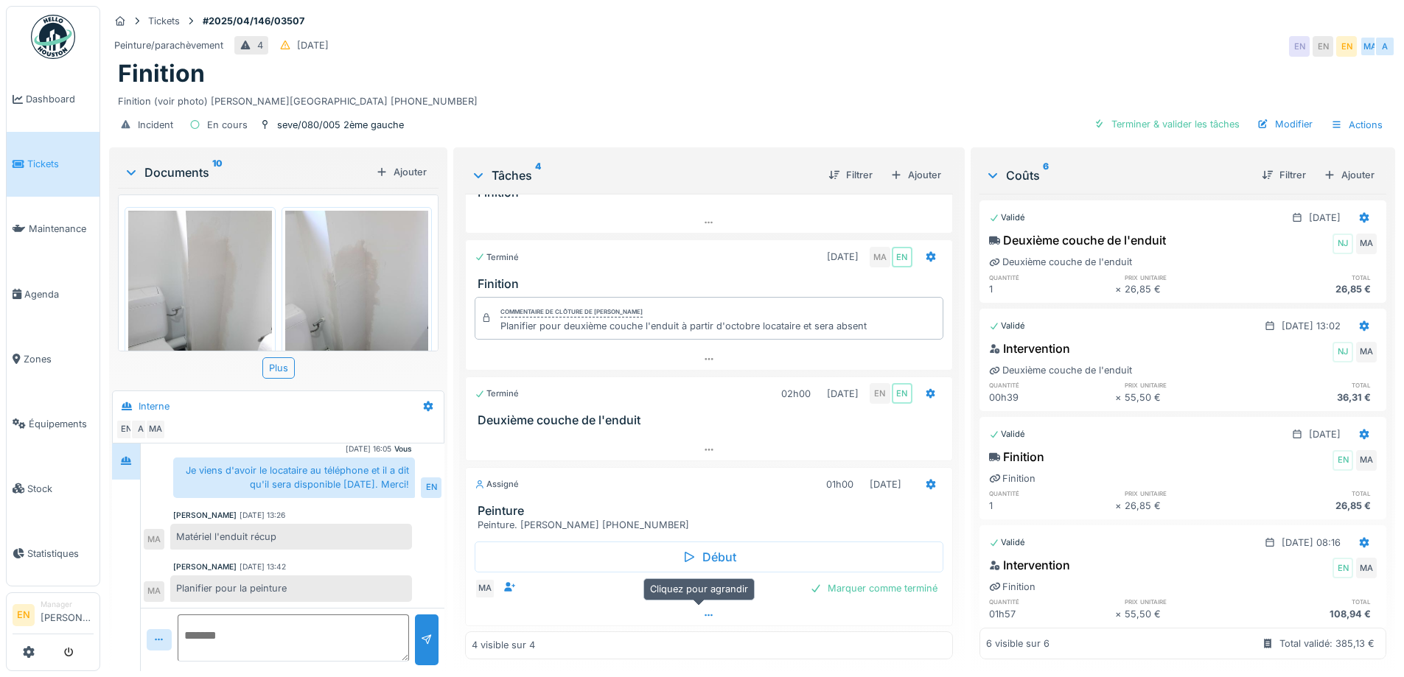
click at [703, 611] on icon at bounding box center [709, 616] width 12 height 10
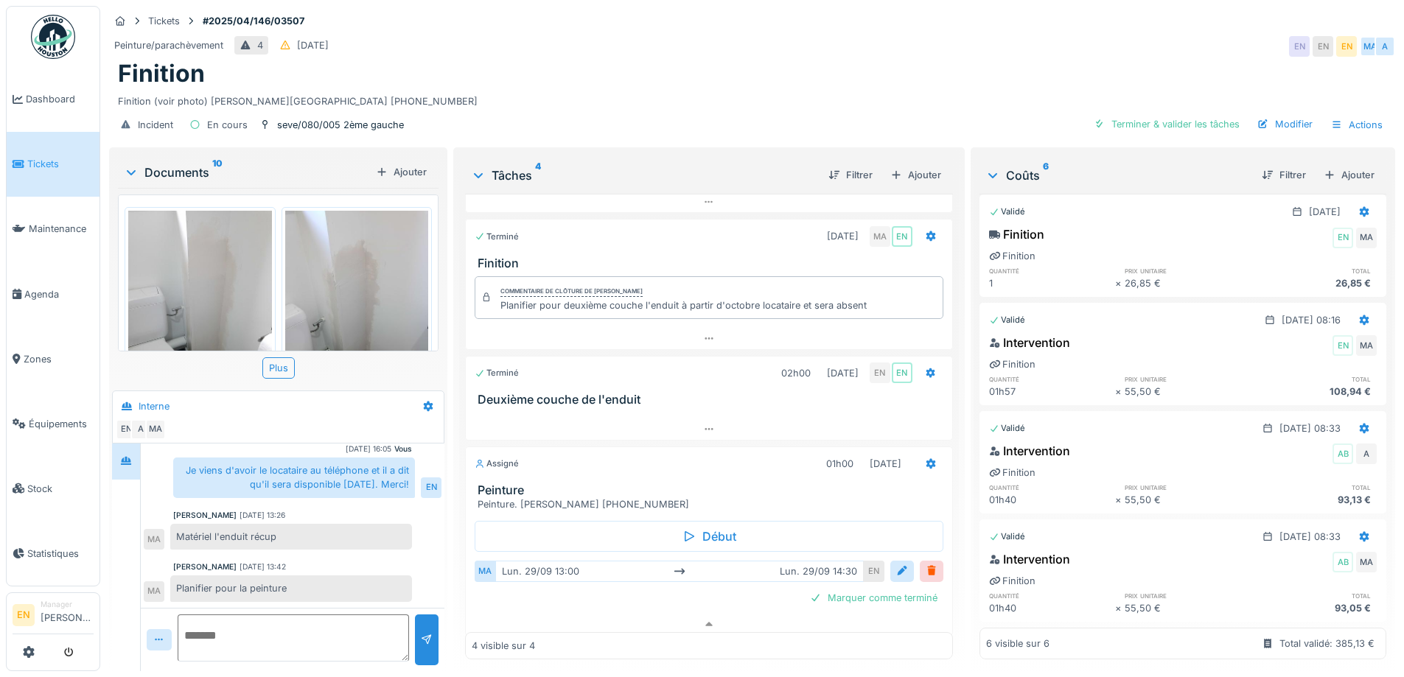
scroll to position [82, 0]
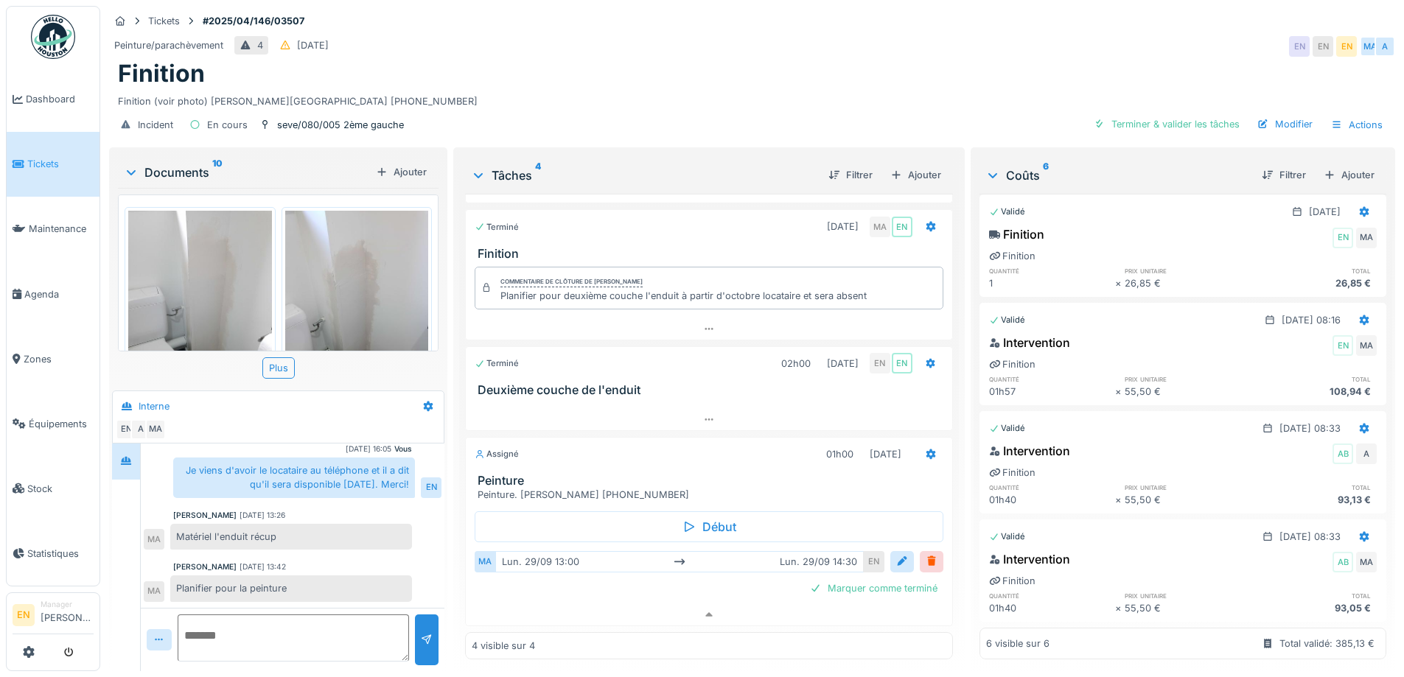
click at [49, 37] on img at bounding box center [53, 37] width 44 height 44
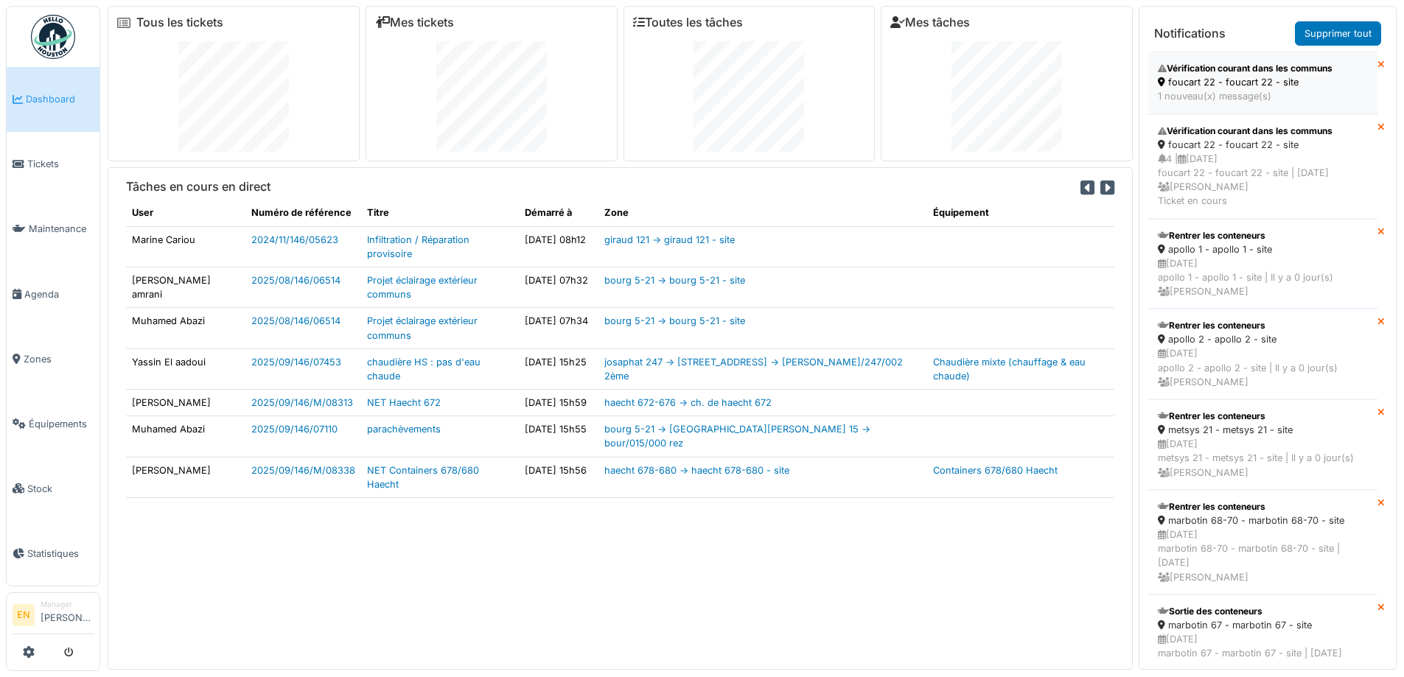
click at [1226, 67] on div "Vérification courant dans les communs" at bounding box center [1263, 68] width 210 height 13
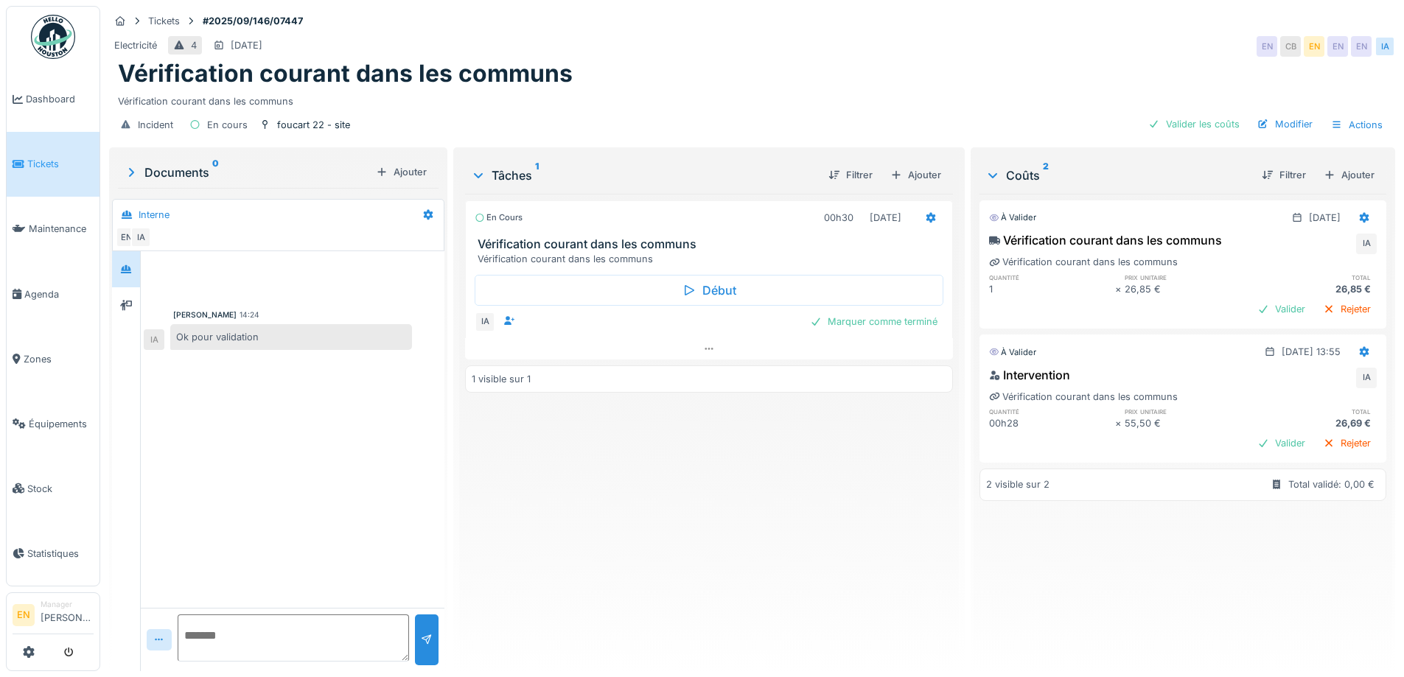
click at [575, 516] on div "En cours 00h30 24/09/2025 Vérification courant dans les communs Vérification co…" at bounding box center [708, 427] width 487 height 466
click at [893, 328] on div "Marquer comme terminé" at bounding box center [873, 322] width 139 height 20
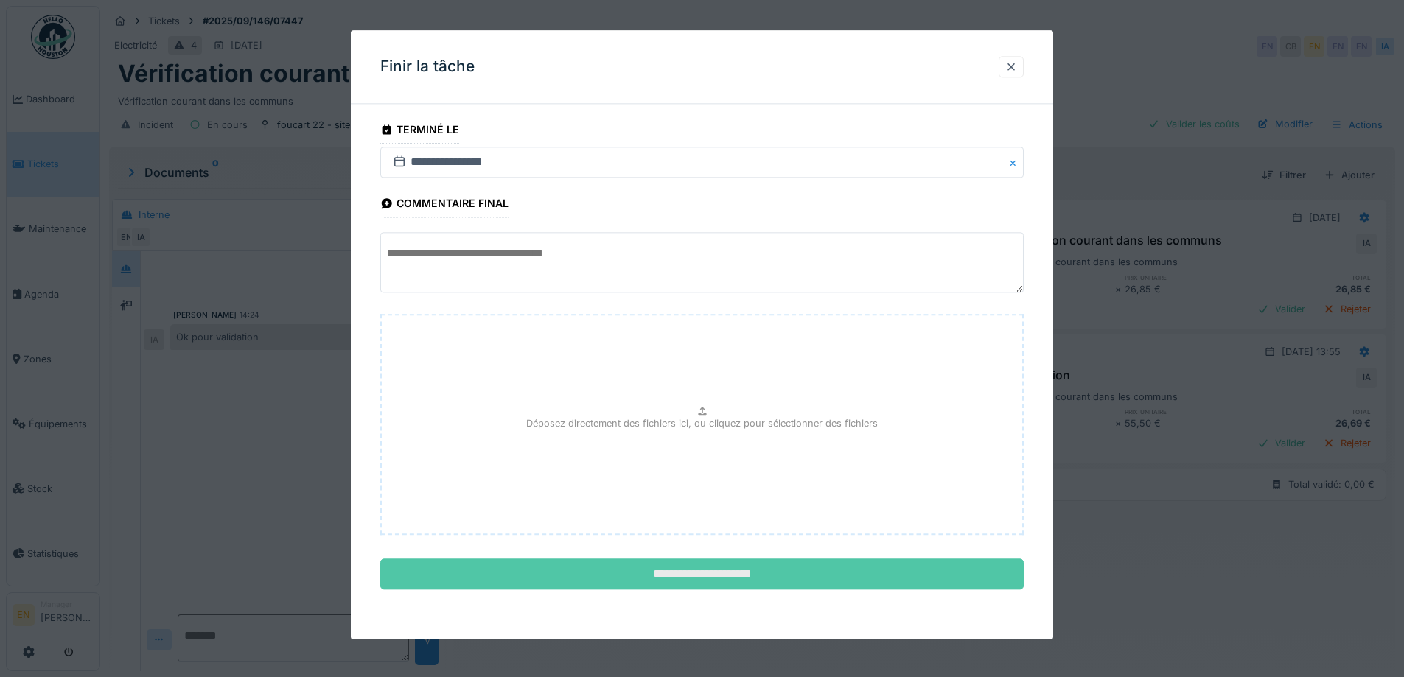
scroll to position [11, 0]
click at [700, 570] on input "**********" at bounding box center [702, 575] width 644 height 31
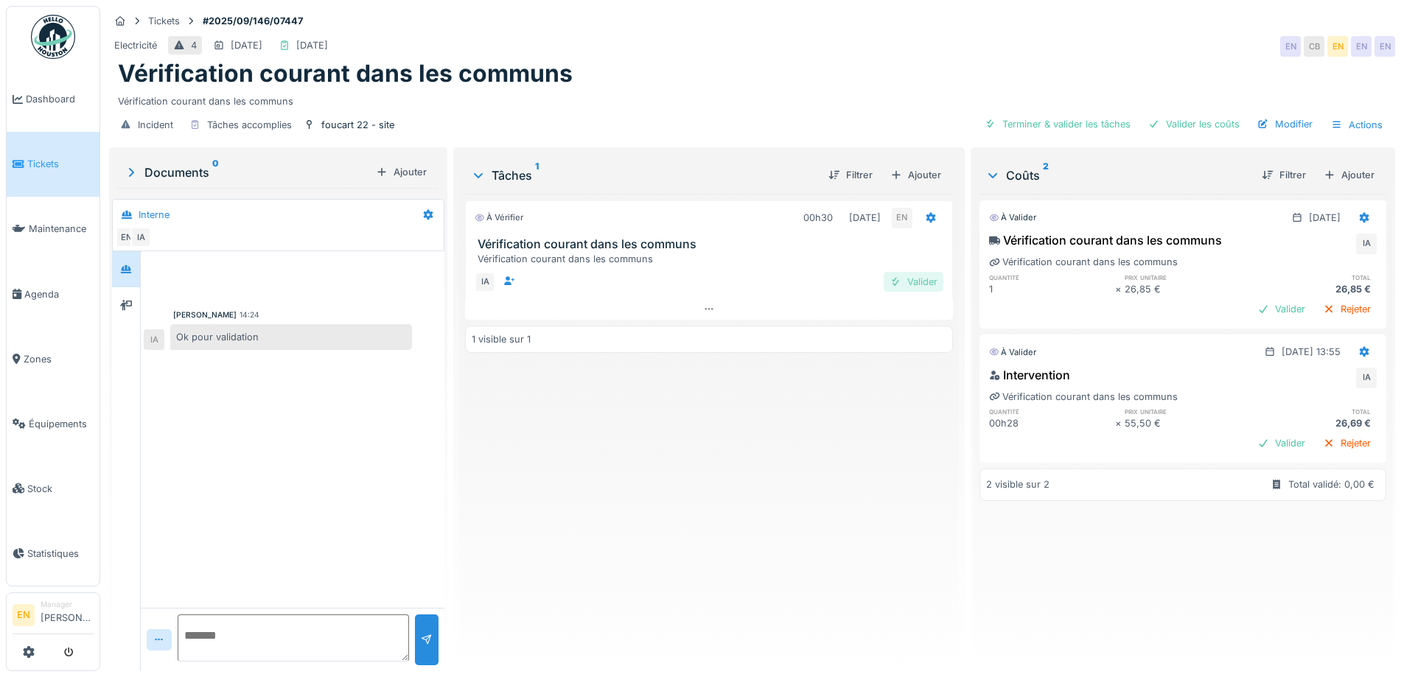
click at [933, 272] on div "Valider" at bounding box center [914, 282] width 60 height 20
click at [1190, 114] on div "Valider les coûts" at bounding box center [1194, 124] width 103 height 20
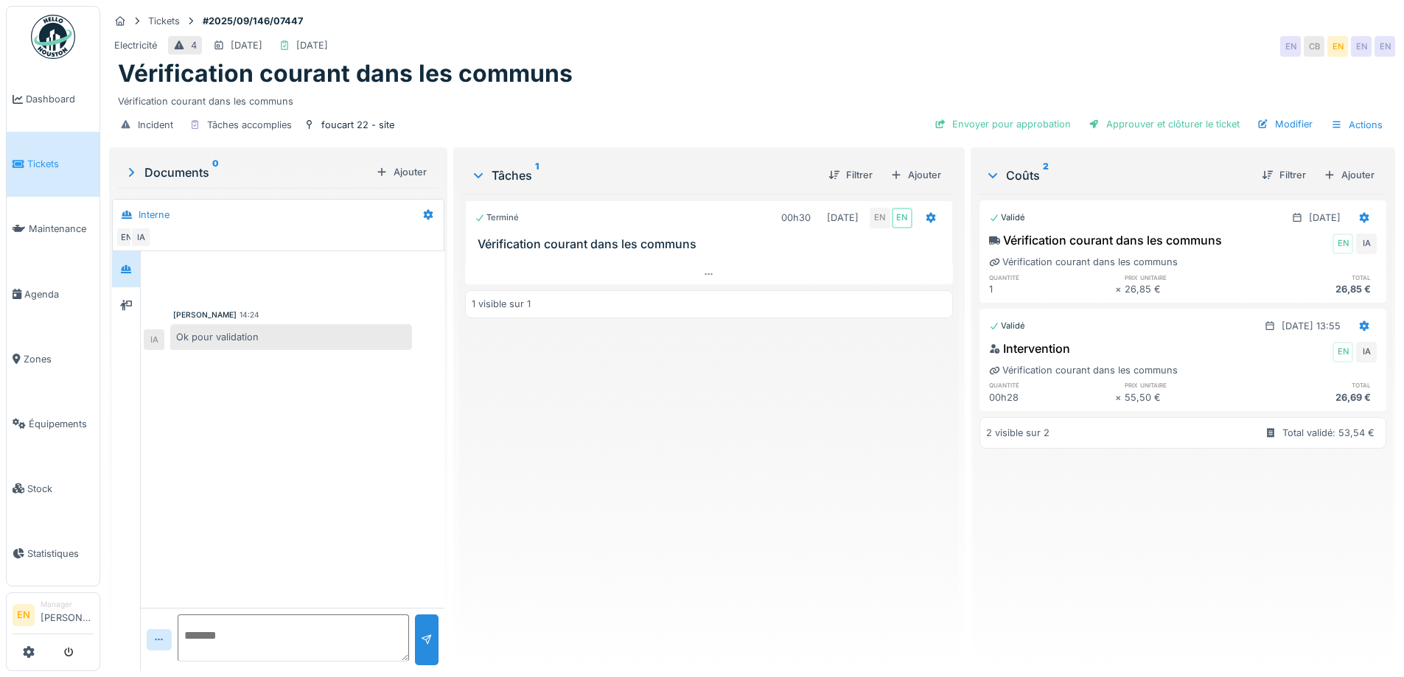
drag, startPoint x: 955, startPoint y: 43, endPoint x: 944, endPoint y: 46, distance: 11.7
click at [951, 45] on div "Electricité 4 29/09/2025 24/09/2025 EN CB EN EN EN" at bounding box center [752, 46] width 1286 height 27
click at [1184, 114] on div "Approuver et clôturer le ticket" at bounding box center [1164, 124] width 163 height 20
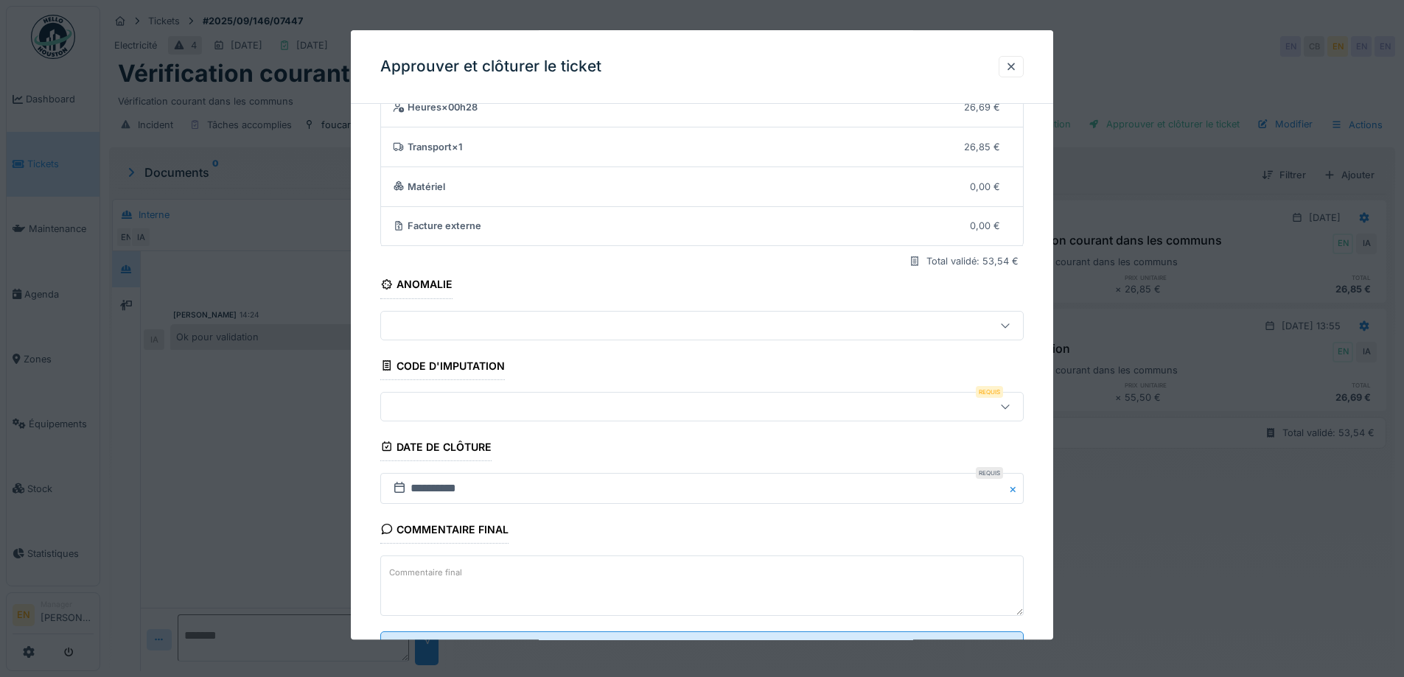
scroll to position [127, 0]
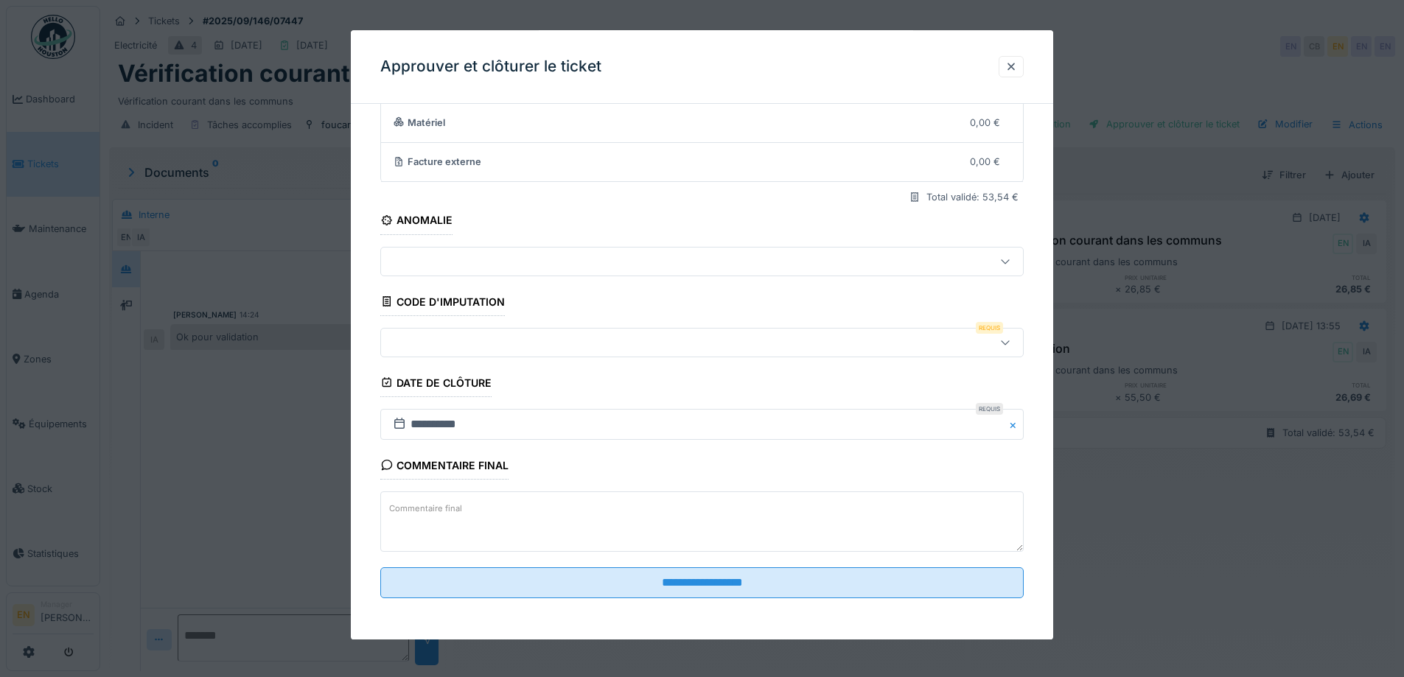
click at [1011, 347] on icon at bounding box center [1006, 343] width 12 height 10
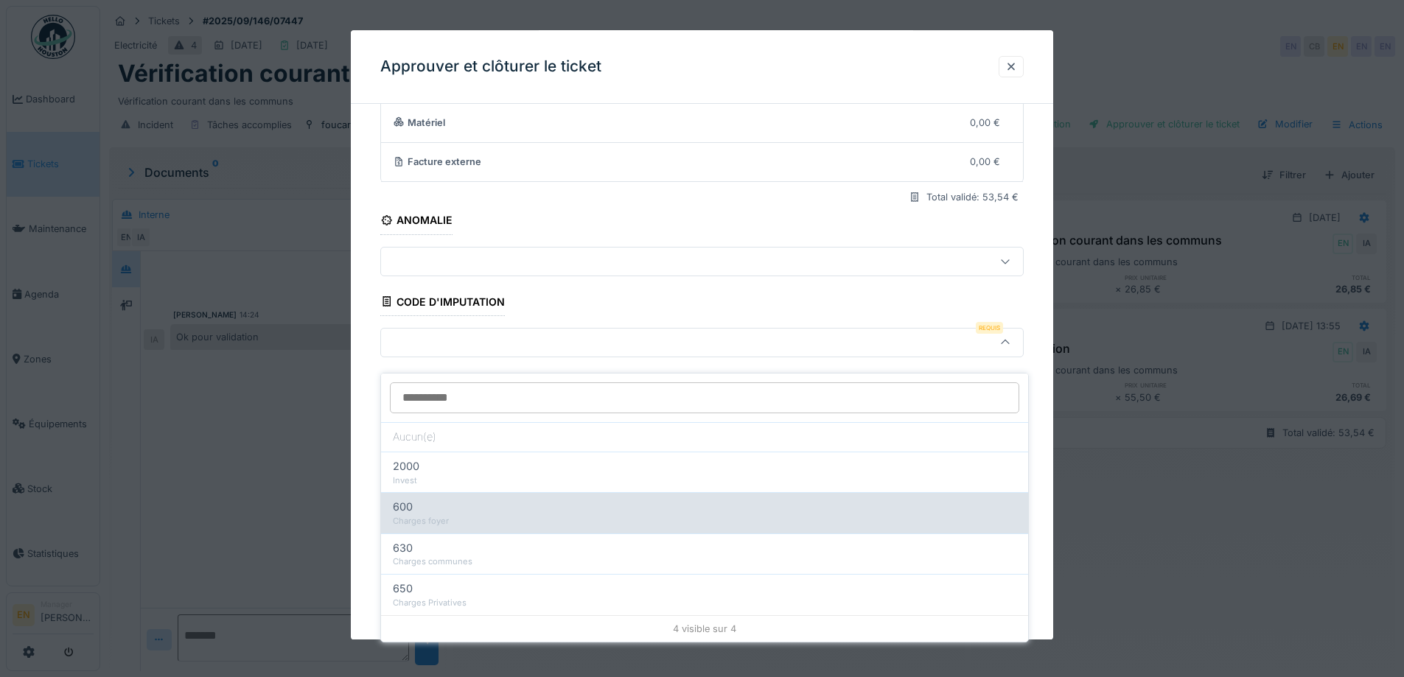
click at [464, 515] on div "Charges foyer" at bounding box center [705, 521] width 624 height 13
type input "***"
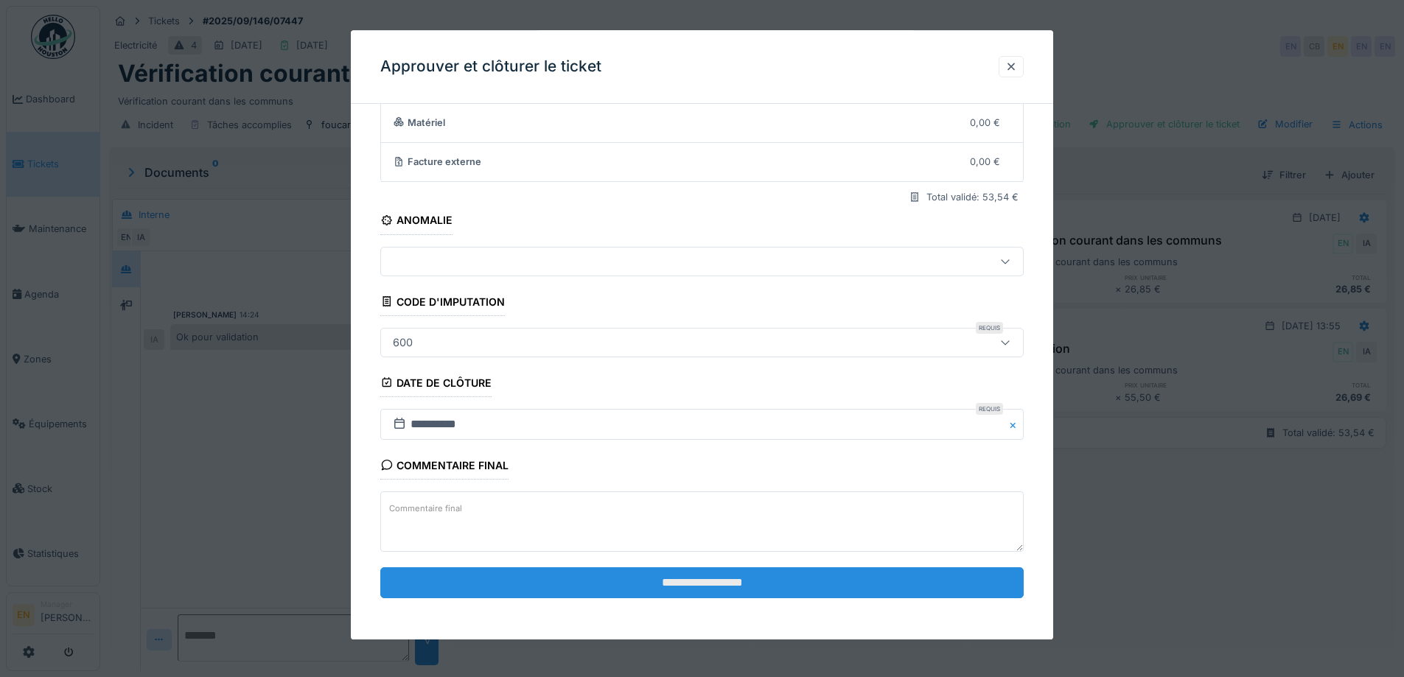
click at [743, 582] on input "**********" at bounding box center [702, 583] width 644 height 31
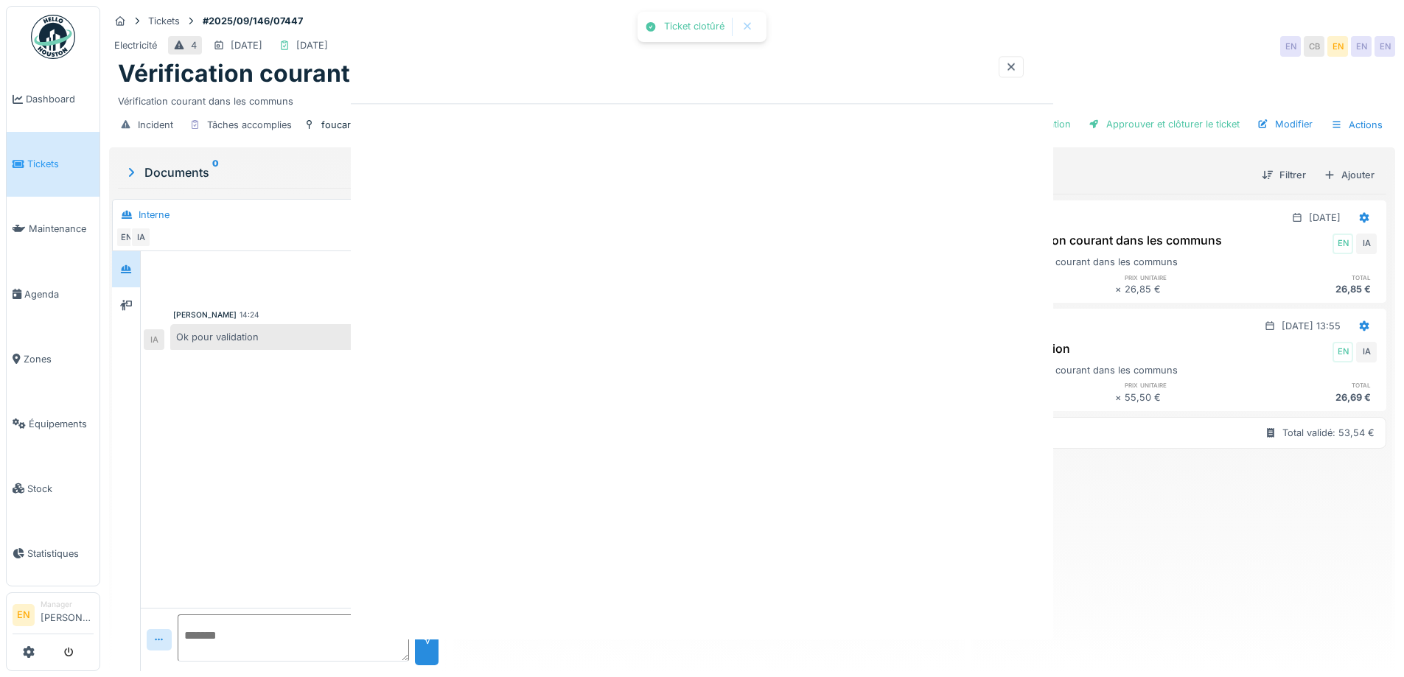
scroll to position [0, 0]
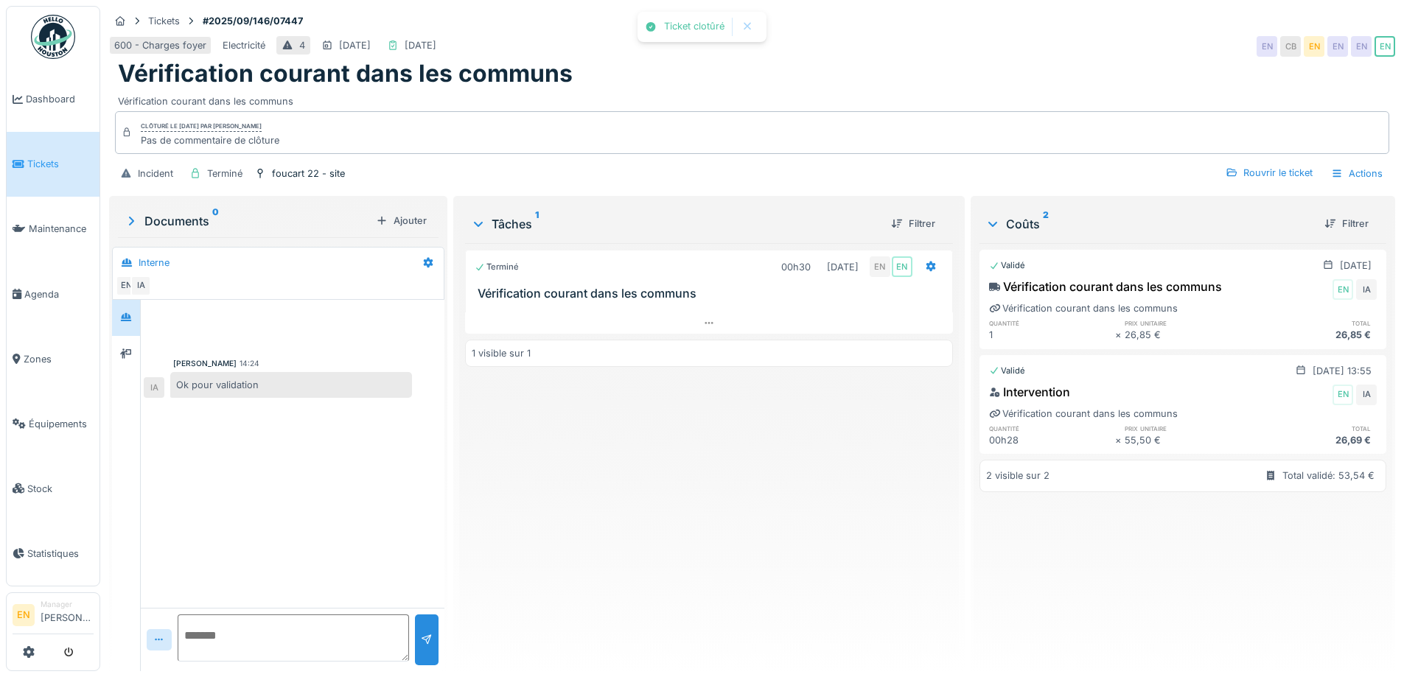
click at [764, 546] on div "Terminé 00h30 24/09/2025 EN EN Vérification courant dans les communs 1 visible …" at bounding box center [708, 451] width 487 height 417
click at [40, 37] on img at bounding box center [53, 37] width 44 height 44
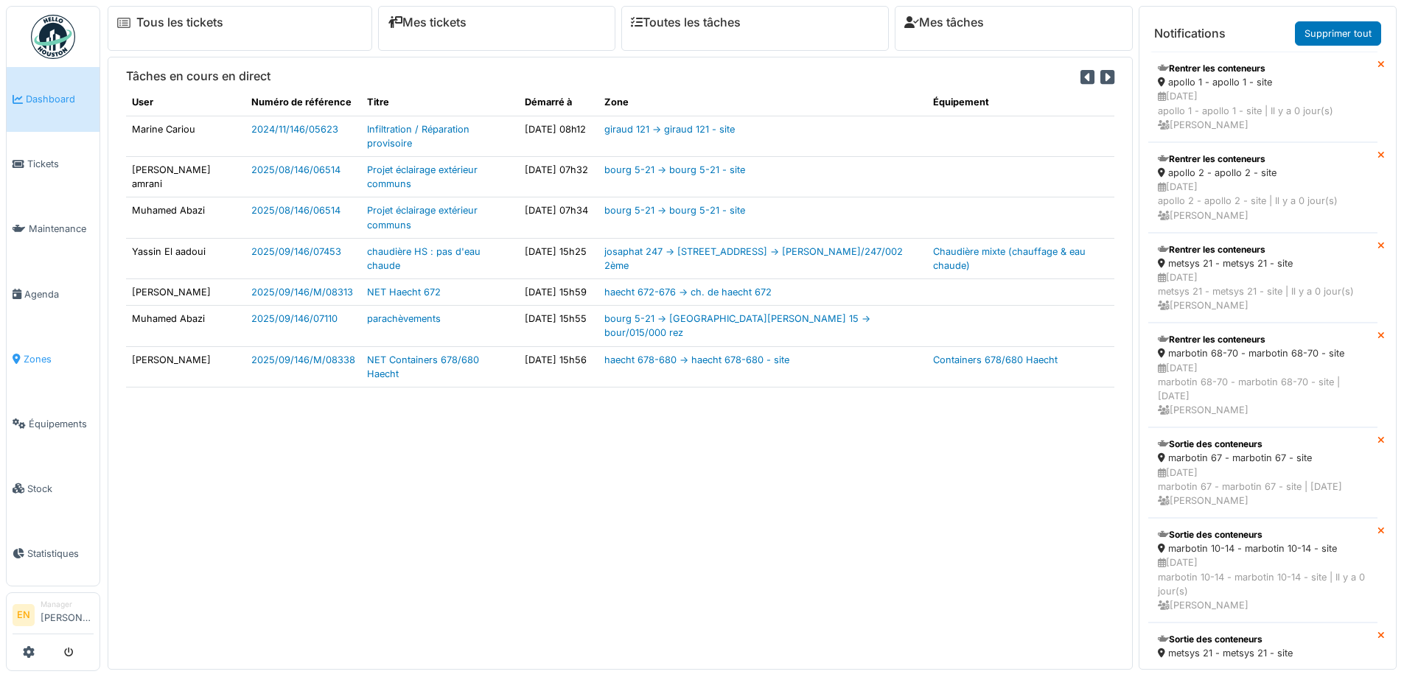
click at [41, 358] on link "Zones" at bounding box center [53, 359] width 93 height 65
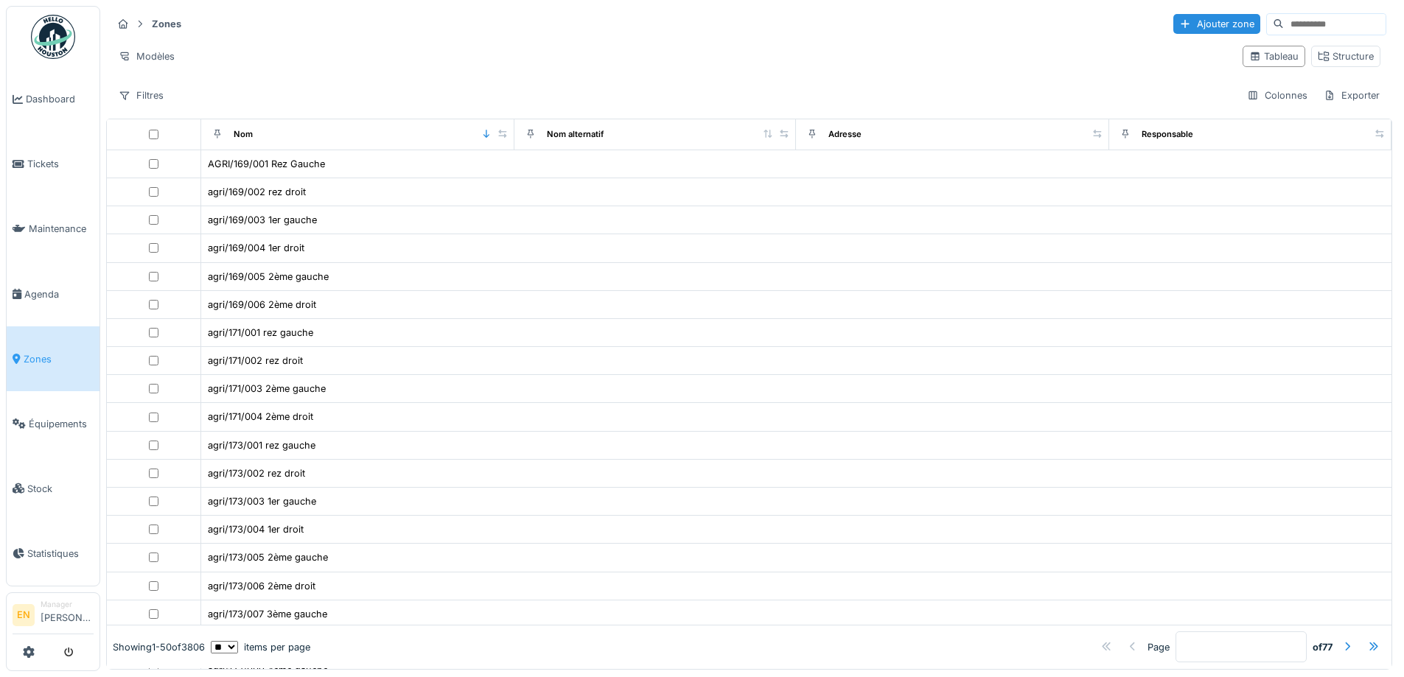
click at [568, 86] on div "Filtres Colonnes Exporter" at bounding box center [749, 95] width 1275 height 21
click at [1294, 21] on input at bounding box center [1335, 24] width 102 height 21
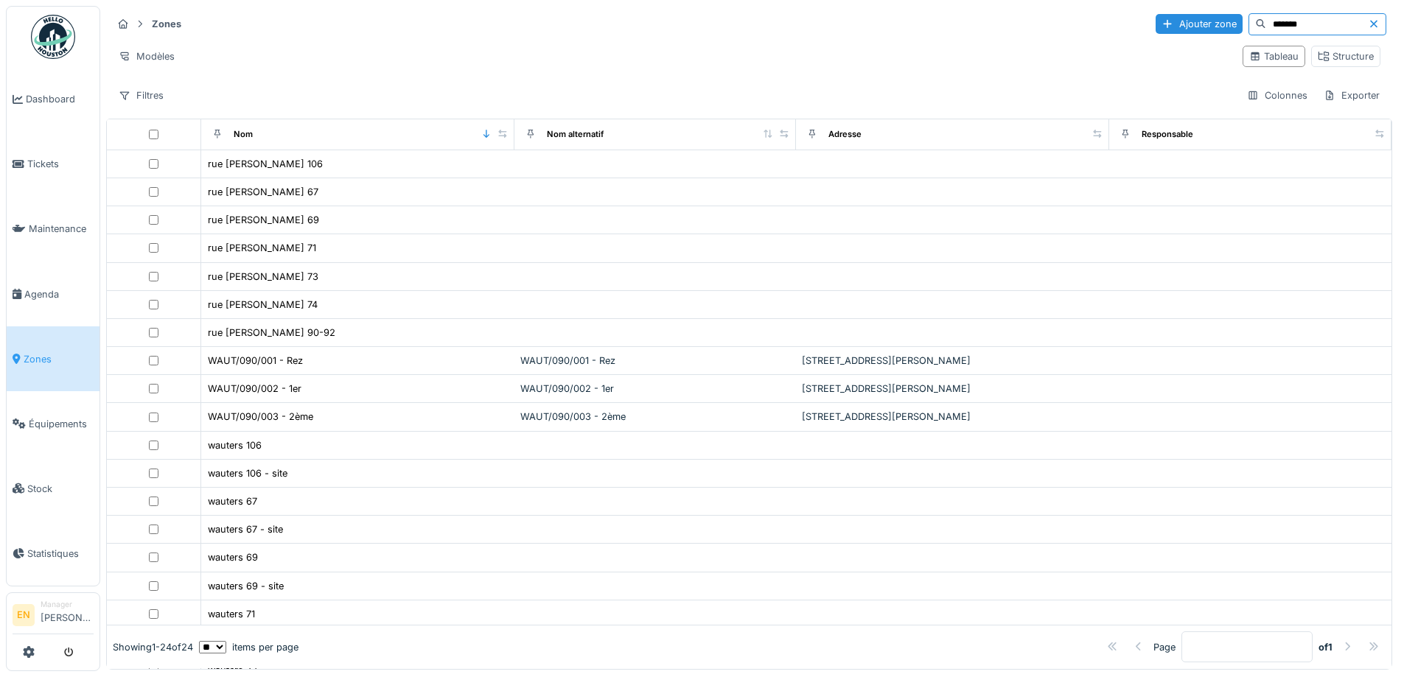
type input "*******"
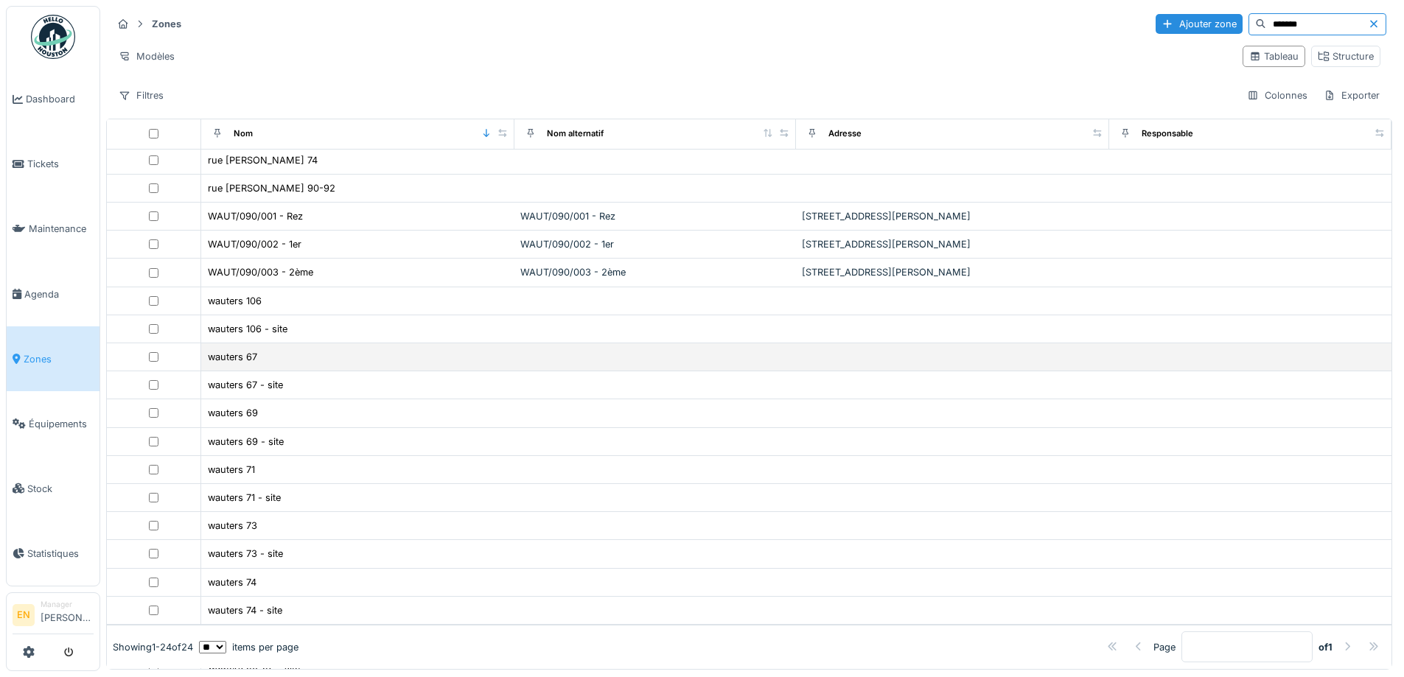
scroll to position [74, 0]
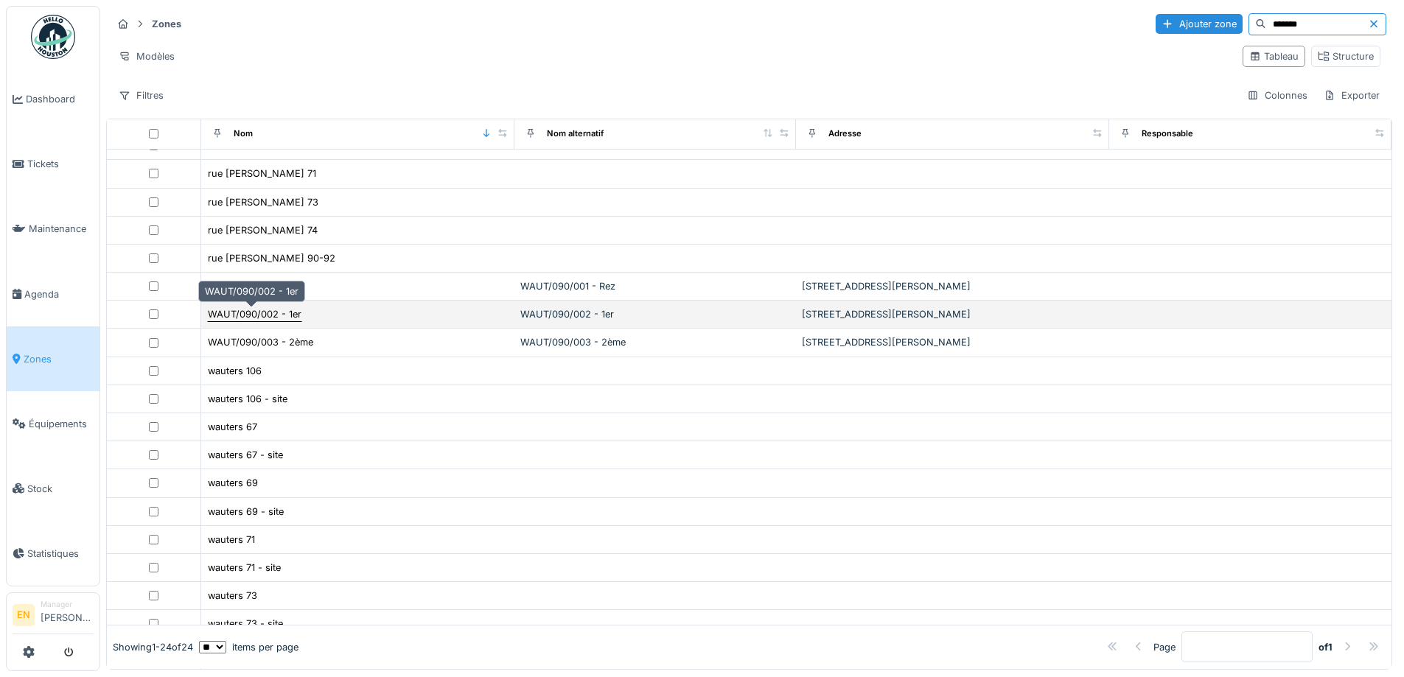
click at [270, 313] on div "WAUT/090/002 - 1er" at bounding box center [255, 314] width 94 height 14
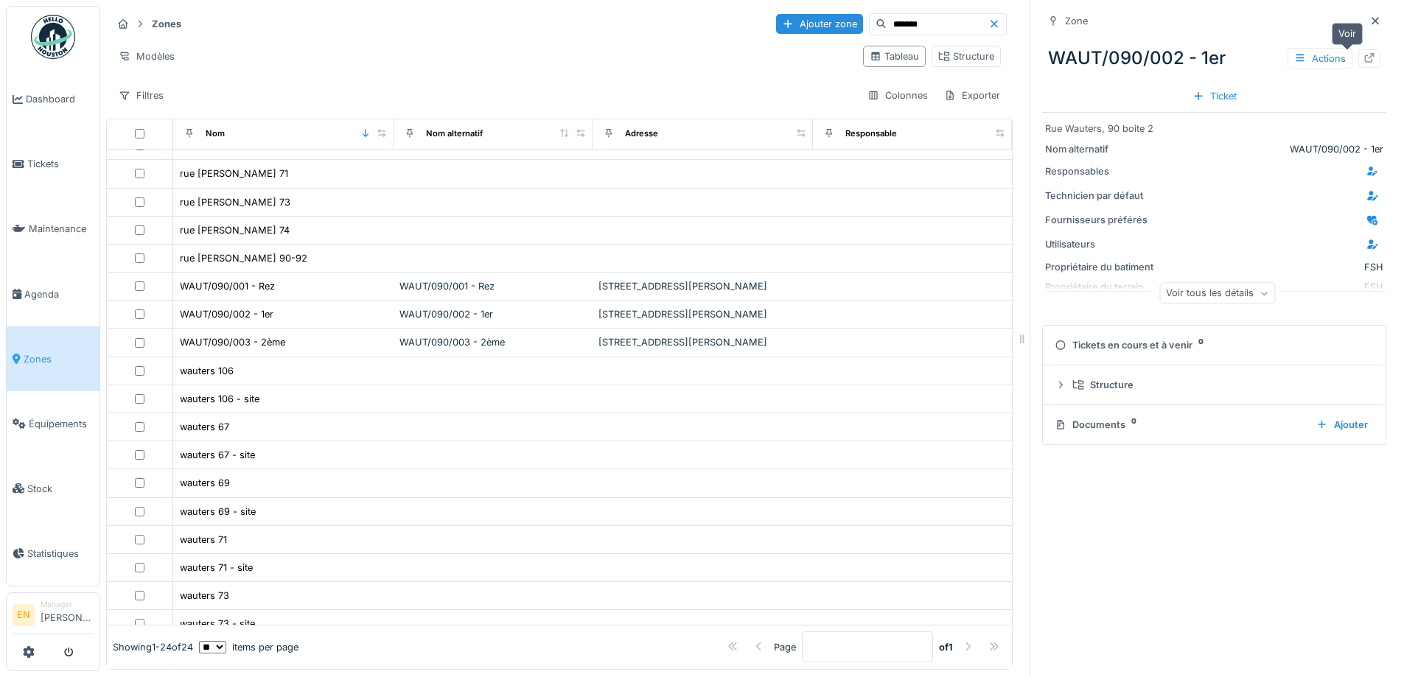
click at [1364, 58] on icon at bounding box center [1370, 58] width 12 height 10
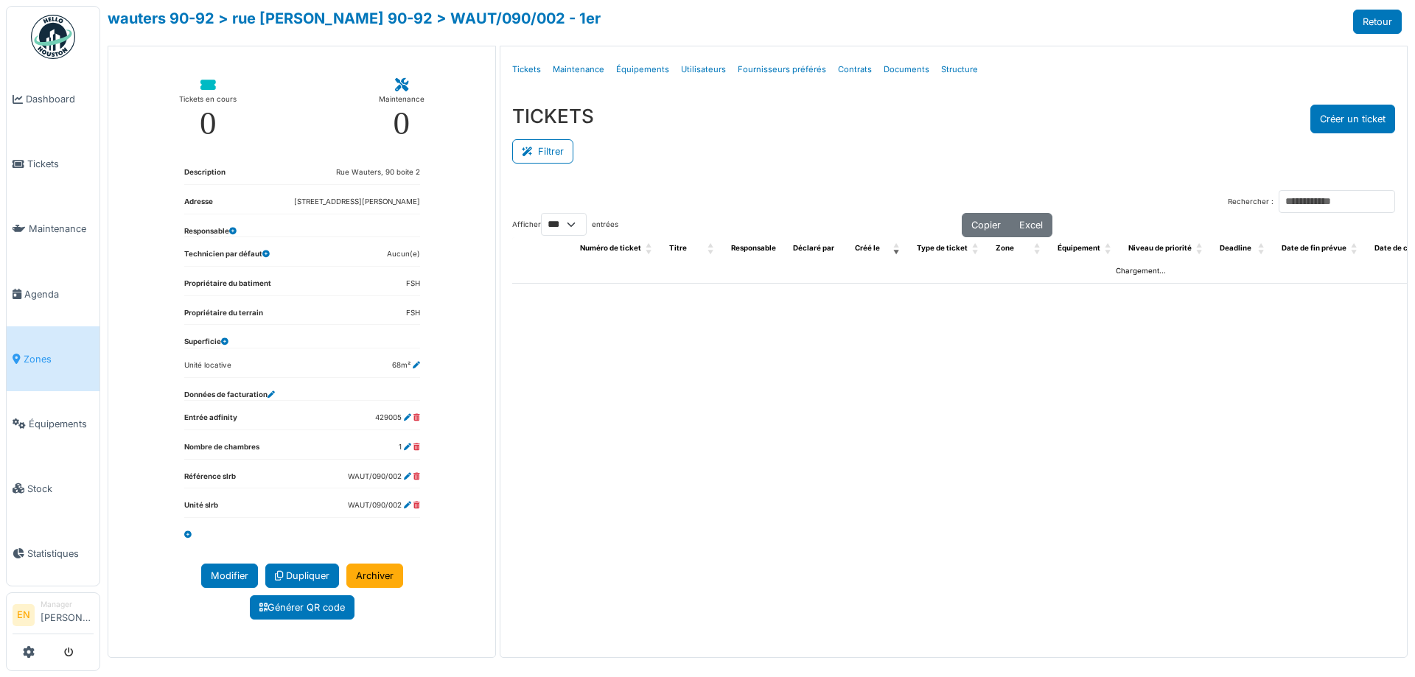
select select "***"
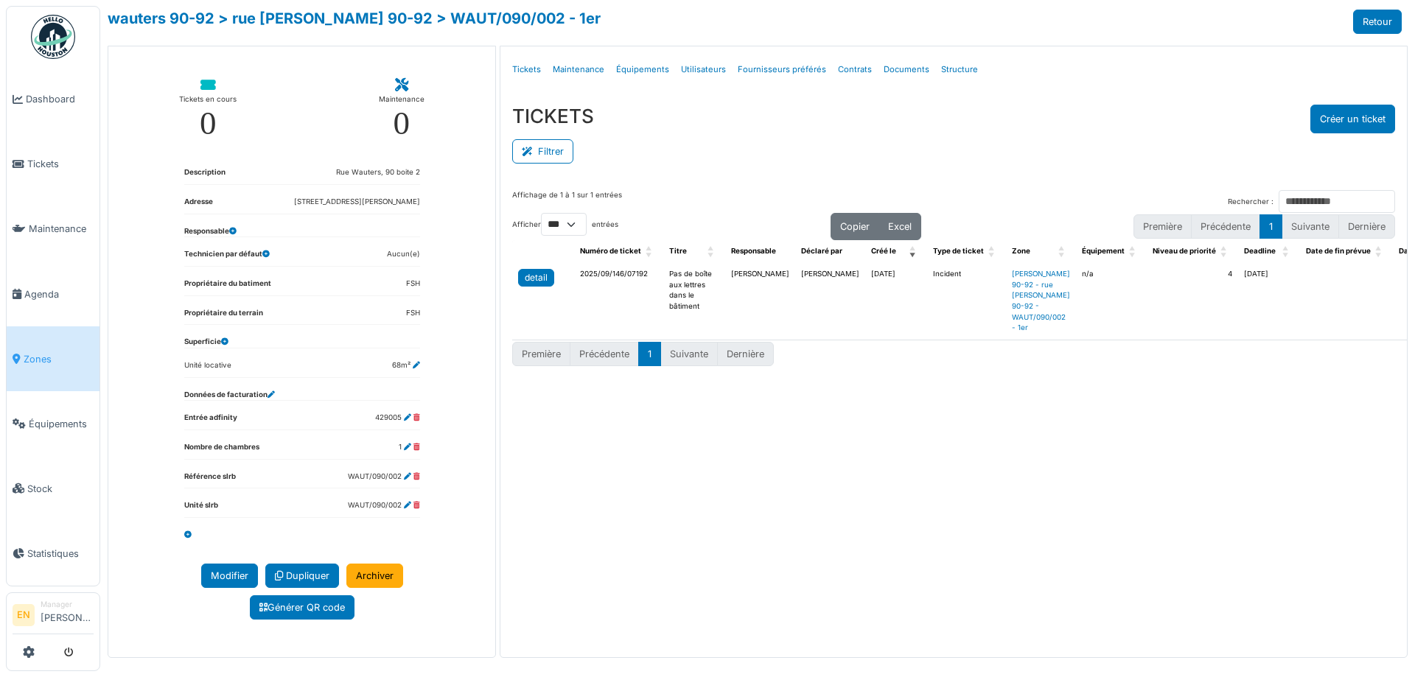
click at [532, 281] on div "detail" at bounding box center [536, 277] width 23 height 13
click at [1074, 137] on div "Filtrer" at bounding box center [953, 149] width 883 height 33
click at [709, 478] on div "Affichage de 1 à 1 sur 1 entrées Rechercher : Afficher ** ** *** *** entrées Co…" at bounding box center [954, 413] width 907 height 471
click at [711, 516] on div "Affichage de 1 à 1 sur 1 entrées Rechercher : Afficher ** ** *** *** entrées Co…" at bounding box center [954, 413] width 907 height 471
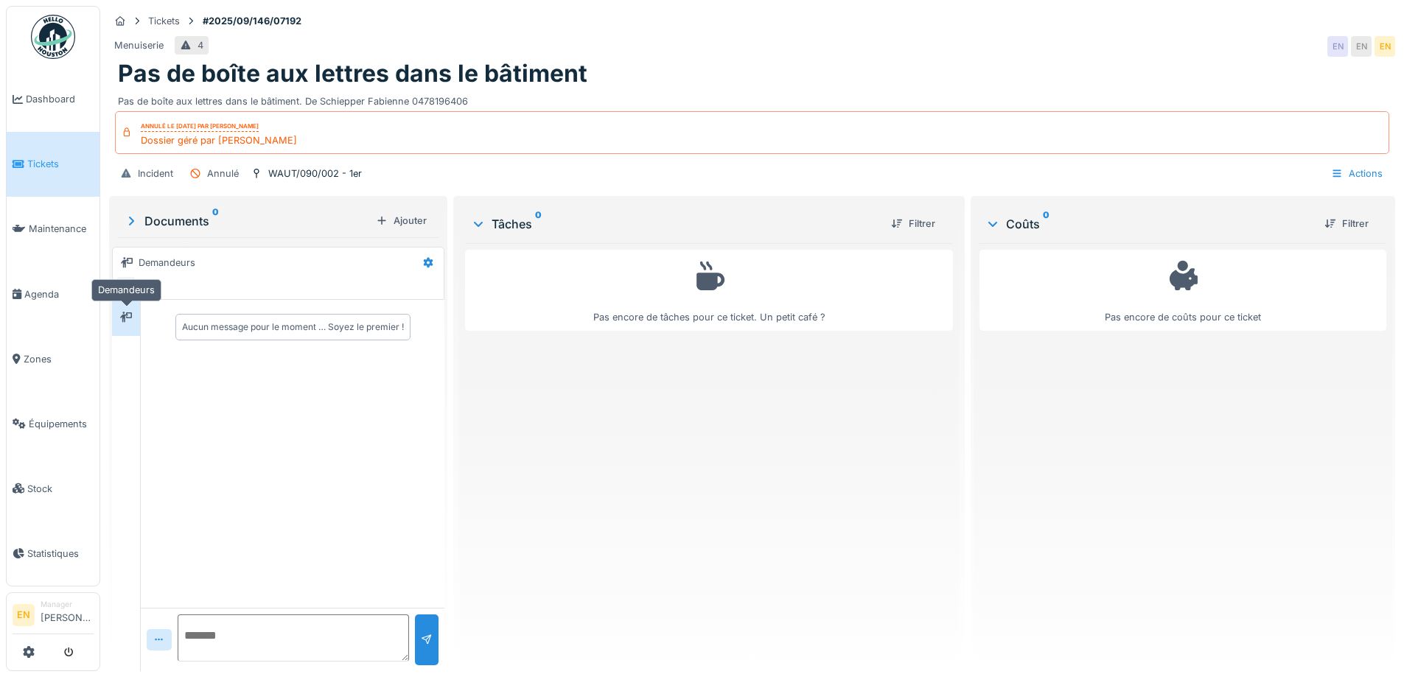
click at [126, 318] on icon at bounding box center [126, 318] width 12 height 10
click at [128, 284] on div "EN" at bounding box center [126, 286] width 21 height 21
click at [692, 518] on div "Pas encore de tâches pour ce ticket. Un petit café ?" at bounding box center [708, 451] width 487 height 417
click at [1022, 58] on div "Menuiserie 4 EN EN EN" at bounding box center [752, 46] width 1286 height 27
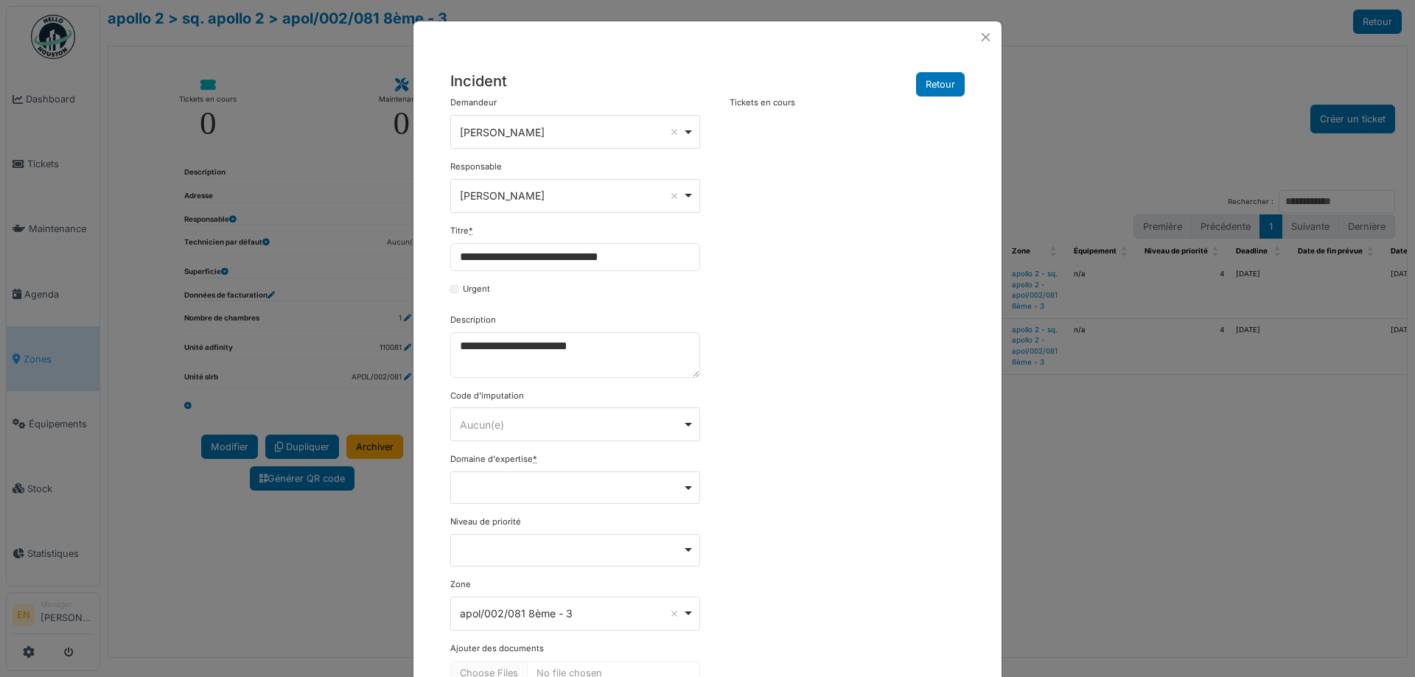
select select "***"
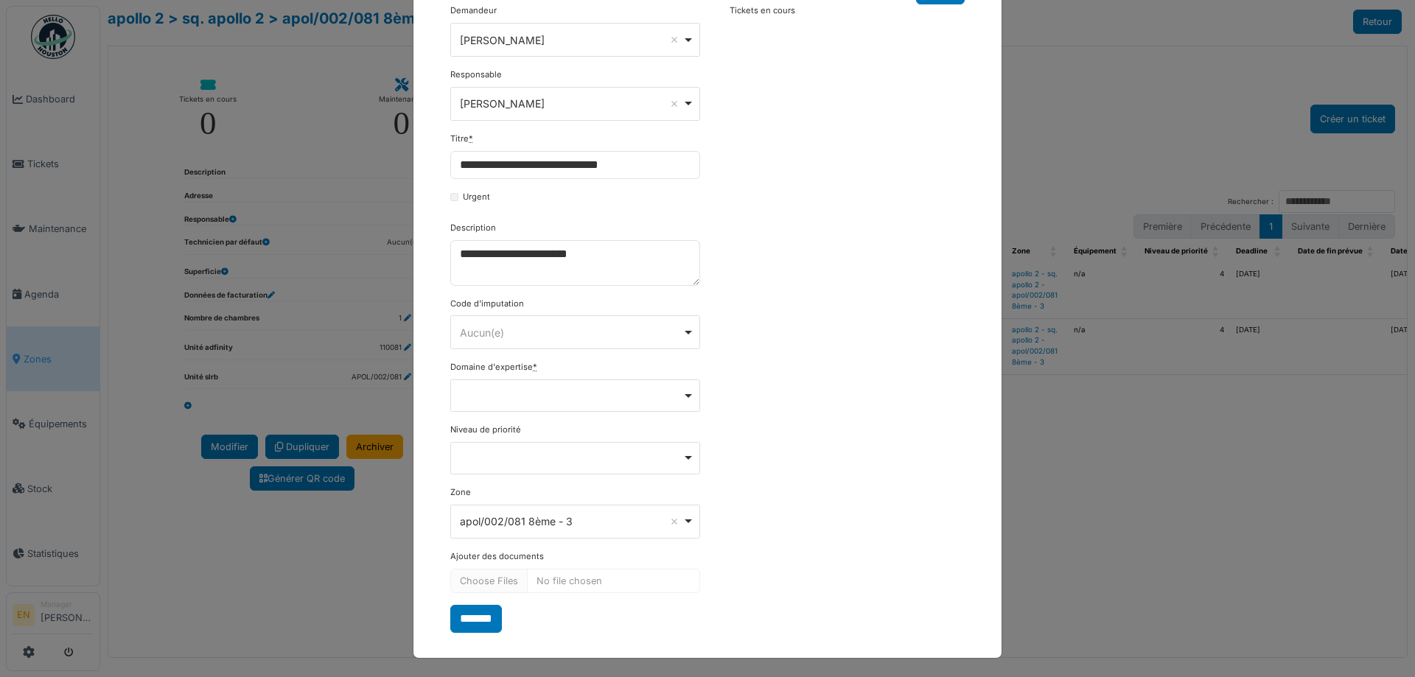
scroll to position [94, 0]
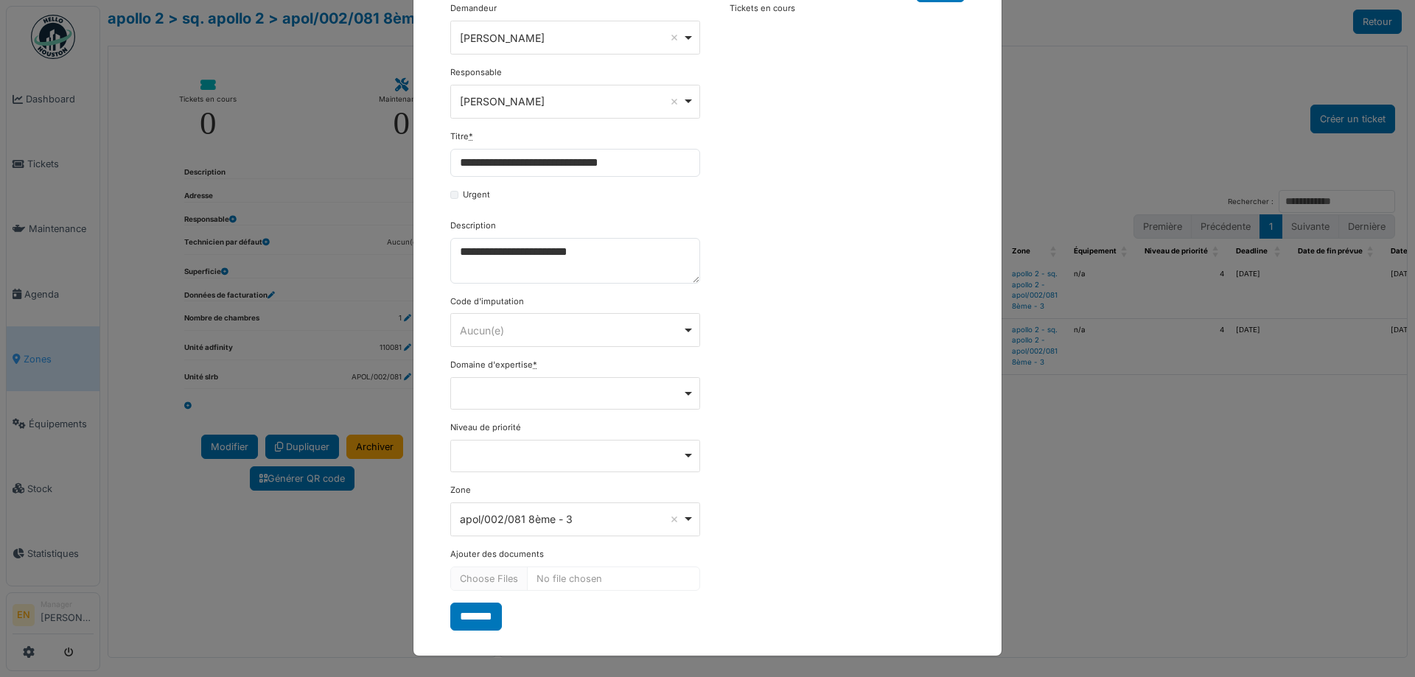
click at [680, 394] on div "Remove item" at bounding box center [575, 393] width 237 height 6
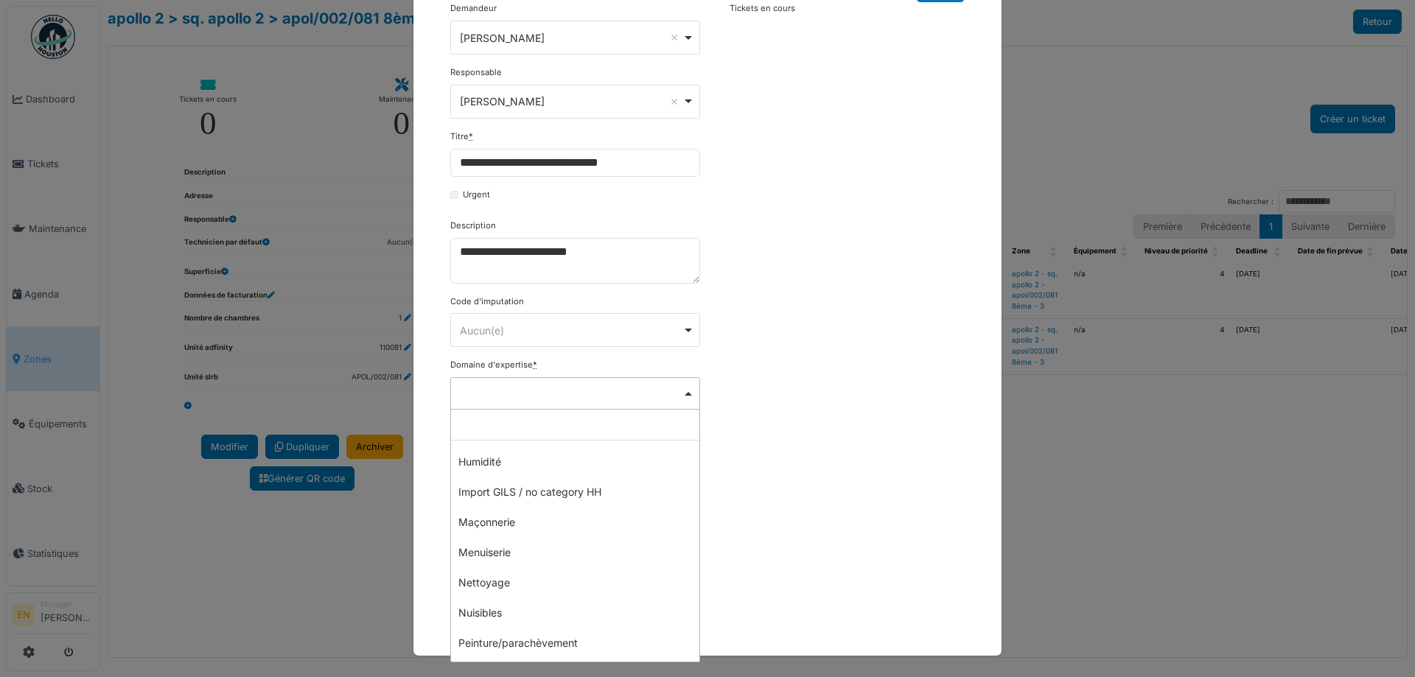
scroll to position [207, 0]
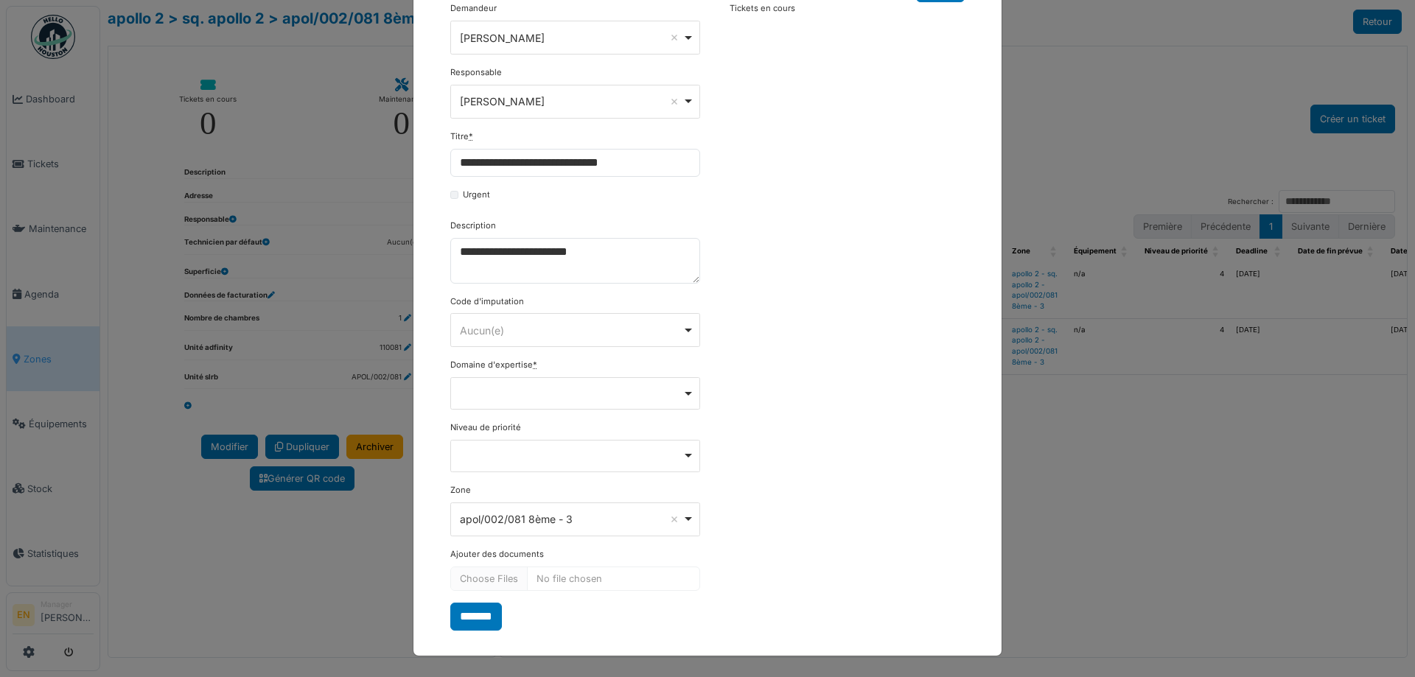
click at [770, 458] on div "**********" at bounding box center [707, 316] width 529 height 628
click at [508, 327] on div "Aucun(e) Remove item" at bounding box center [571, 330] width 223 height 15
click at [744, 391] on div "**********" at bounding box center [707, 316] width 529 height 628
click at [541, 391] on div "Remove item" at bounding box center [575, 393] width 237 height 6
click at [877, 332] on div "**********" at bounding box center [707, 316] width 529 height 628
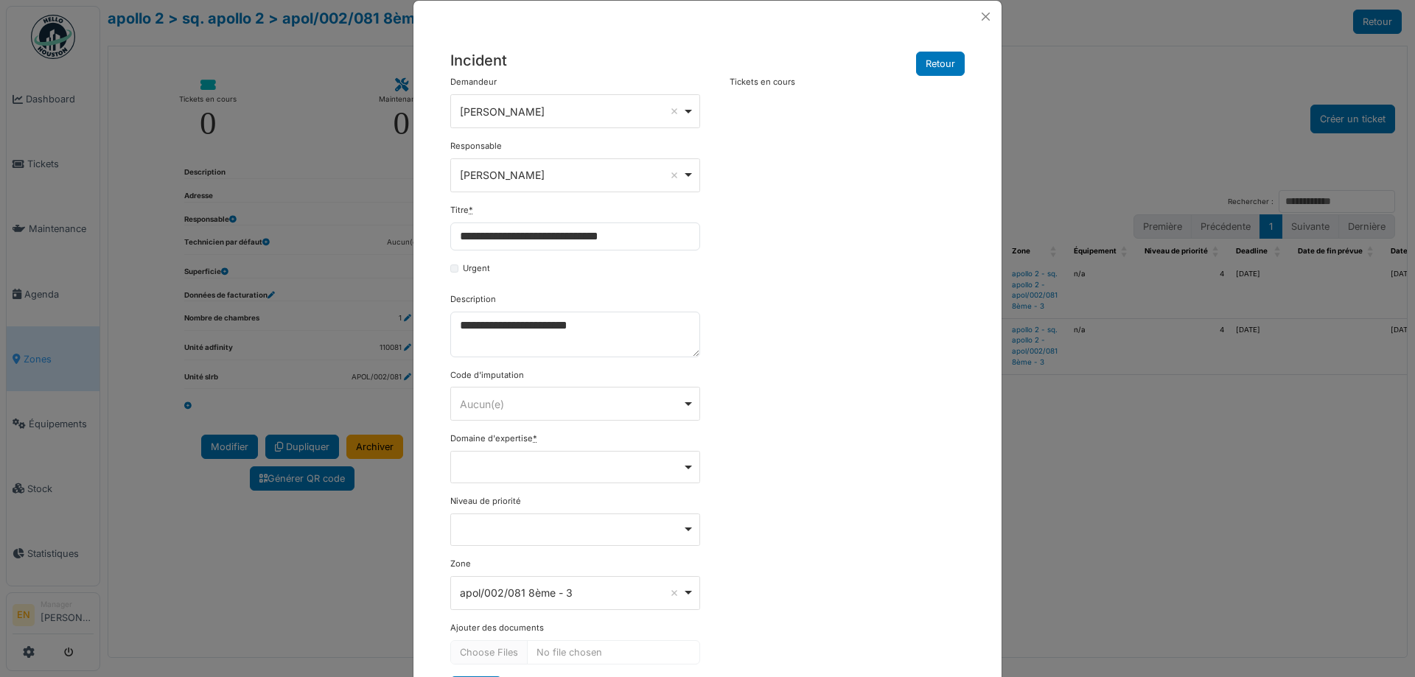
scroll to position [0, 0]
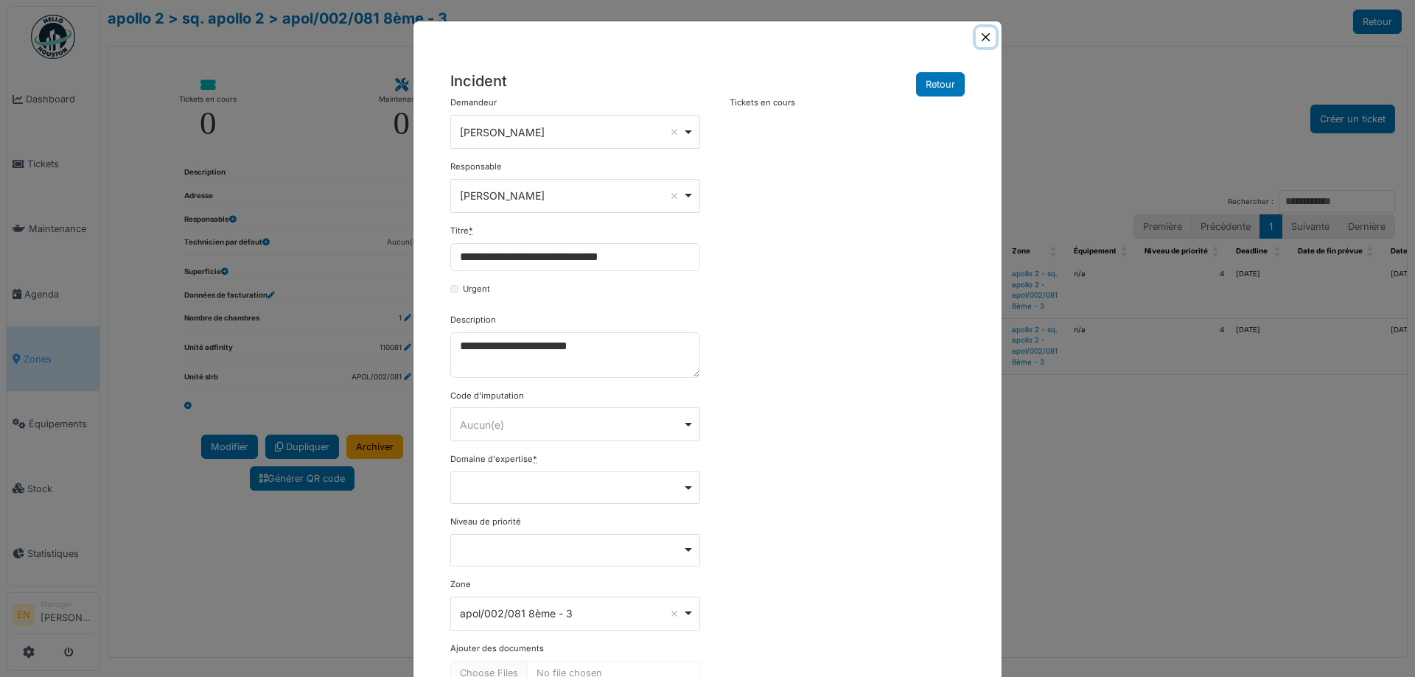
click at [983, 38] on button "Close" at bounding box center [986, 37] width 20 height 20
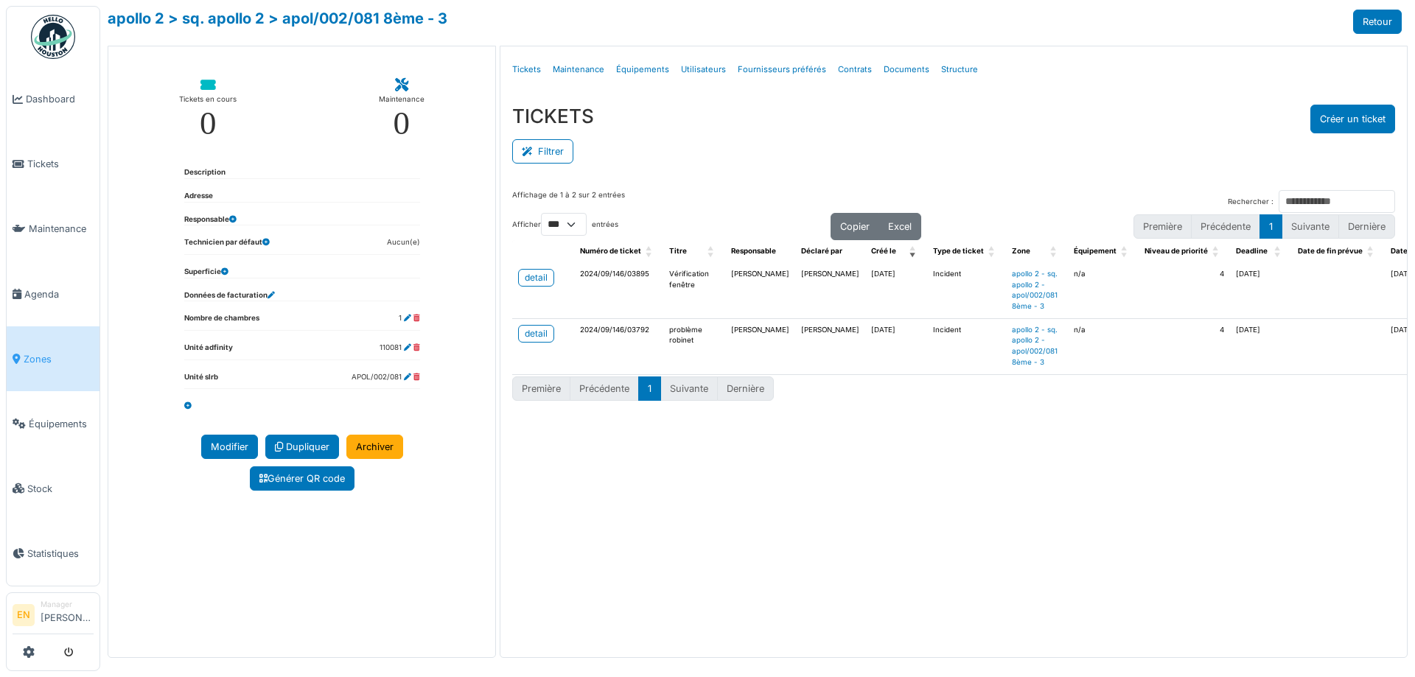
click at [898, 137] on div "Filtrer" at bounding box center [953, 149] width 883 height 33
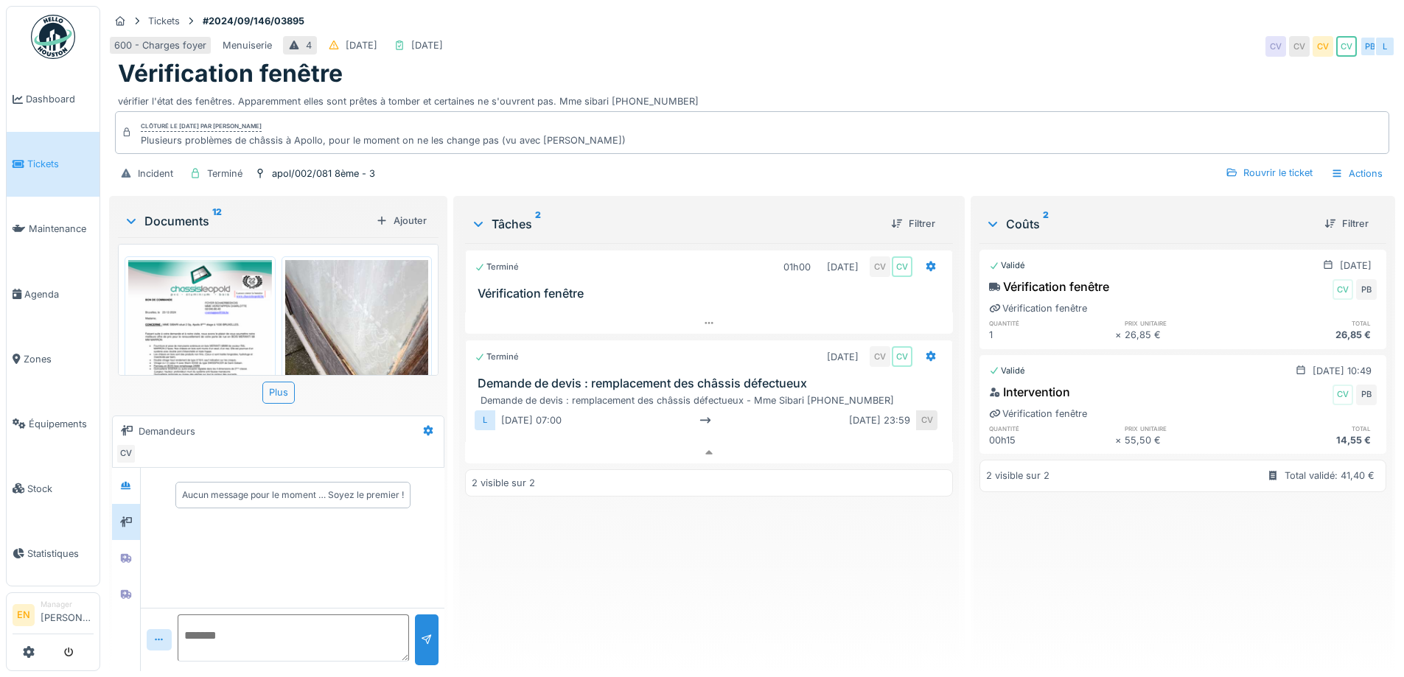
scroll to position [516, 0]
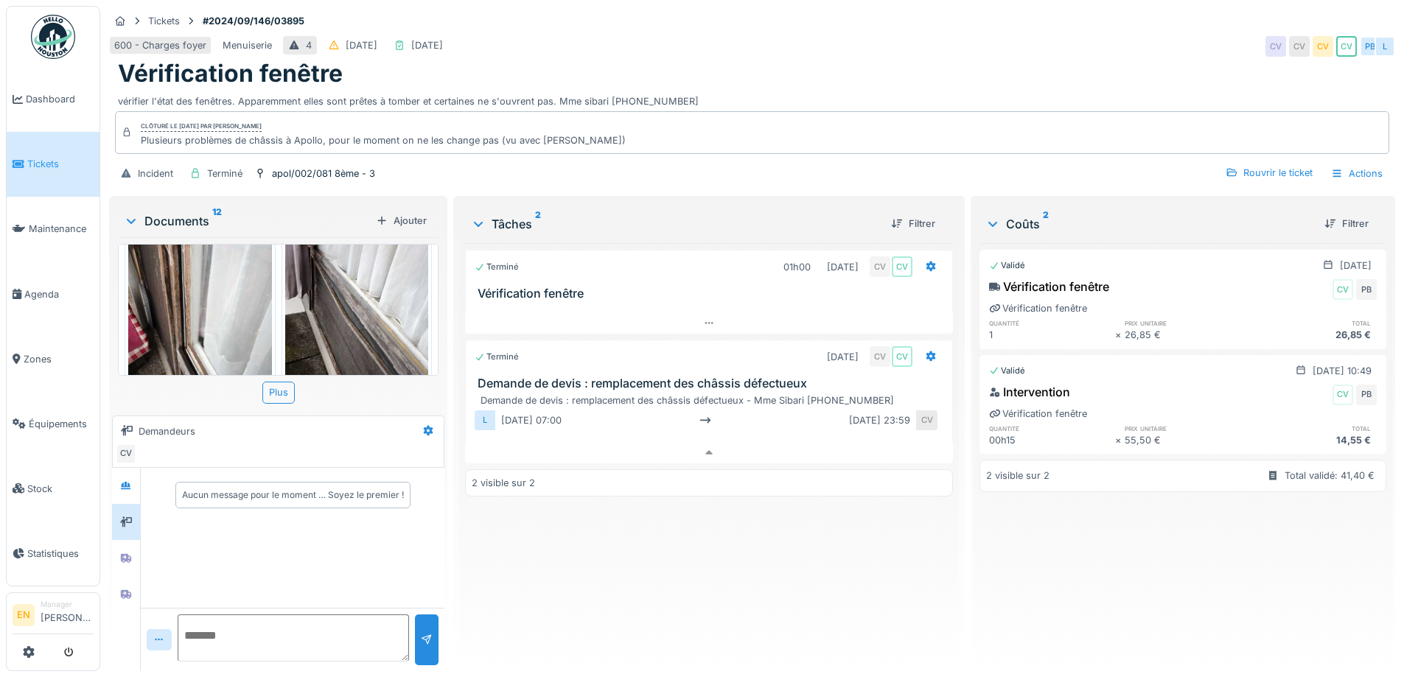
click at [1041, 20] on div "Tickets #2024/09/146/03895 600 - Charges foyer Menuiserie 4 23/09/2024 12/02/20…" at bounding box center [752, 99] width 1292 height 187
click at [304, 641] on textarea at bounding box center [293, 638] width 231 height 47
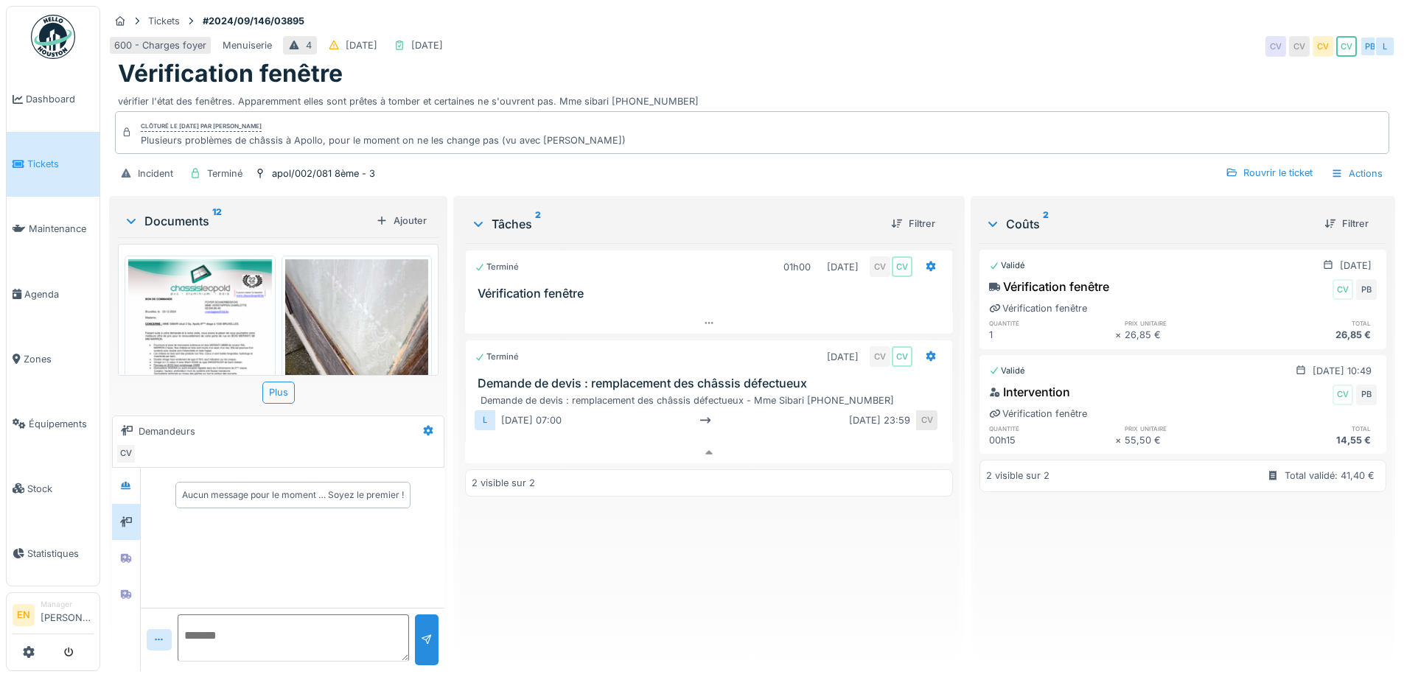
scroll to position [0, 0]
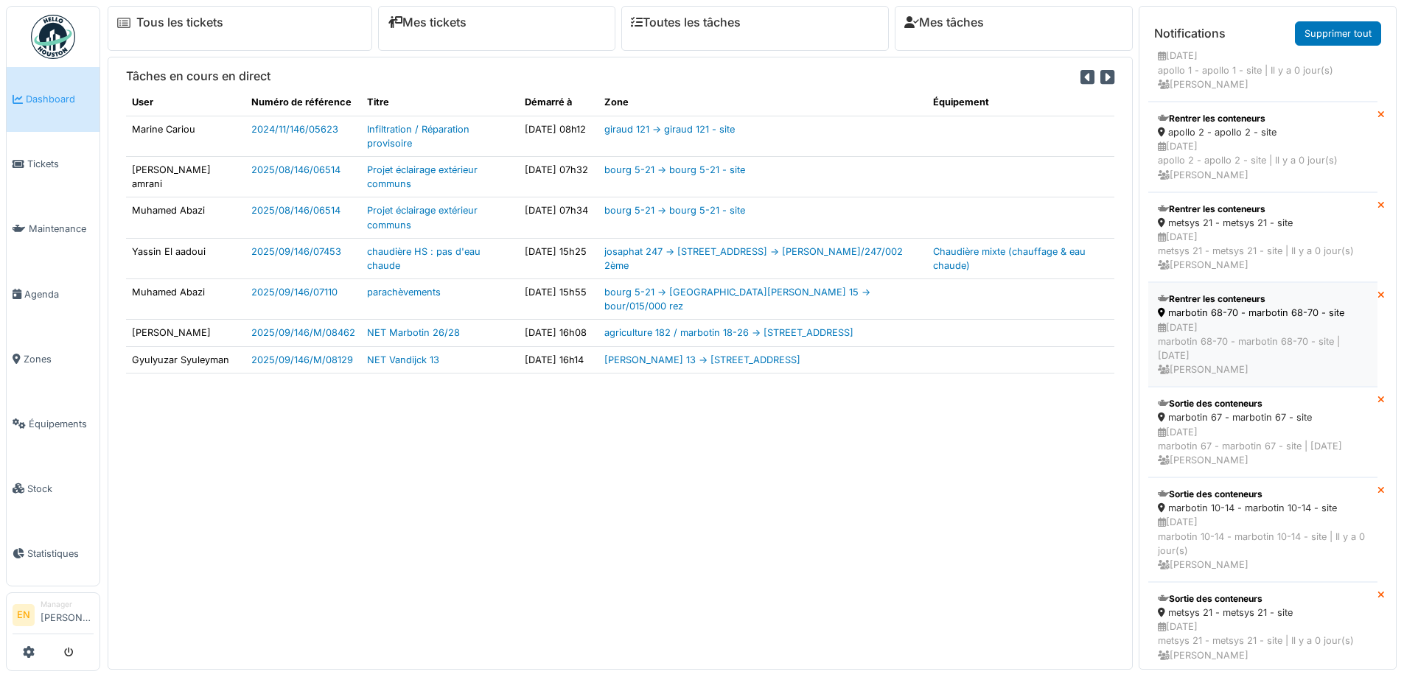
scroll to position [77, 0]
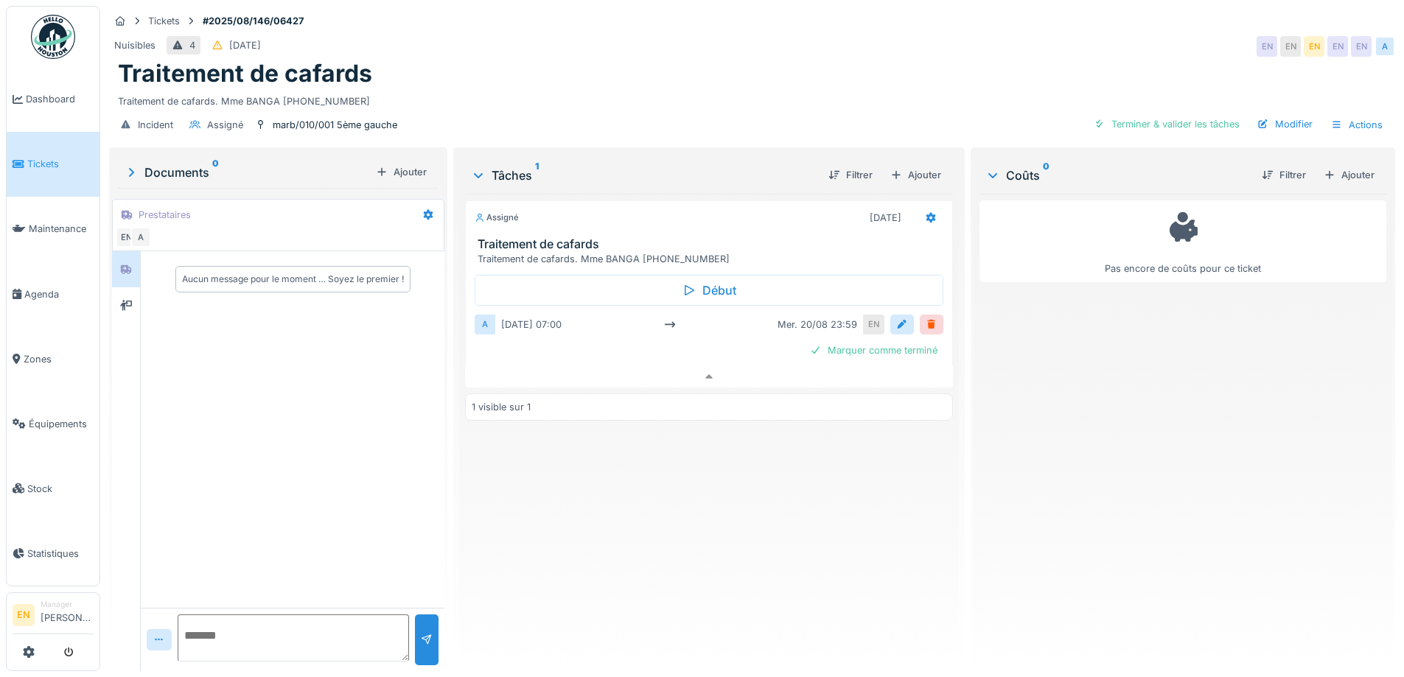
scroll to position [11, 0]
click at [616, 515] on div "Assigné 20/08/2025 Traitement de cafards Traitement de cafards. Mme BANGA 0471.…" at bounding box center [708, 427] width 487 height 466
click at [604, 520] on div "Assigné 20/08/2025 Traitement de cafards Traitement de cafards. Mme BANGA 0471.…" at bounding box center [708, 427] width 487 height 466
click at [854, 14] on div "Tickets #2025/08/146/06427" at bounding box center [752, 21] width 1286 height 18
click at [613, 544] on div "Assigné 20/08/2025 Traitement de cafards Traitement de cafards. Mme BANGA 0471.…" at bounding box center [708, 427] width 487 height 466
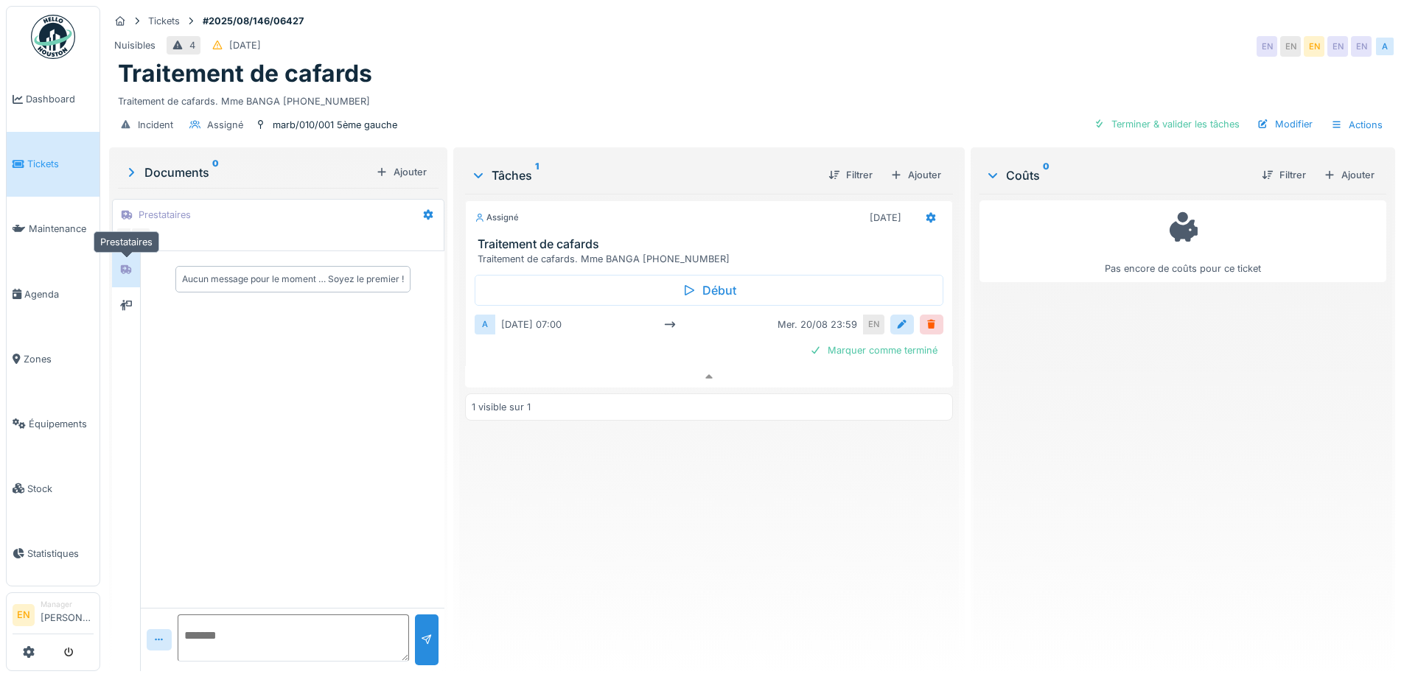
click at [130, 265] on icon at bounding box center [126, 270] width 12 height 10
click at [571, 583] on div "Assigné 20/08/2025 Traitement de cafards Traitement de cafards. Mme BANGA 0471.…" at bounding box center [708, 427] width 487 height 466
click at [632, 555] on div "Assigné 20/08/2025 Traitement de cafards Traitement de cafards. Mme BANGA 0471.…" at bounding box center [708, 427] width 487 height 466
drag, startPoint x: 383, startPoint y: 474, endPoint x: 345, endPoint y: 462, distance: 39.4
click at [363, 466] on div "Aucun message pour le moment … Soyez le premier !" at bounding box center [293, 429] width 304 height 357
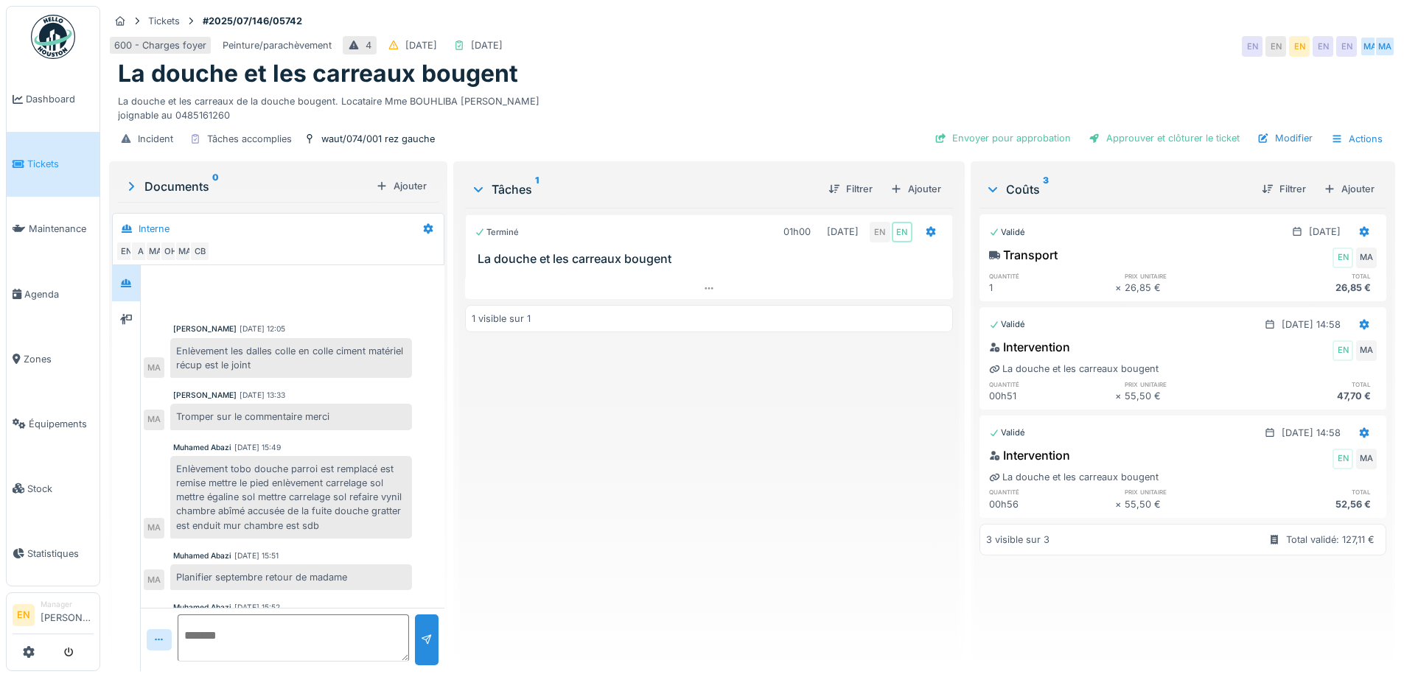
scroll to position [55, 0]
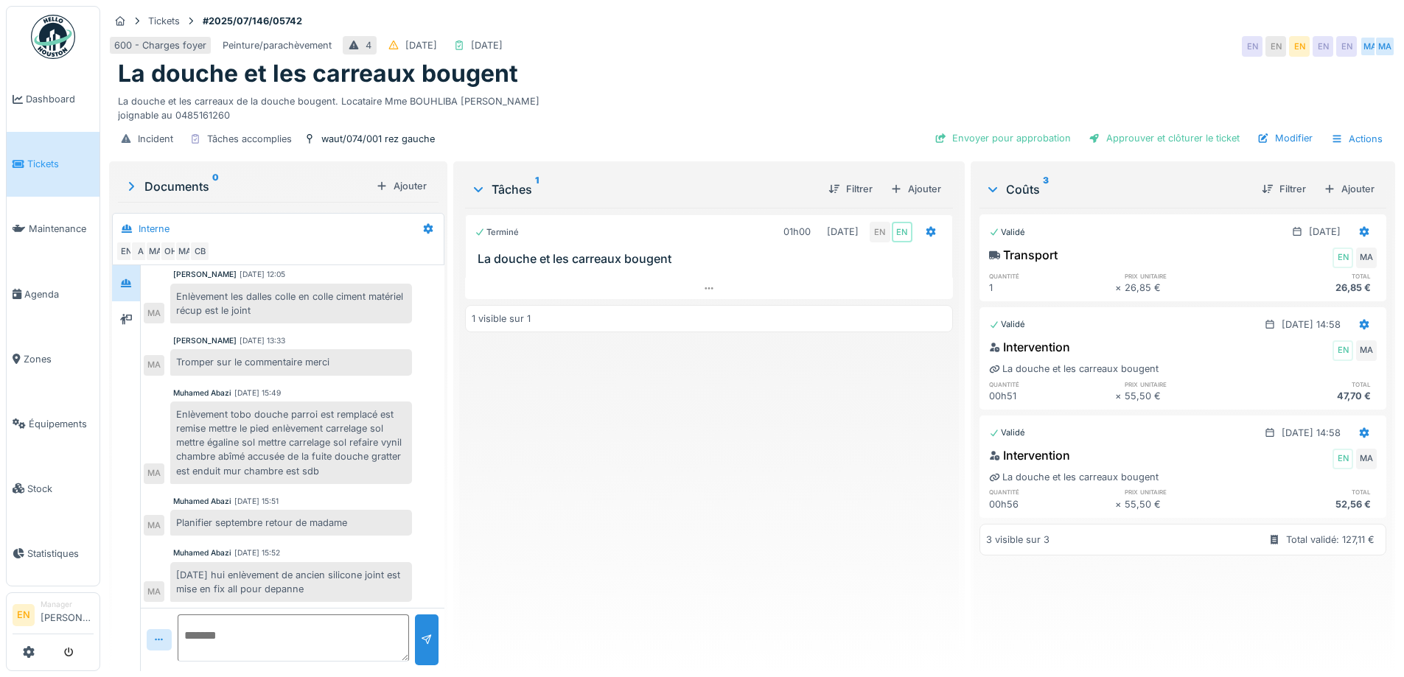
click at [745, 475] on div "Terminé 01h00 22/07/2025 EN EN La douche et les carreaux bougent 1 visible sur 1" at bounding box center [708, 434] width 487 height 452
click at [713, 61] on div "La douche et les carreaux bougent" at bounding box center [752, 74] width 1269 height 28
click at [302, 619] on textarea at bounding box center [293, 638] width 231 height 47
click at [341, 630] on textarea "**********" at bounding box center [293, 638] width 231 height 47
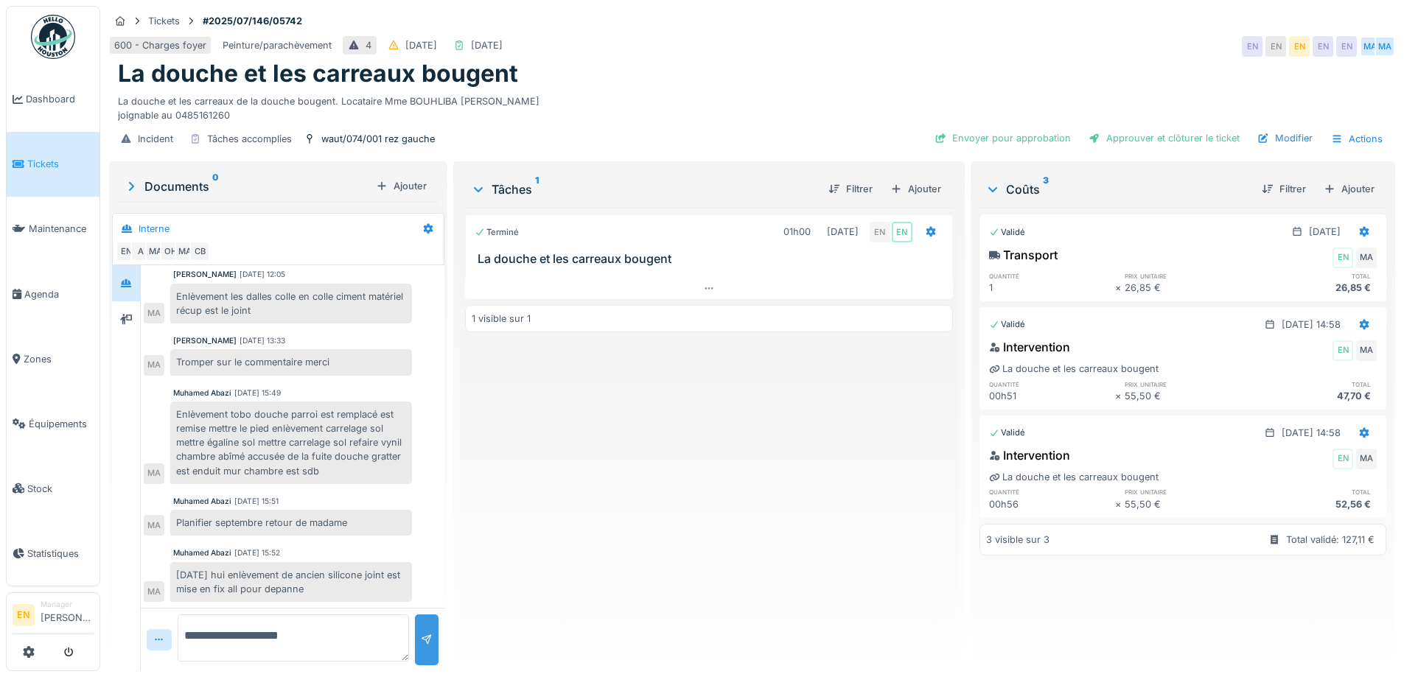
type textarea "**********"
click at [427, 633] on div at bounding box center [427, 640] width 12 height 14
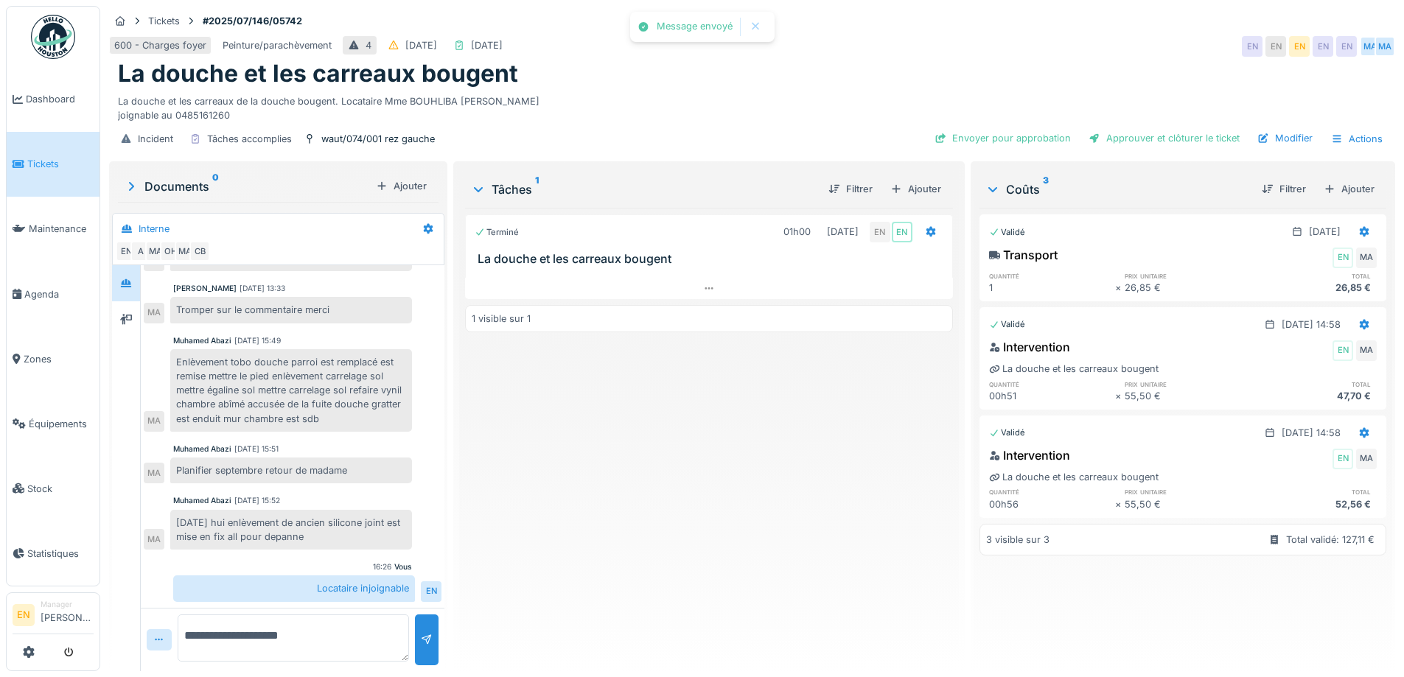
click at [640, 528] on div "Terminé 01h00 22/07/2025 EN EN La douche et les carreaux bougent 1 visible sur 1" at bounding box center [708, 434] width 487 height 452
click at [723, 494] on div "Terminé 01h00 22/07/2025 EN EN La douche et les carreaux bougent 1 visible sur 1" at bounding box center [708, 434] width 487 height 452
click at [998, 35] on div "600 - Charges foyer Peinture/parachèvement 4 20/07/2025 22/07/2025 EN EN EN EN …" at bounding box center [752, 46] width 1286 height 27
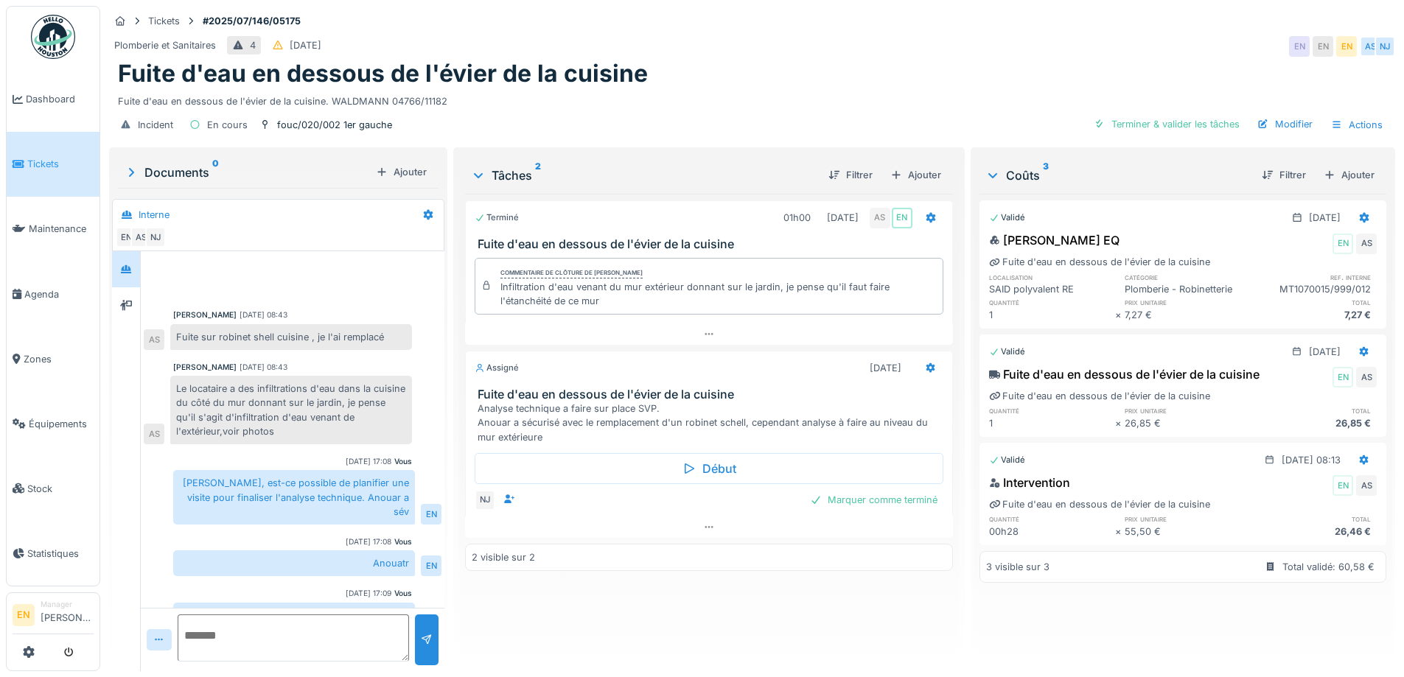
scroll to position [69, 0]
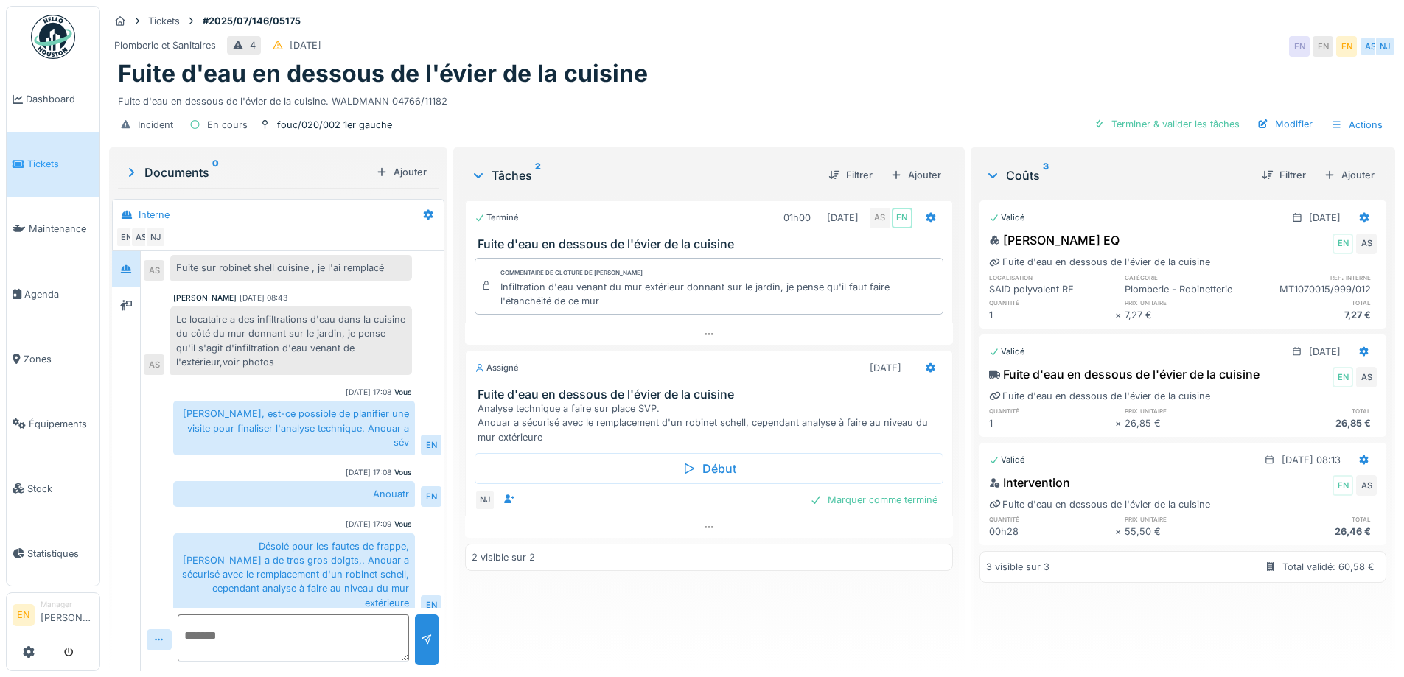
click at [830, 29] on div "Tickets #2025/07/146/05175" at bounding box center [752, 21] width 1286 height 18
click at [863, 20] on div "Tickets #2025/07/146/05175" at bounding box center [752, 21] width 1286 height 18
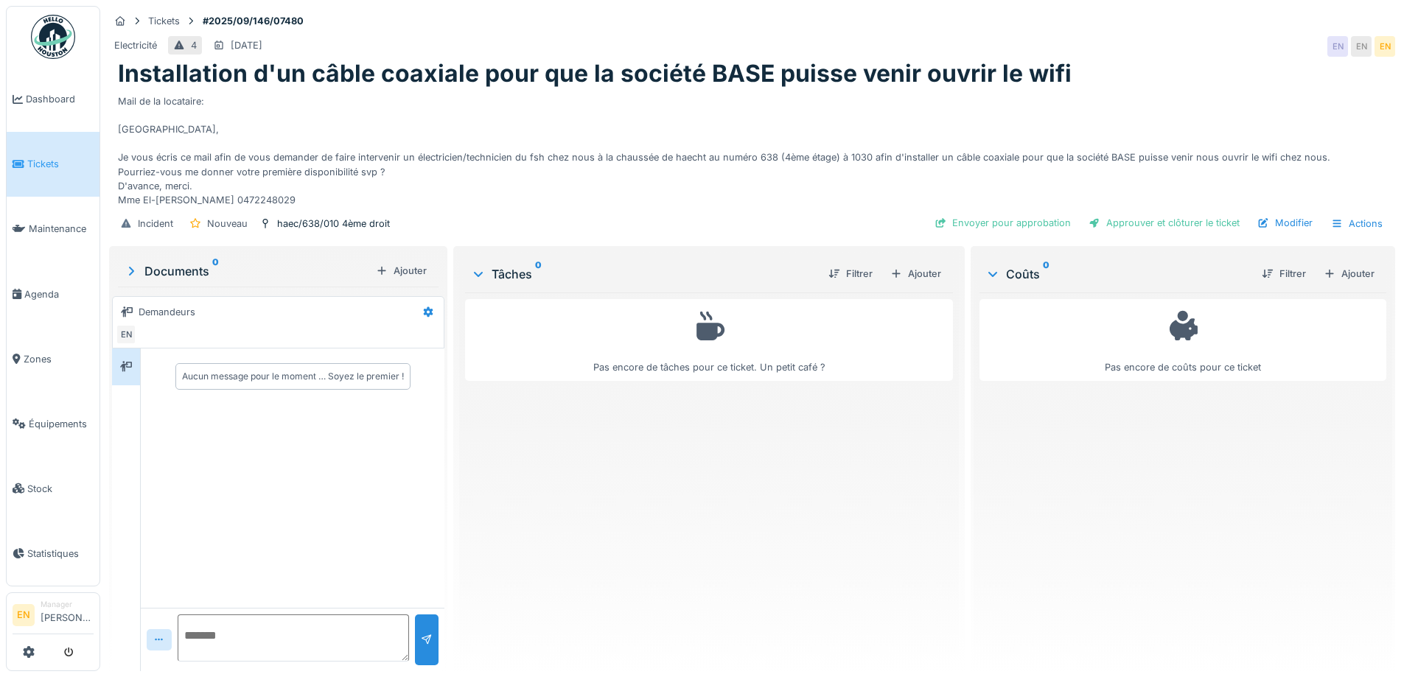
click at [740, 489] on div "Pas encore de tâches pour ce ticket. Un petit café ?" at bounding box center [708, 476] width 487 height 367
click at [622, 129] on div "Mail de la locataire: [GEOGRAPHIC_DATA], Je vous écris ce mail afin de vous dem…" at bounding box center [752, 147] width 1269 height 119
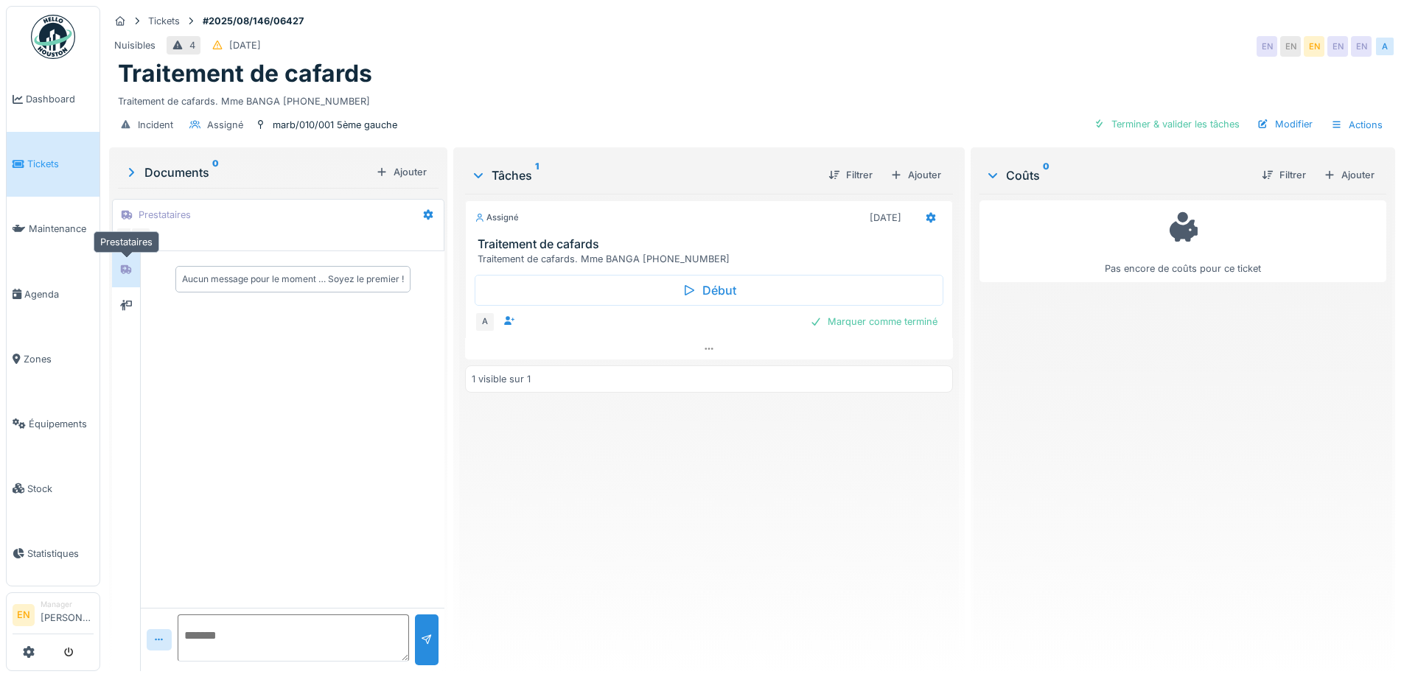
click at [125, 270] on icon at bounding box center [126, 270] width 12 height 10
click at [132, 316] on div at bounding box center [126, 305] width 22 height 24
click at [126, 295] on div at bounding box center [126, 305] width 22 height 24
click at [130, 271] on icon at bounding box center [126, 269] width 10 height 9
click at [593, 491] on div "Assigné [DATE] Traitement de cafards Traitement de cafards. Mme BANGA [PHONE_NU…" at bounding box center [708, 427] width 487 height 466
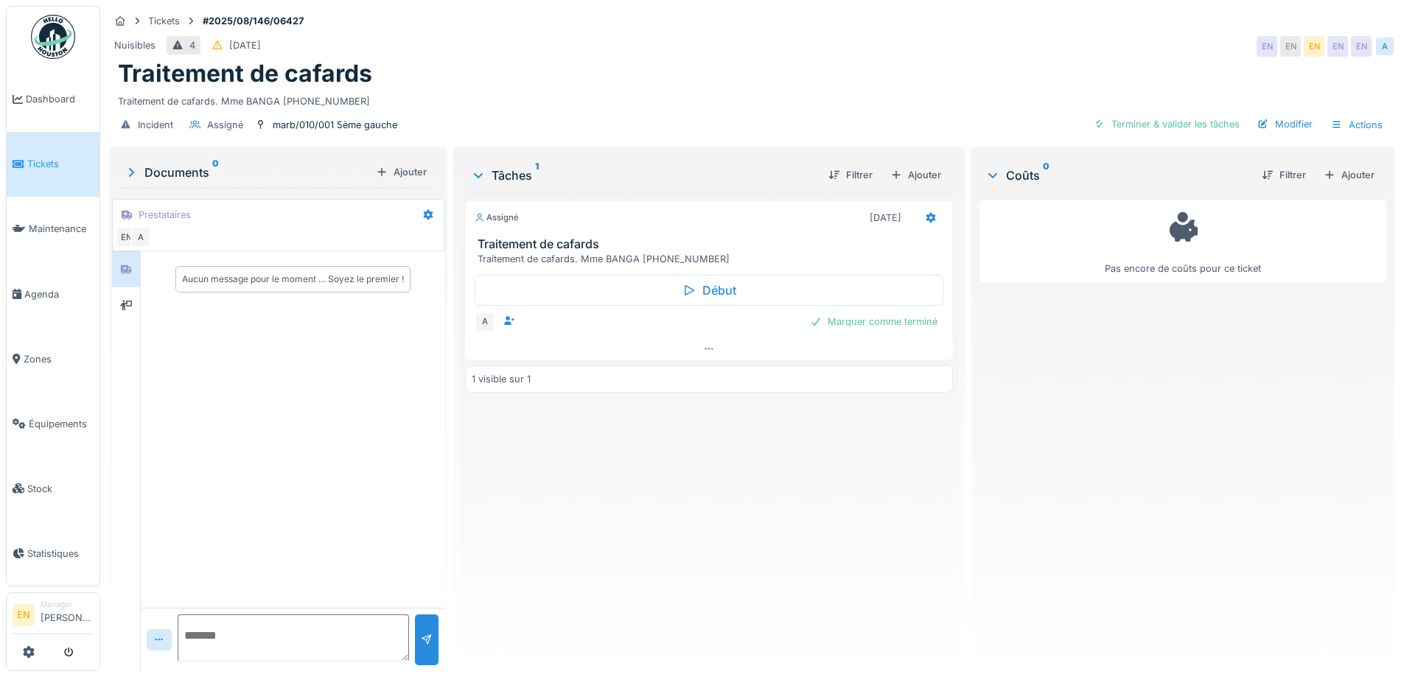
click at [300, 619] on textarea at bounding box center [293, 638] width 231 height 47
click at [1300, 119] on div "Modifier" at bounding box center [1285, 124] width 67 height 20
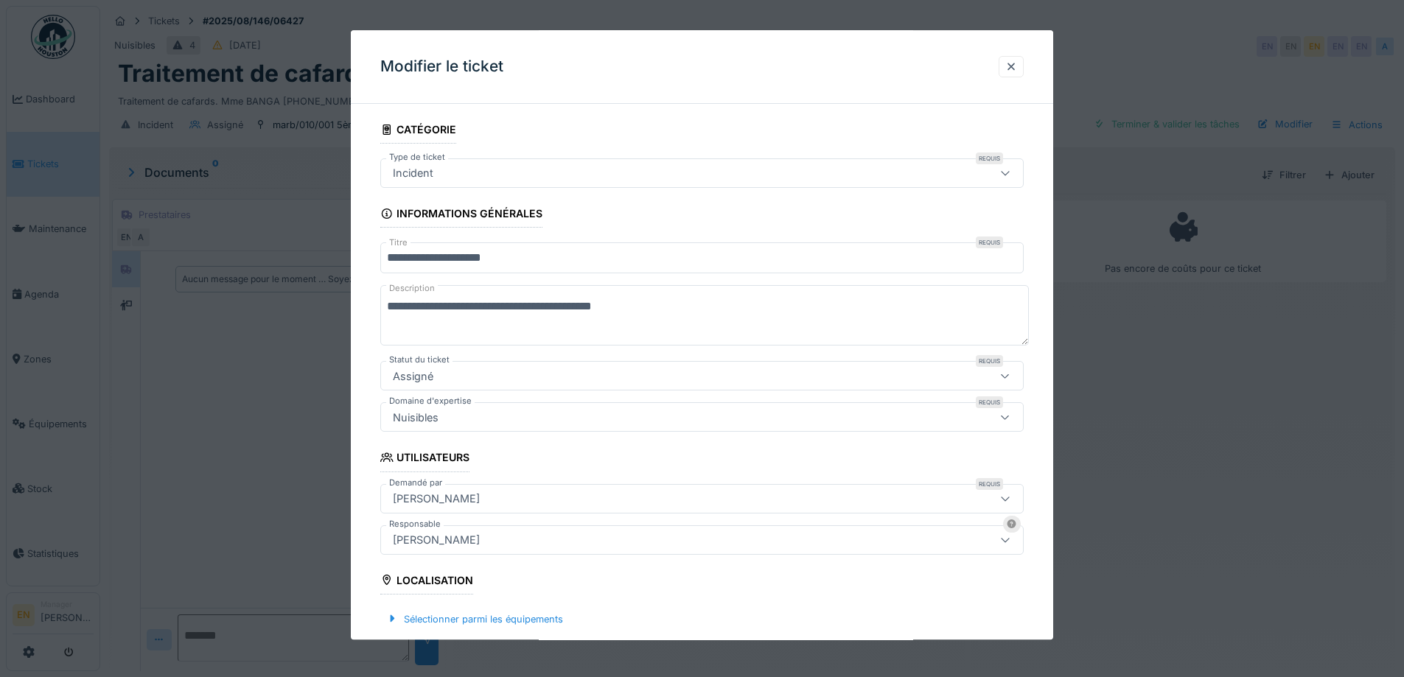
click at [506, 170] on div "Incident" at bounding box center [664, 173] width 555 height 16
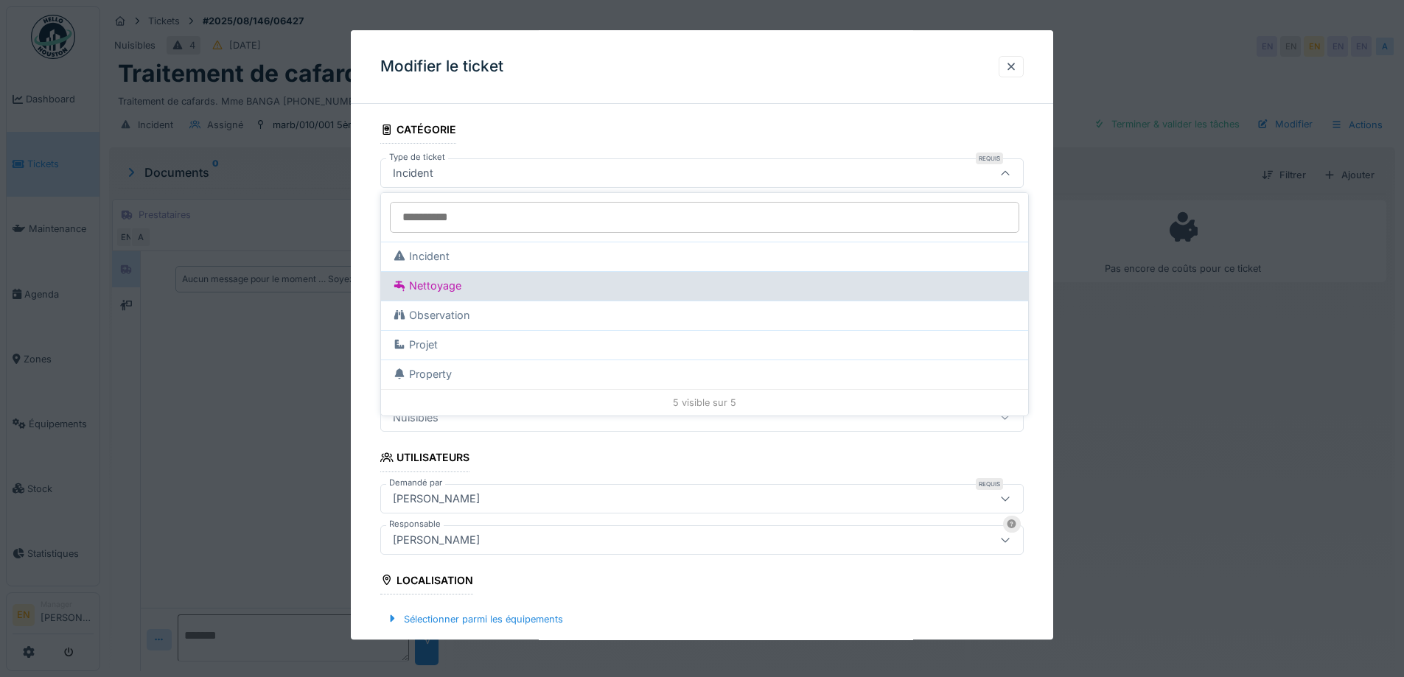
click at [466, 287] on div "Nettoyage" at bounding box center [705, 286] width 624 height 16
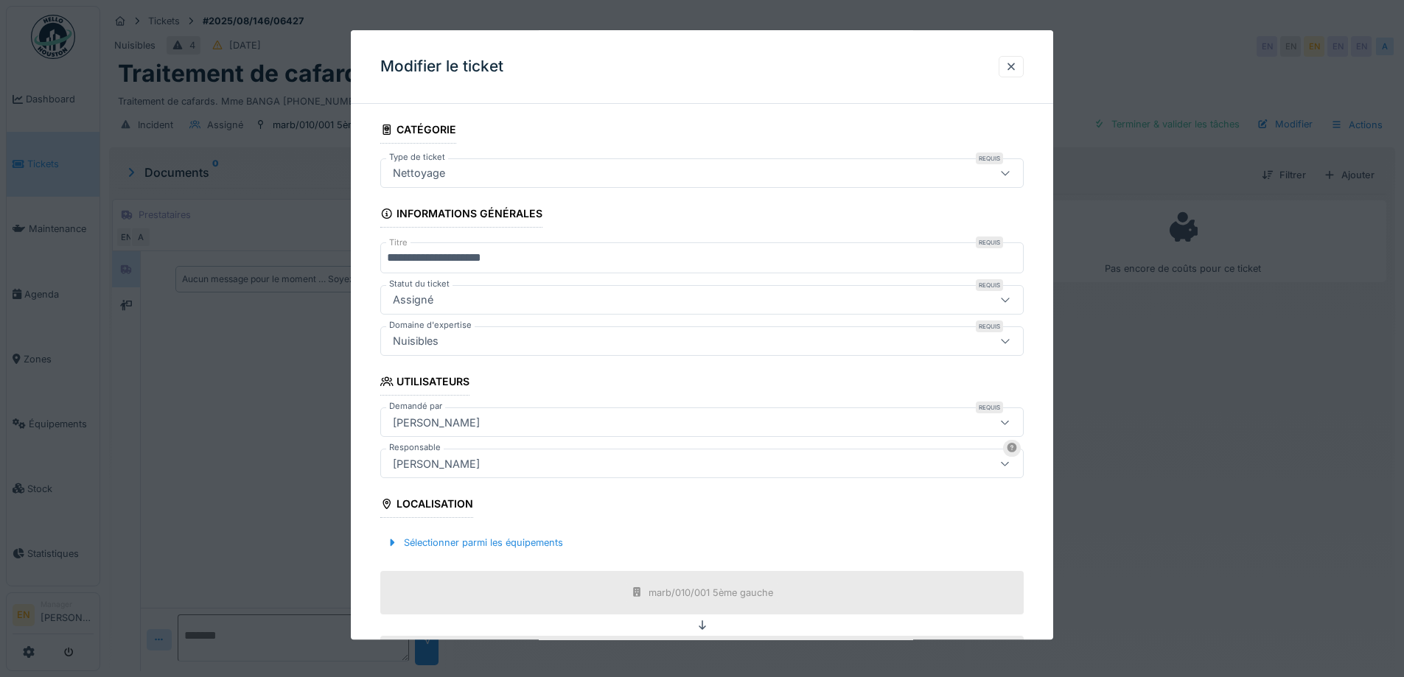
click at [557, 170] on div "Nettoyage" at bounding box center [664, 173] width 555 height 16
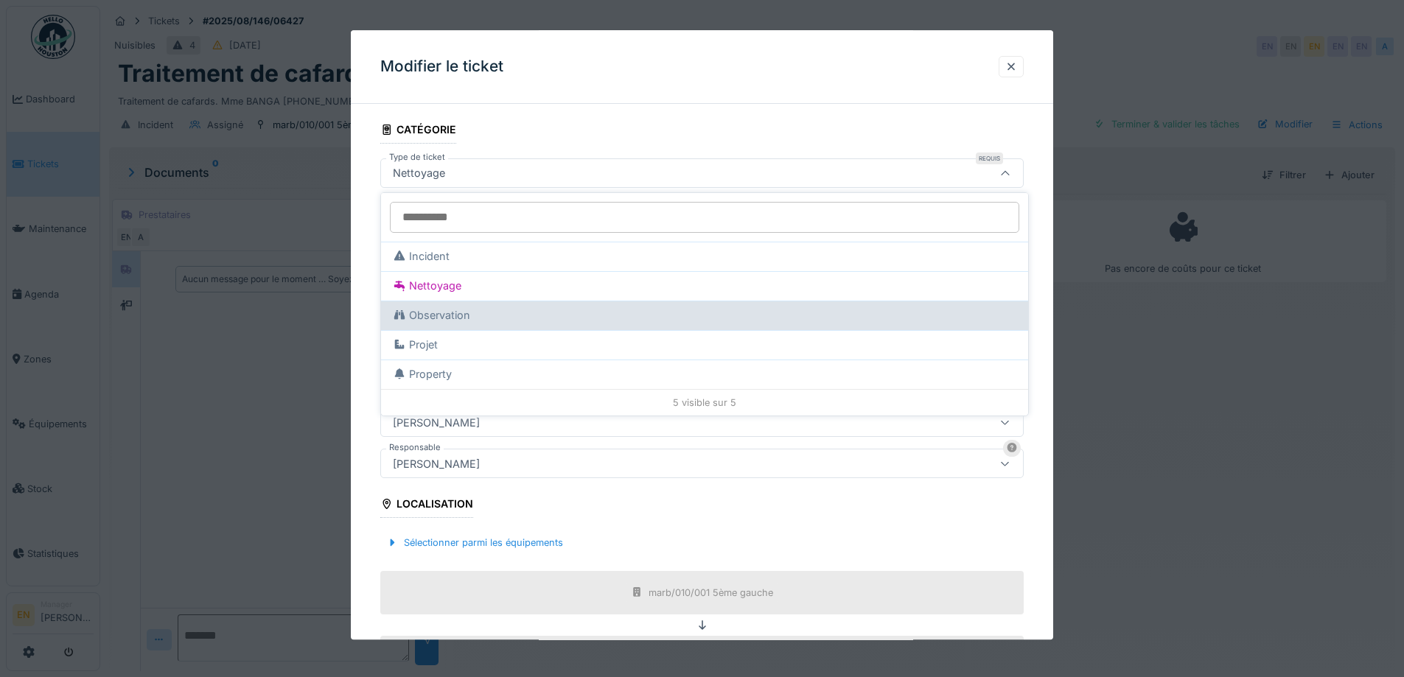
click at [429, 322] on div "Observation" at bounding box center [705, 315] width 624 height 16
type input "***"
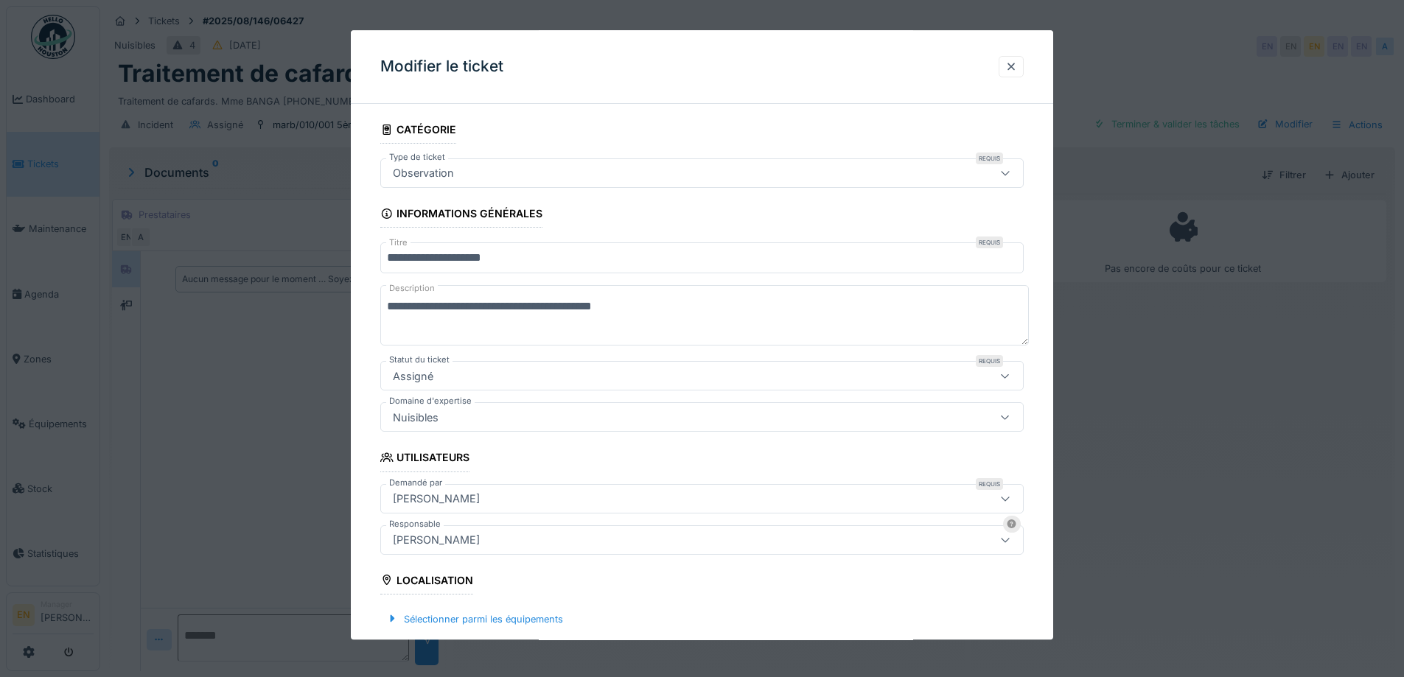
click at [490, 170] on div "Observation" at bounding box center [664, 173] width 555 height 16
click at [1022, 72] on div at bounding box center [1011, 66] width 25 height 21
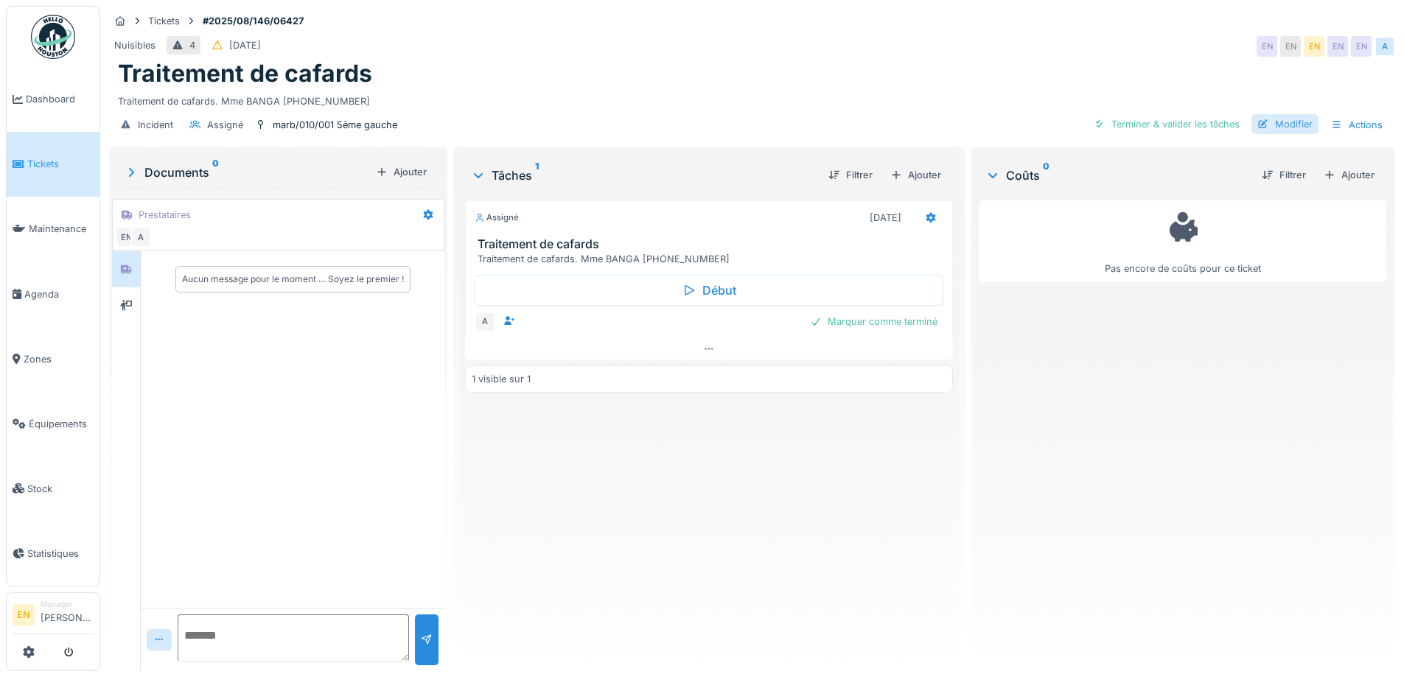
click at [1283, 114] on div "Modifier" at bounding box center [1285, 124] width 67 height 20
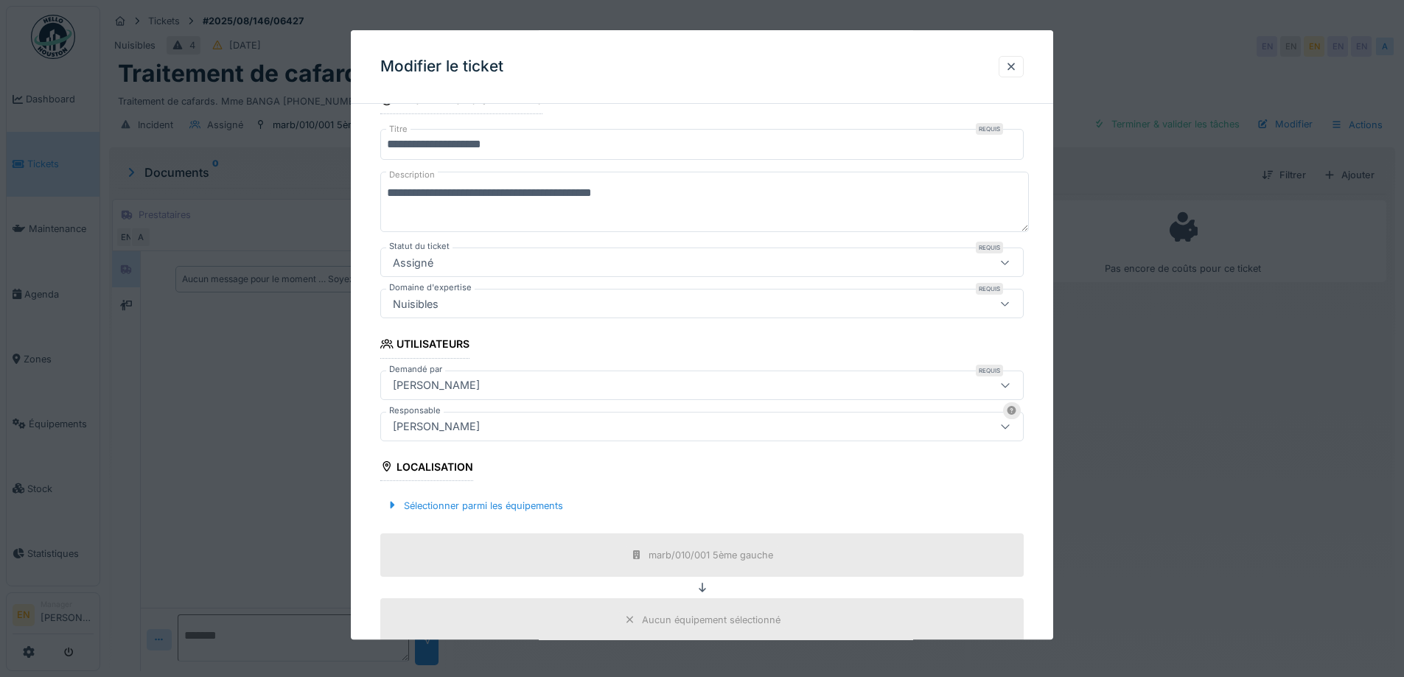
scroll to position [102, 0]
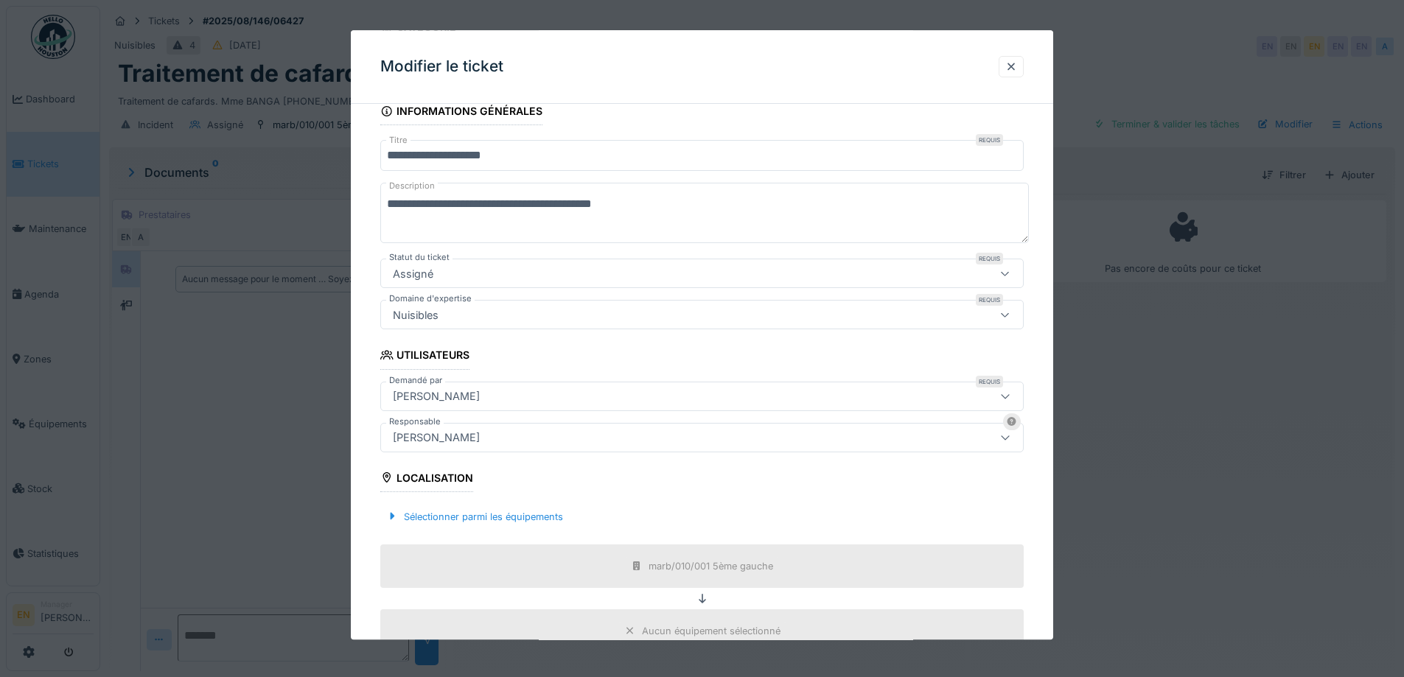
drag, startPoint x: 1020, startPoint y: 64, endPoint x: 1038, endPoint y: 74, distance: 20.5
click at [1017, 65] on div at bounding box center [1012, 67] width 12 height 14
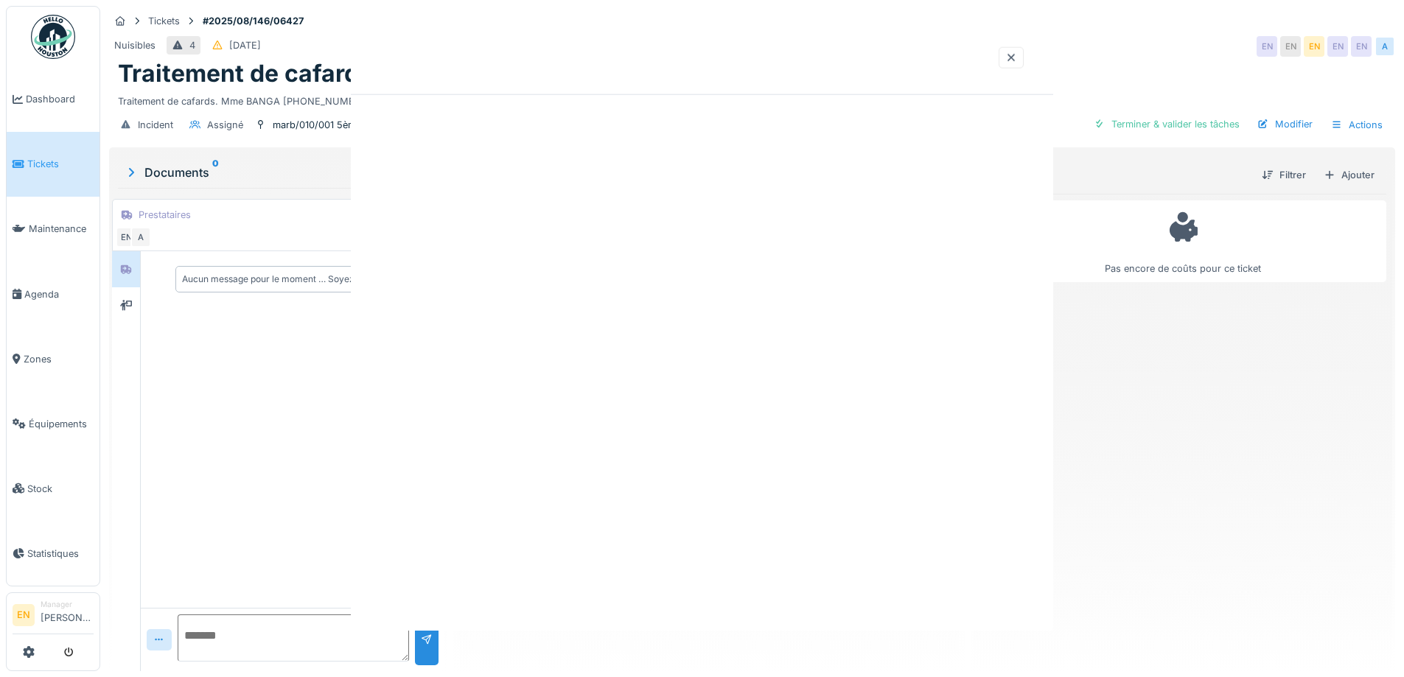
scroll to position [0, 0]
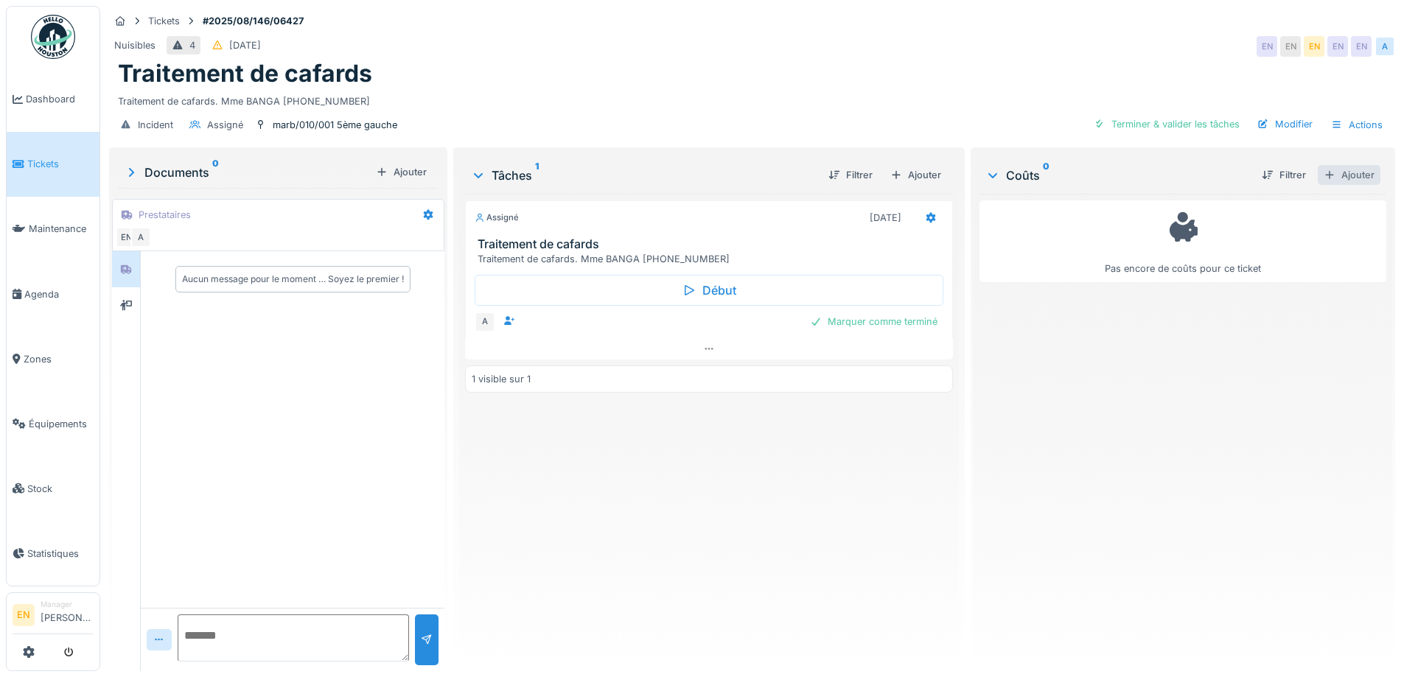
click at [1329, 165] on div "Ajouter" at bounding box center [1349, 175] width 63 height 20
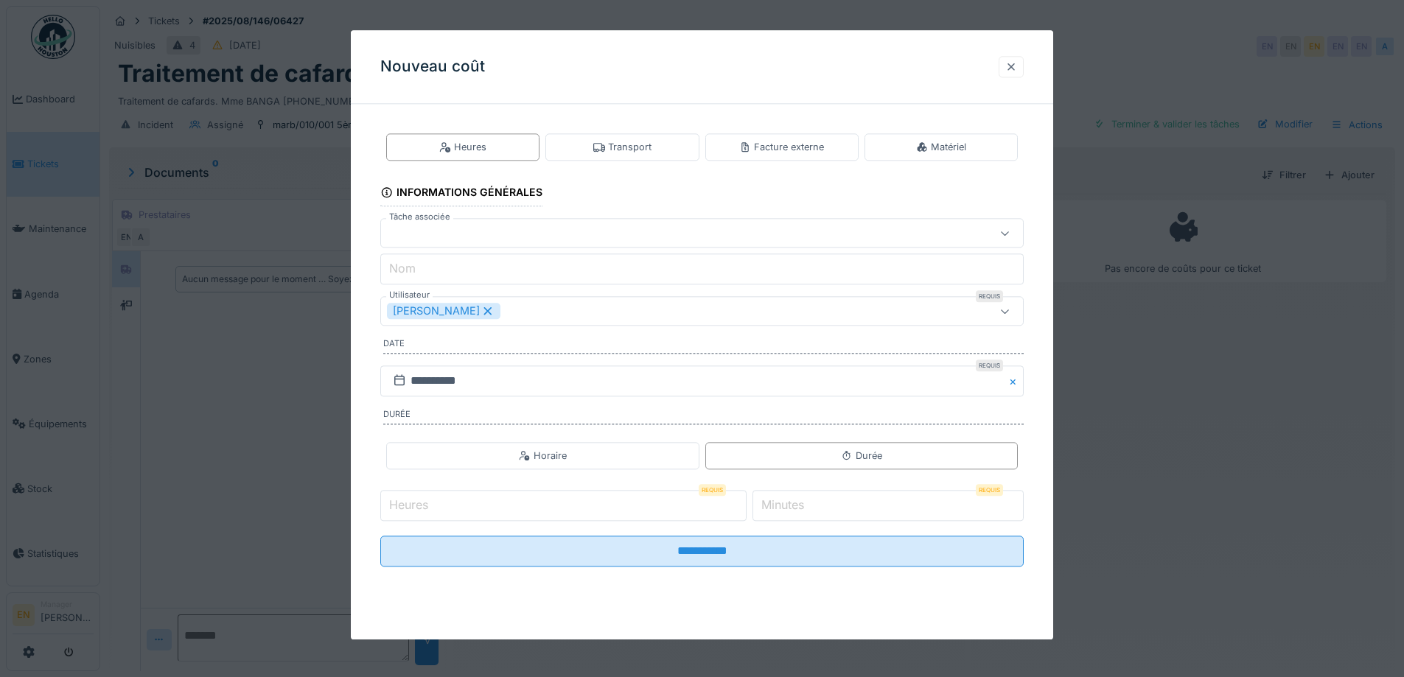
click at [1014, 66] on div at bounding box center [1012, 67] width 12 height 14
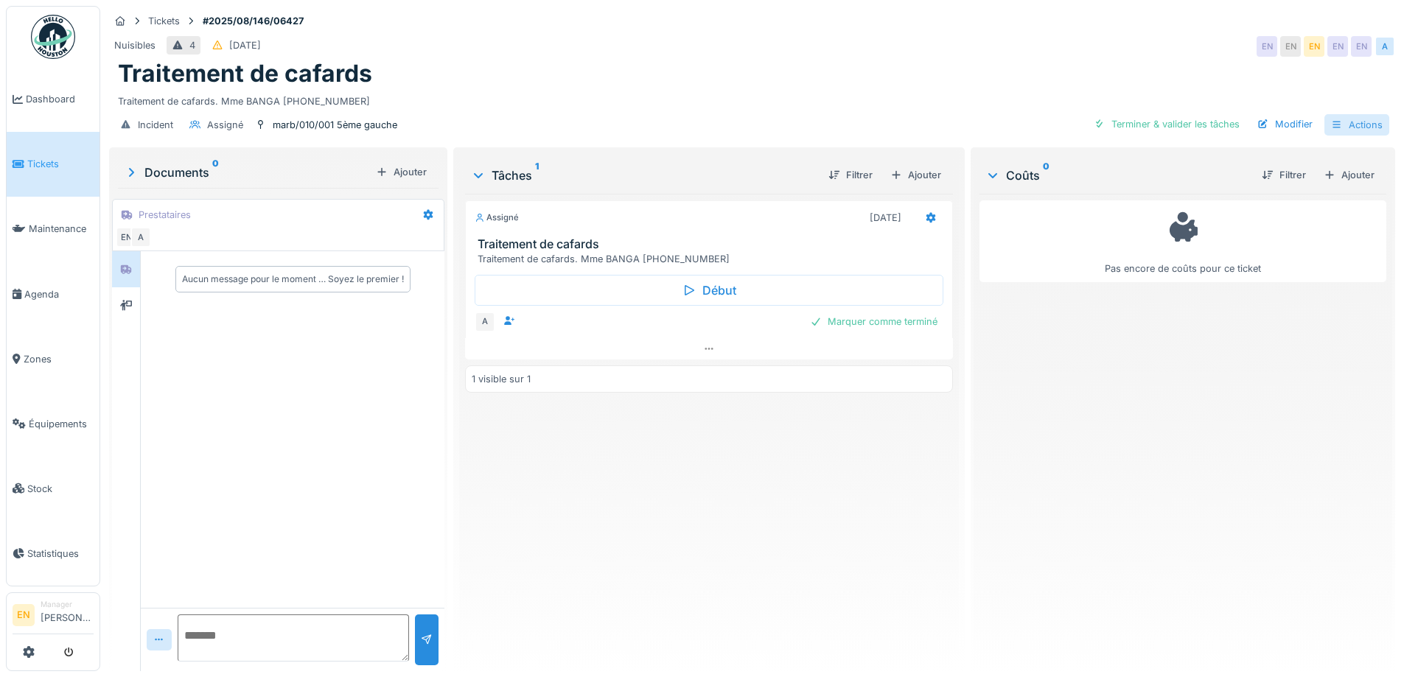
click at [1334, 121] on div "Actions" at bounding box center [1357, 124] width 65 height 21
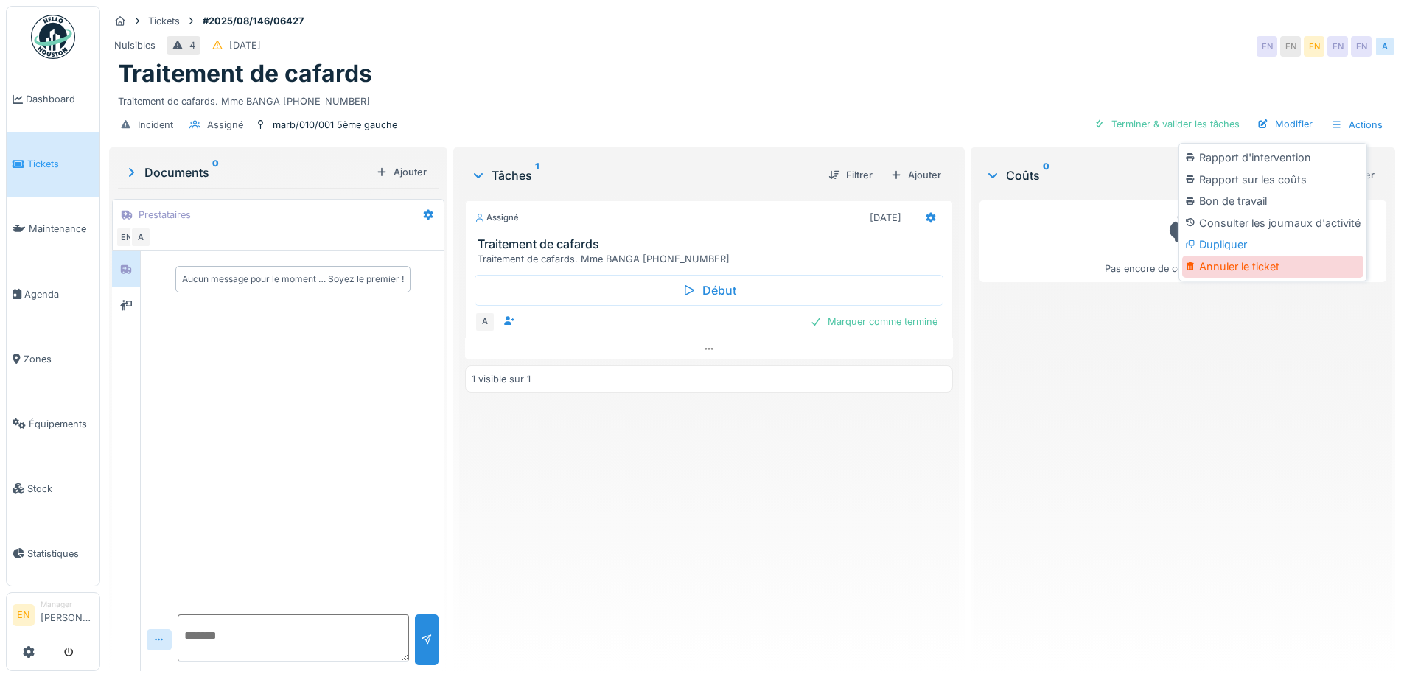
click at [1238, 257] on div "Annuler le ticket" at bounding box center [1272, 267] width 181 height 22
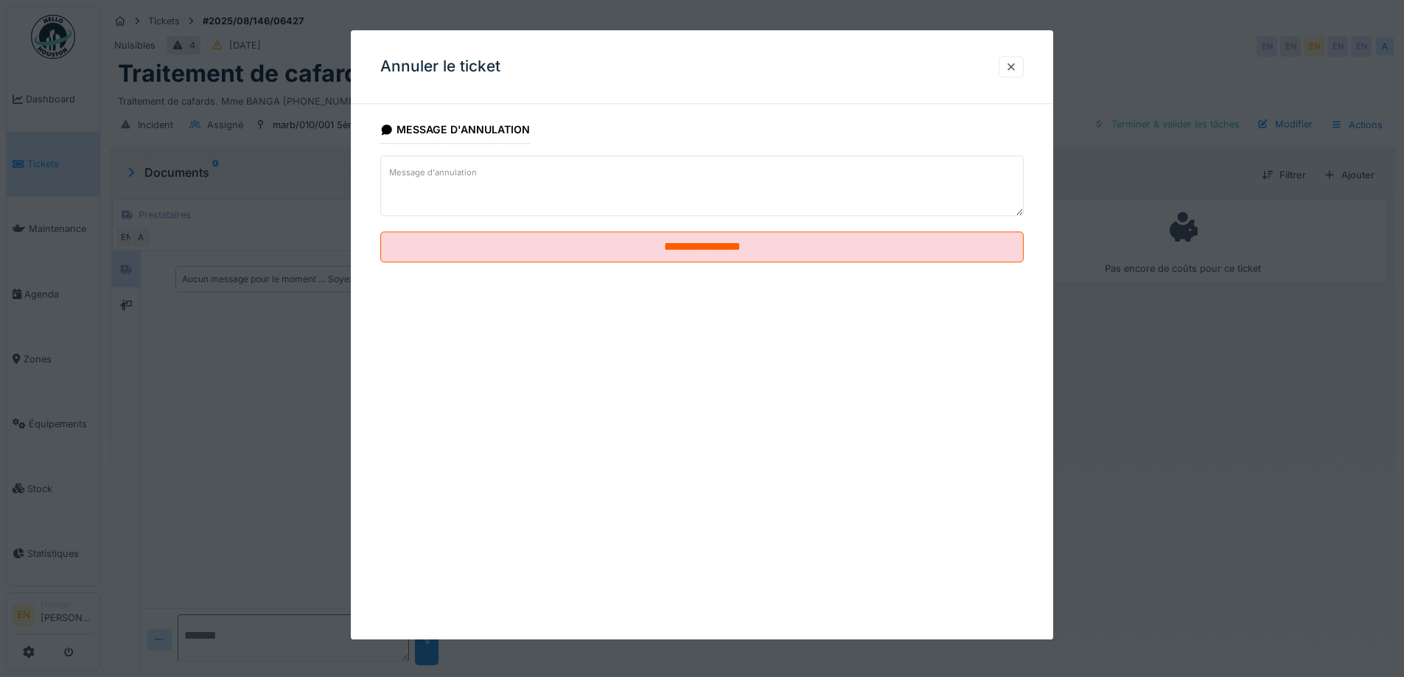
click at [459, 164] on label "Message d'annulation" at bounding box center [433, 173] width 94 height 18
click at [459, 164] on textarea "Message d'annulation" at bounding box center [702, 186] width 644 height 60
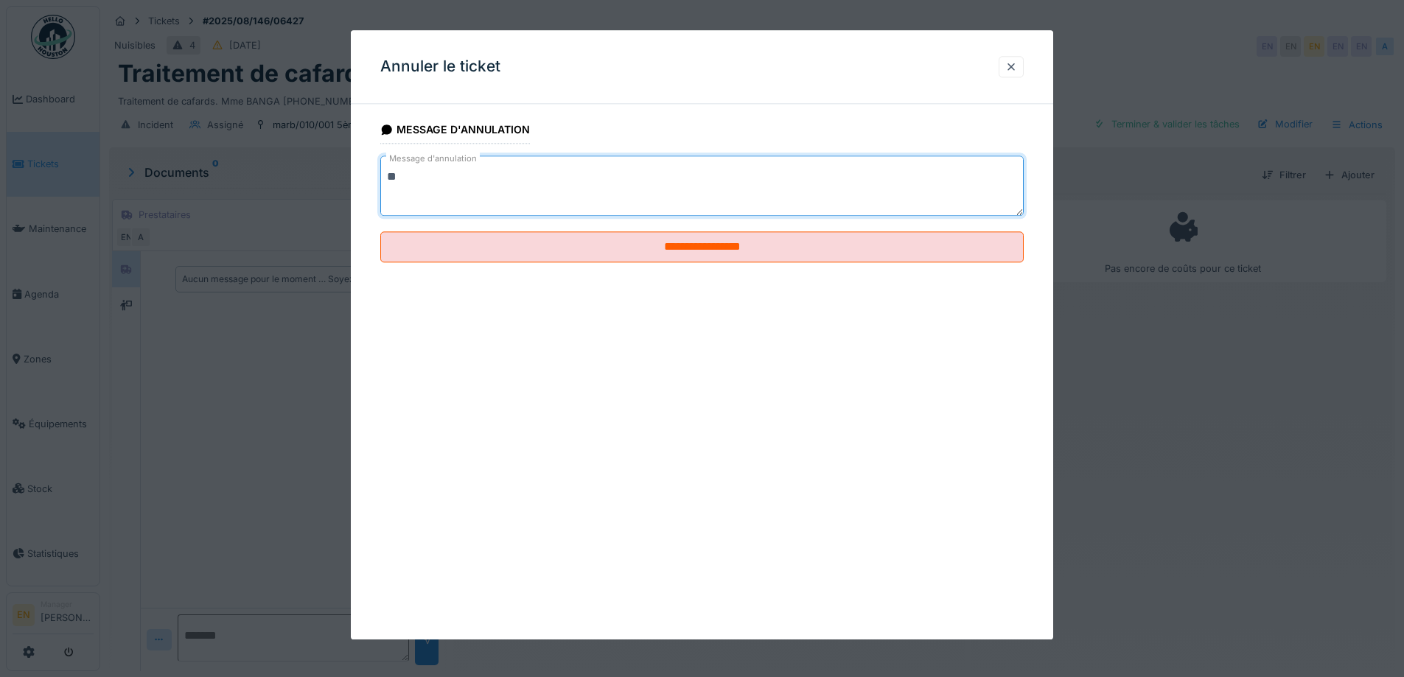
type textarea "*"
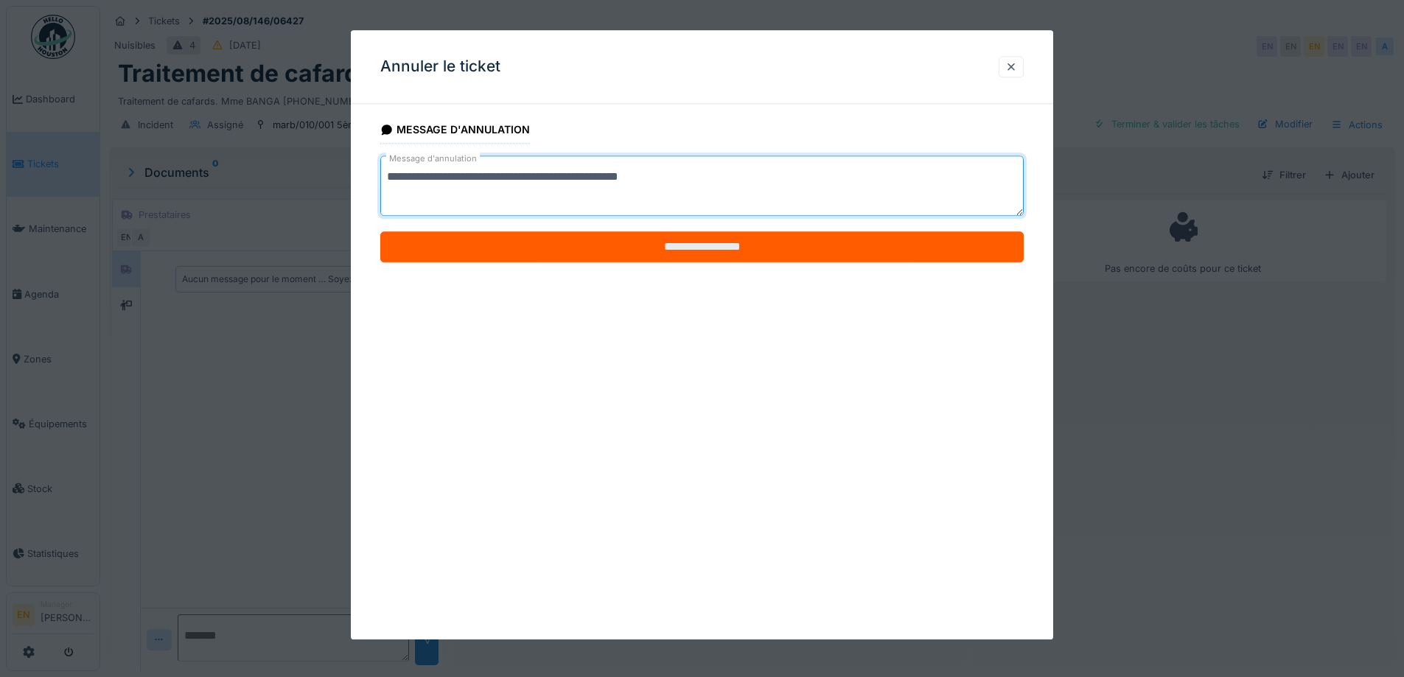
type textarea "**********"
click at [706, 256] on input "**********" at bounding box center [702, 247] width 644 height 31
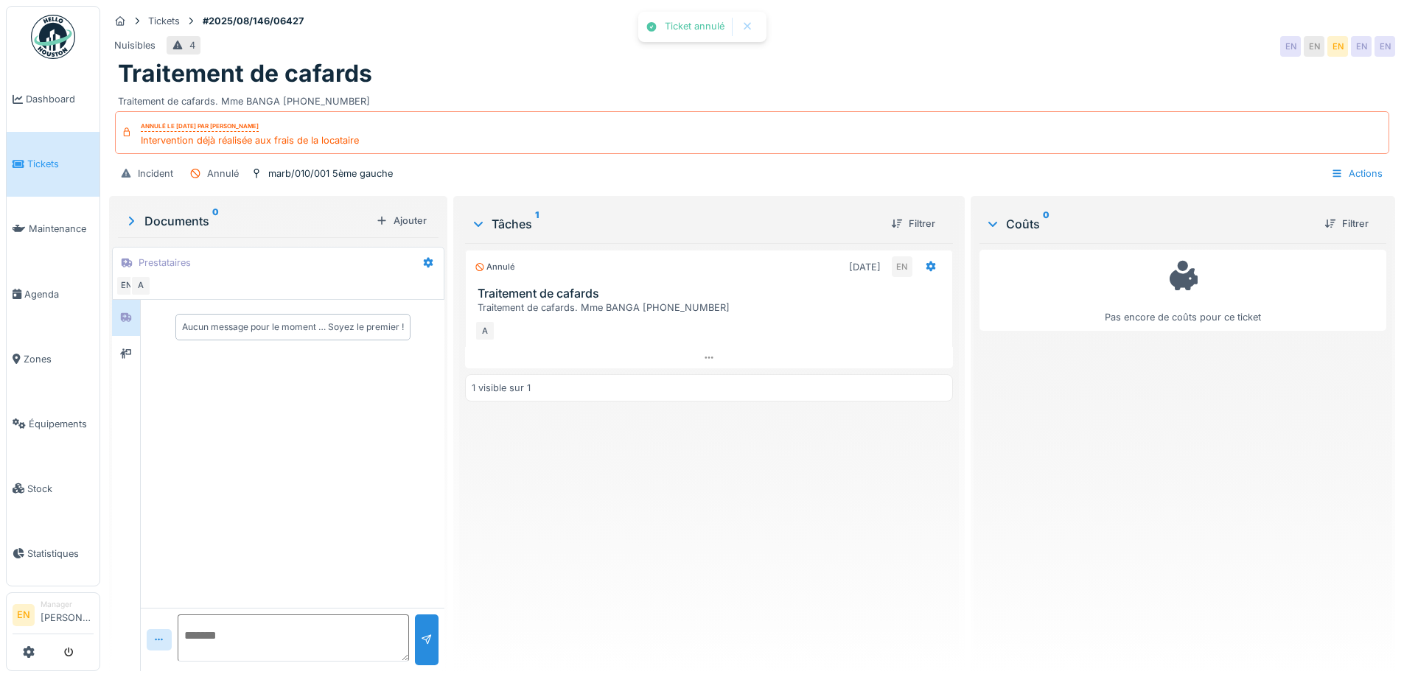
click at [666, 74] on div "Traitement de cafards" at bounding box center [752, 74] width 1269 height 28
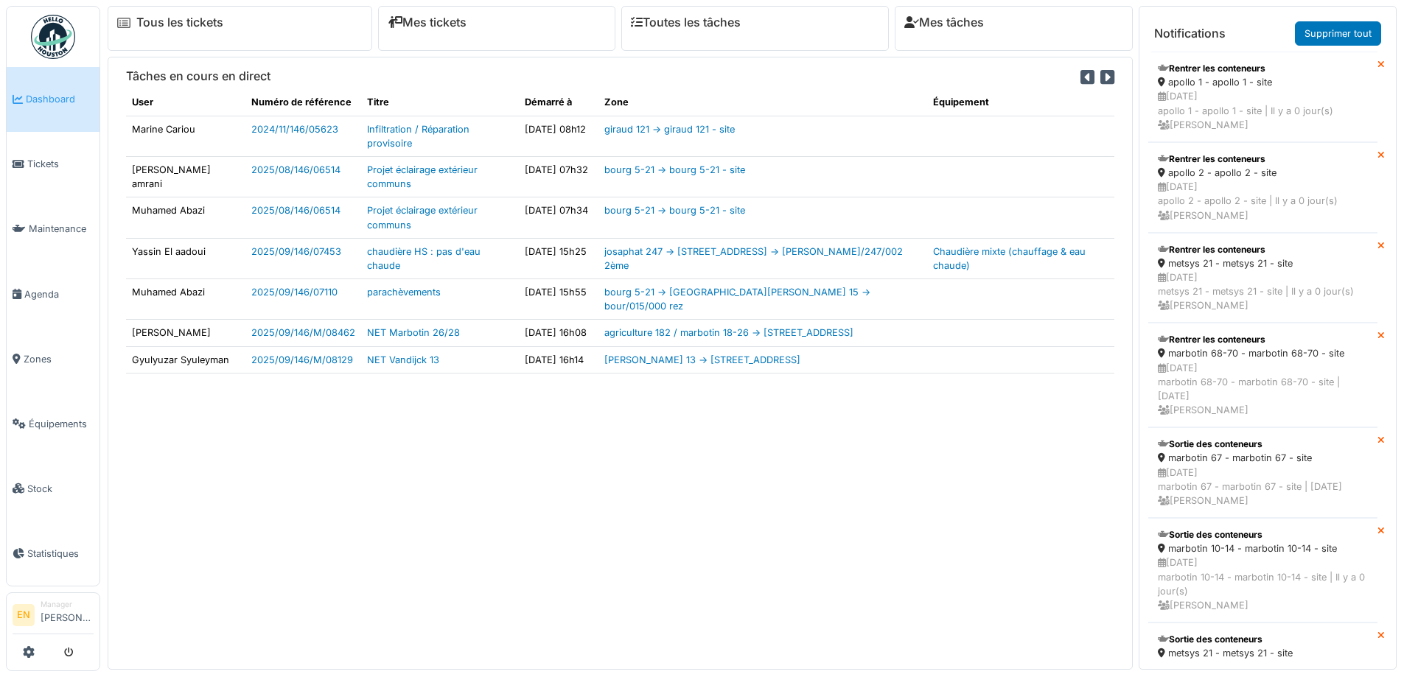
click at [48, 36] on img at bounding box center [53, 37] width 44 height 44
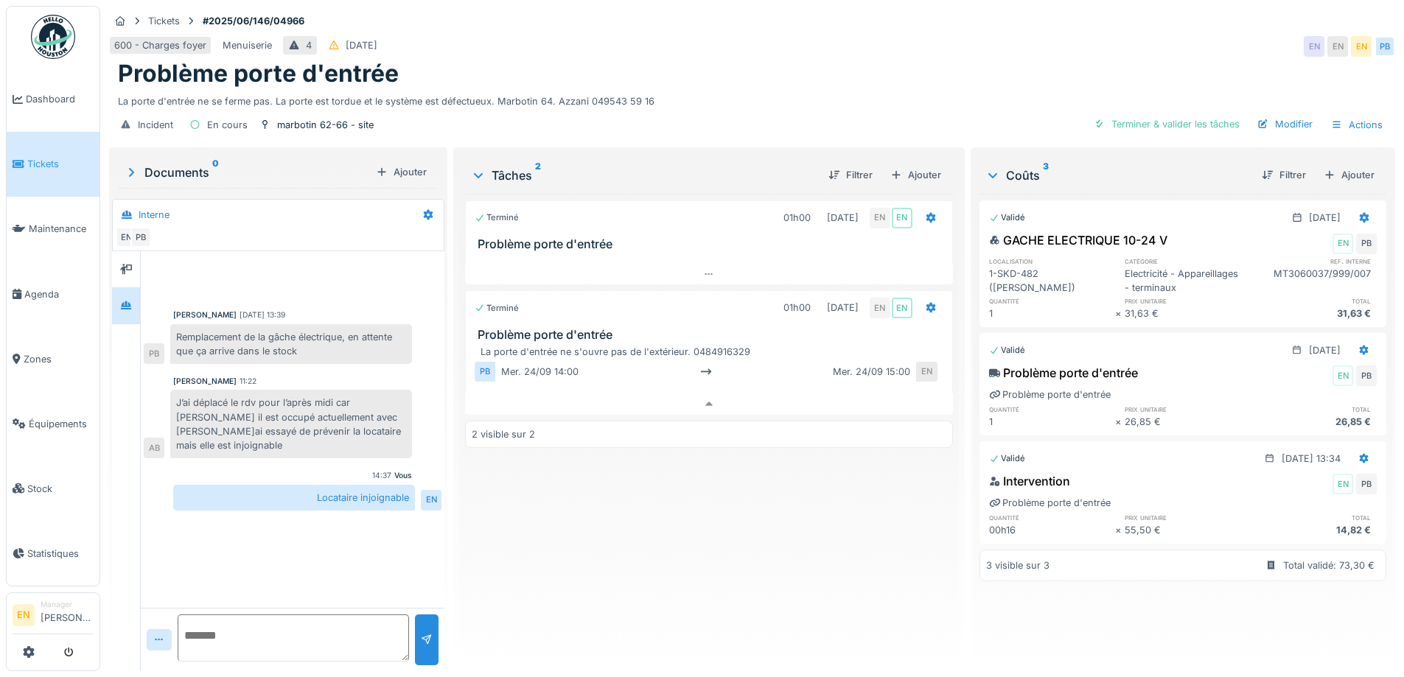
scroll to position [11, 0]
click at [638, 494] on div "Terminé 01h00 [DATE] EN EN Problème porte d'entrée Terminé 01h00 [DATE] EN EN P…" at bounding box center [708, 427] width 487 height 466
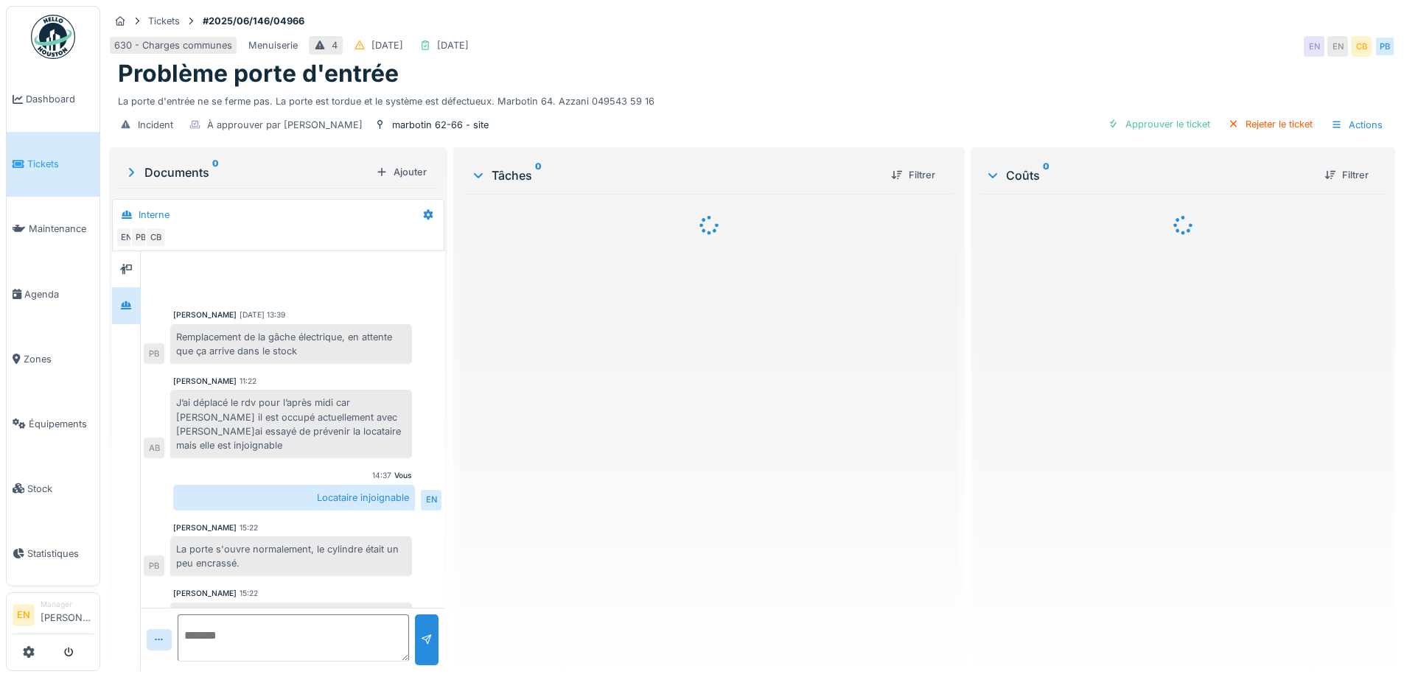
scroll to position [13, 0]
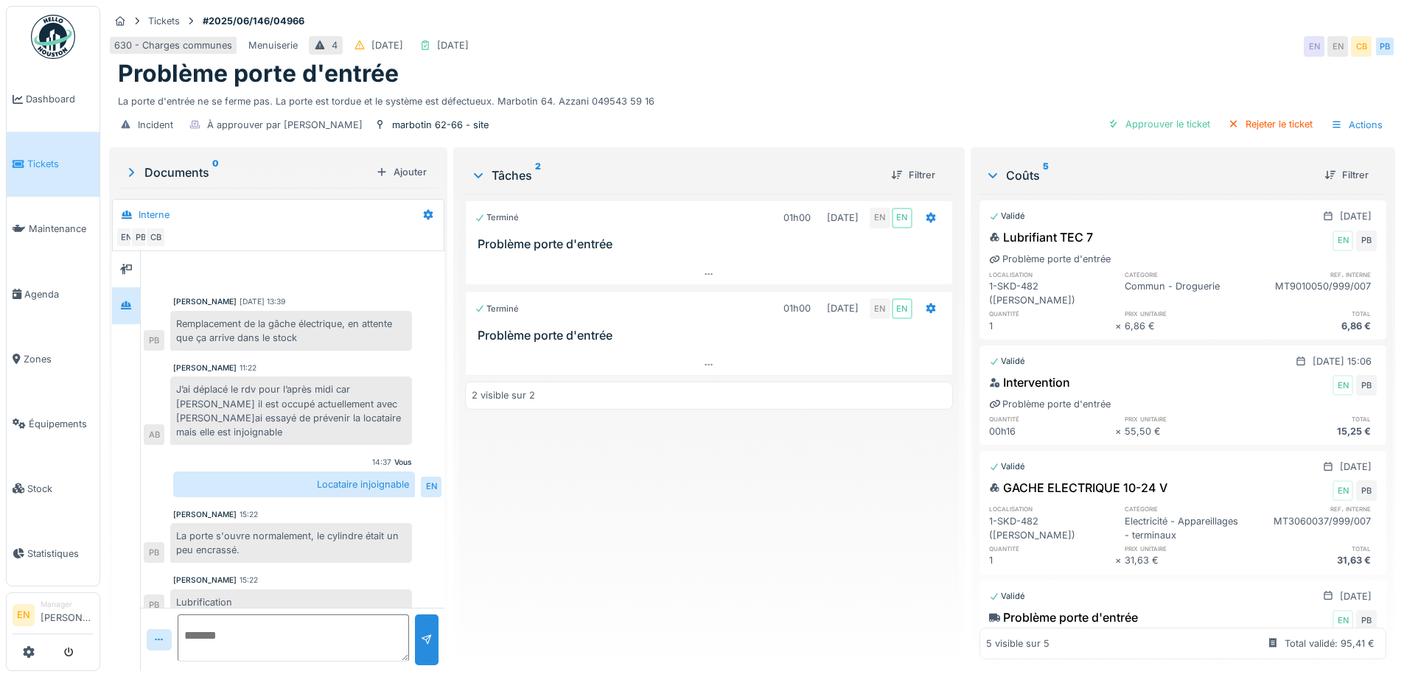
click at [565, 500] on div "Terminé 01h00 [DATE] EN EN Problème porte d'entrée Terminé 01h00 [DATE] EN EN P…" at bounding box center [708, 427] width 487 height 466
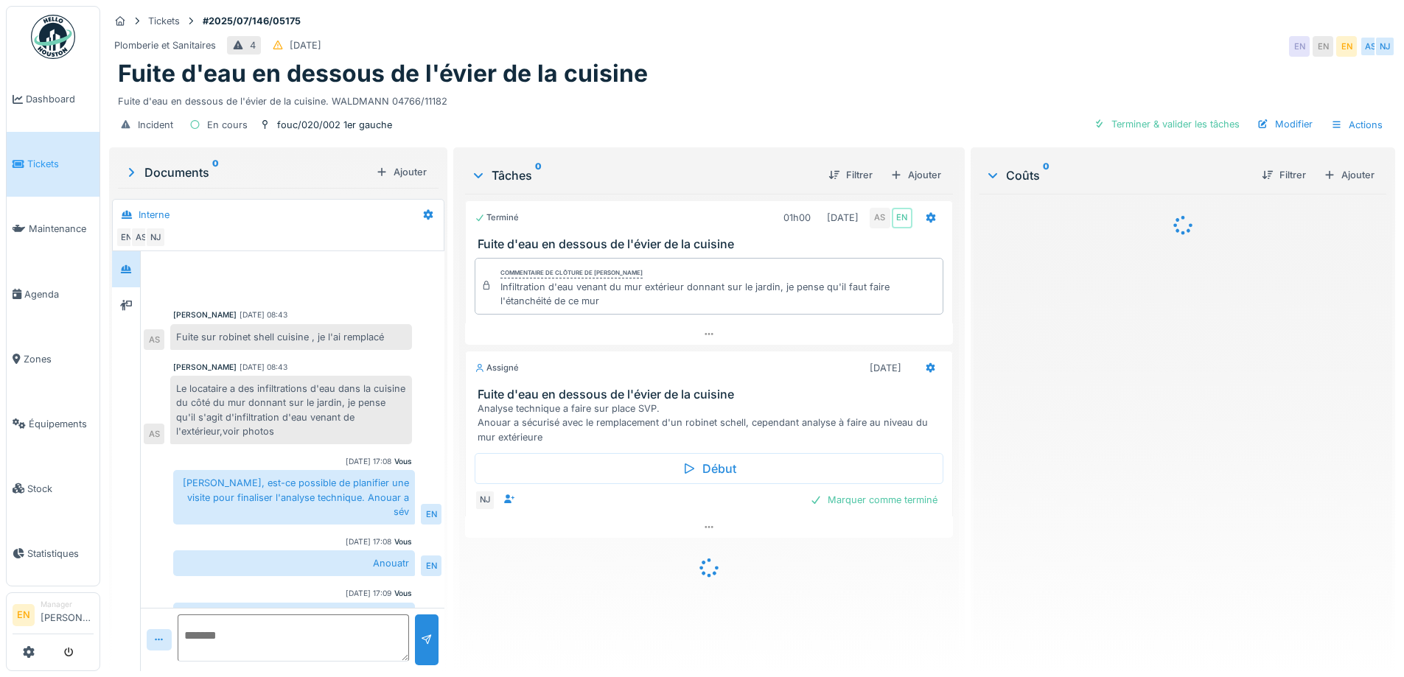
scroll to position [69, 0]
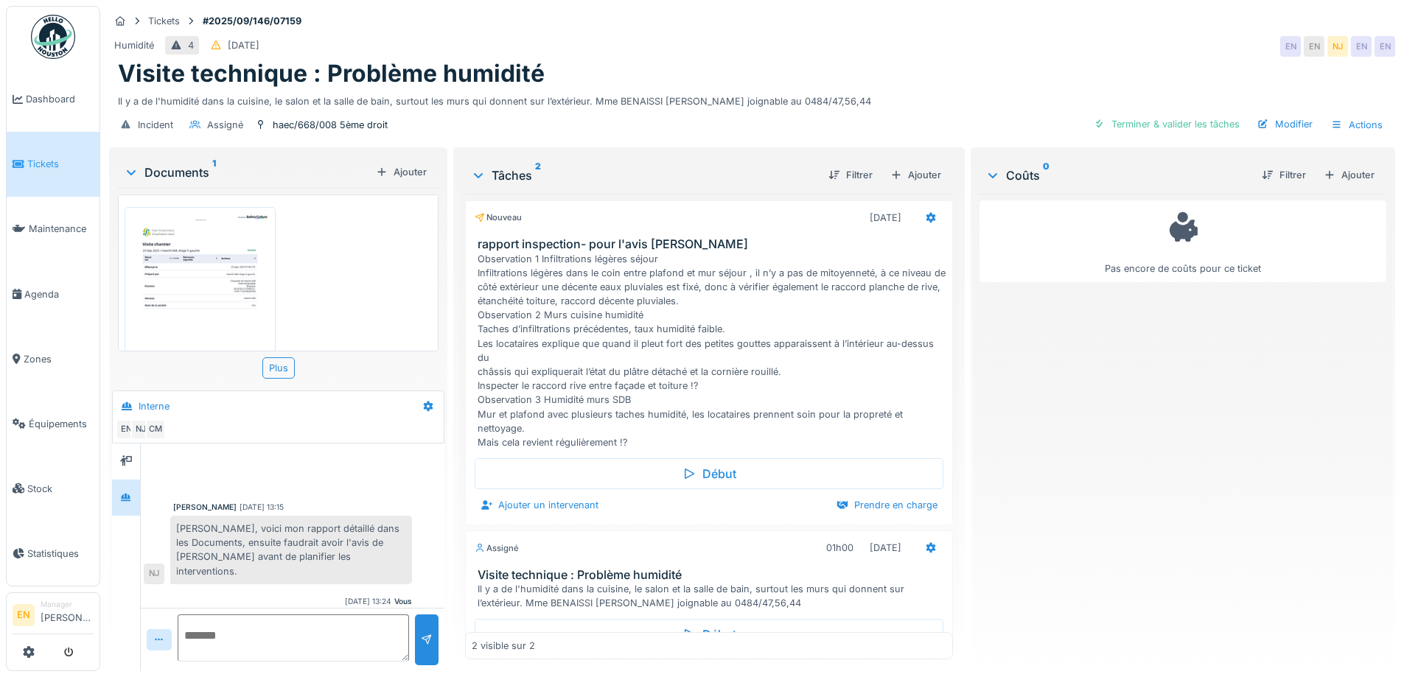
scroll to position [120, 0]
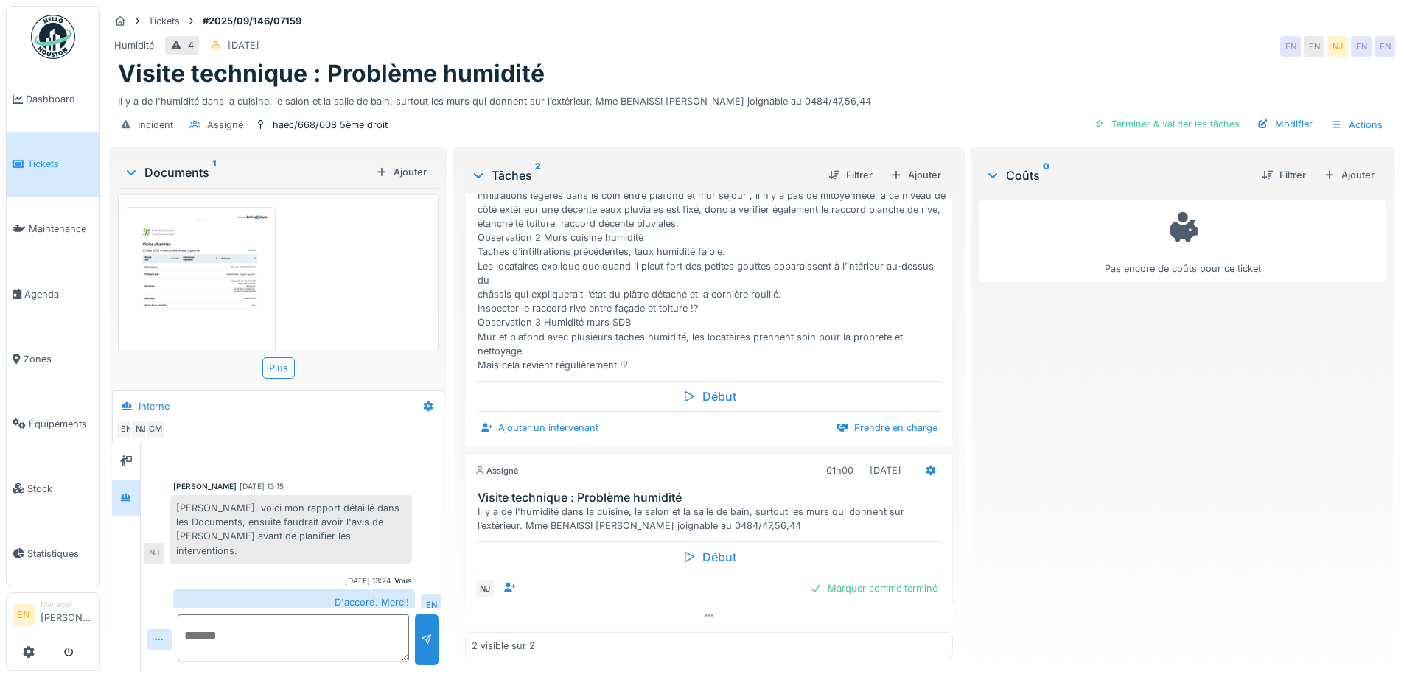
click at [857, 73] on div "Visite technique : Problème humidité" at bounding box center [752, 74] width 1269 height 28
